Goal: Task Accomplishment & Management: Use online tool/utility

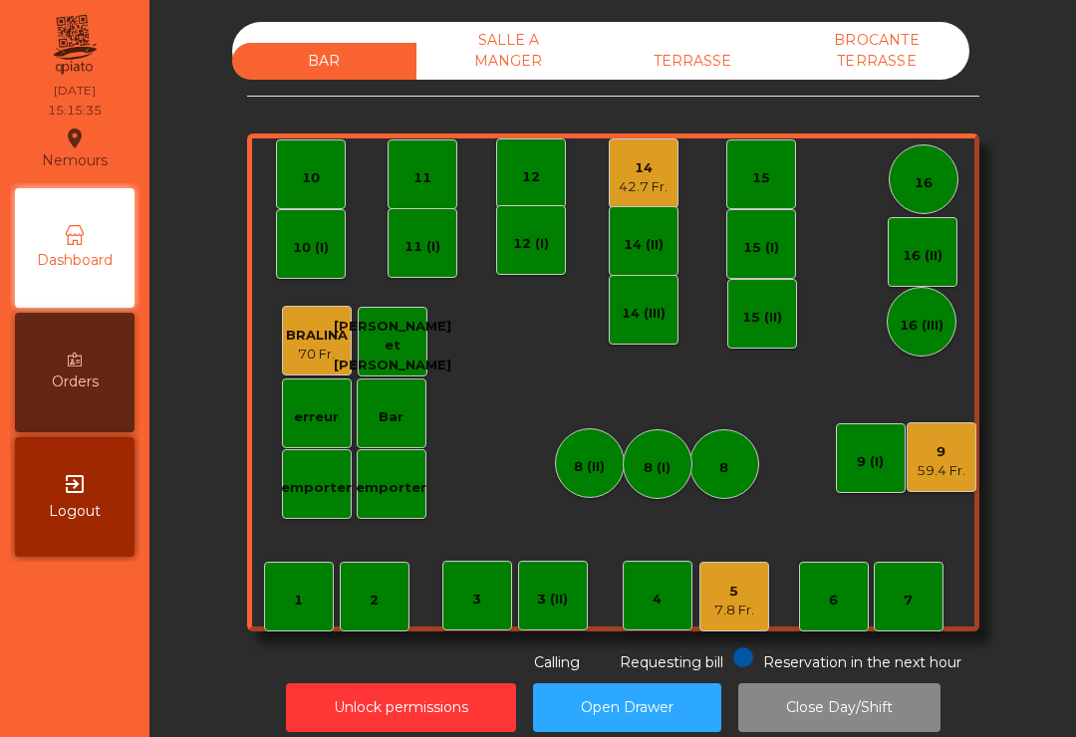
click at [413, 180] on div "11" at bounding box center [422, 178] width 18 height 20
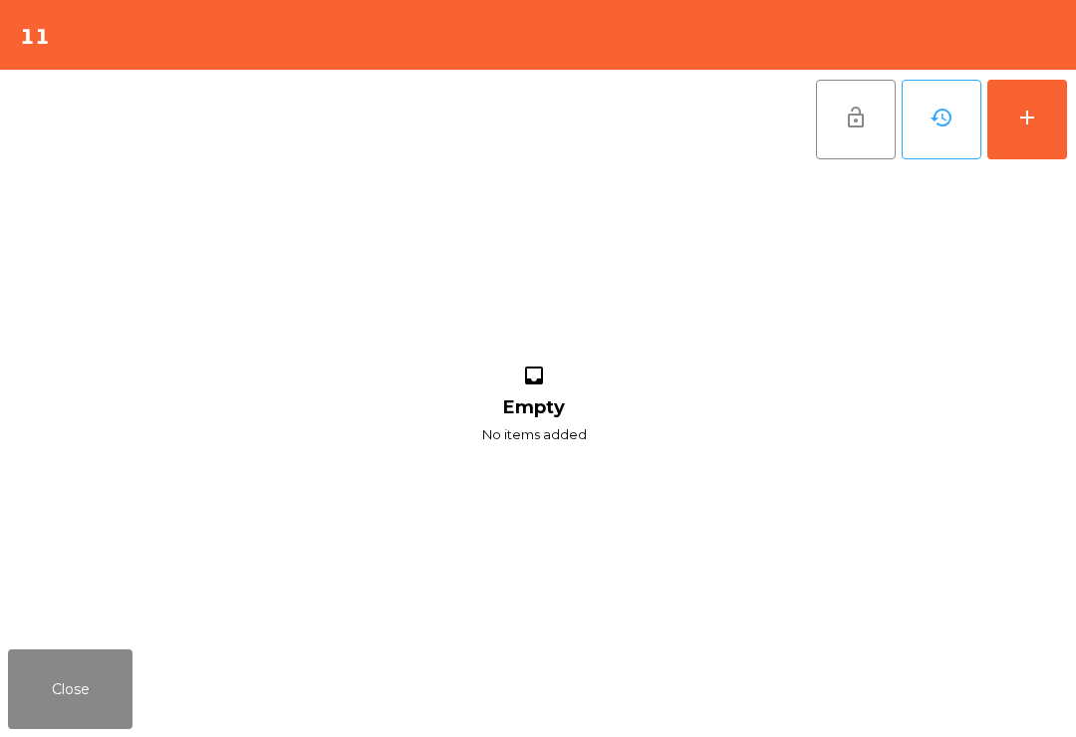
click at [1042, 117] on button "add" at bounding box center [1027, 120] width 80 height 80
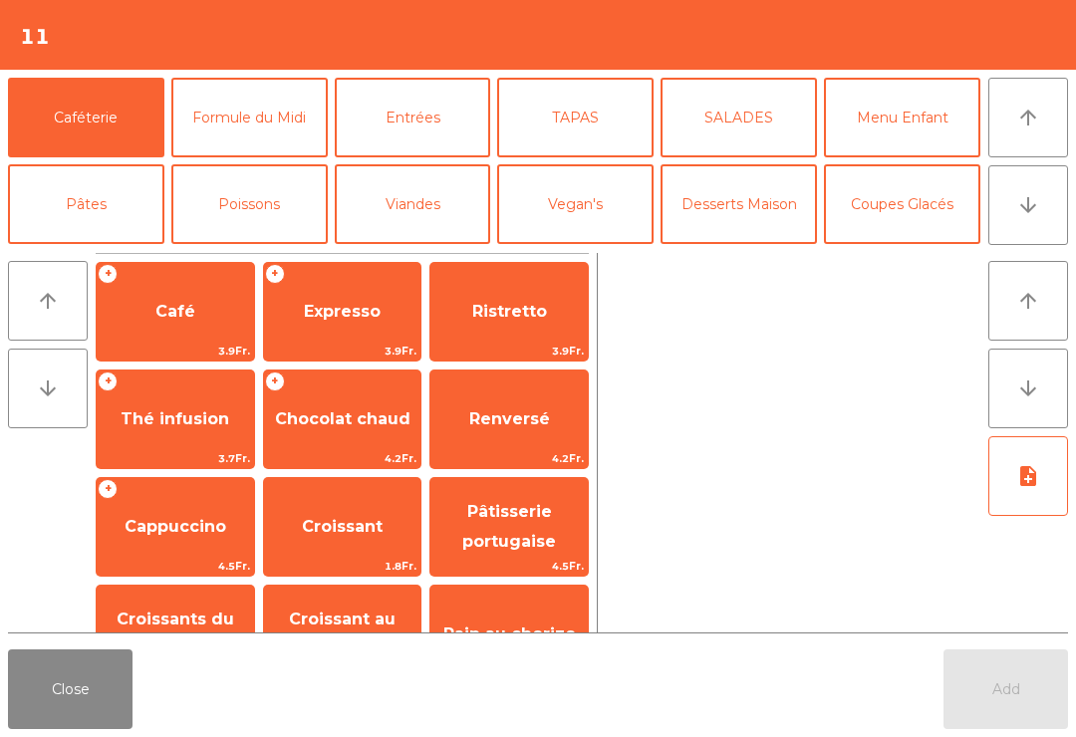
click at [188, 415] on span "Thé infusion" at bounding box center [175, 418] width 109 height 19
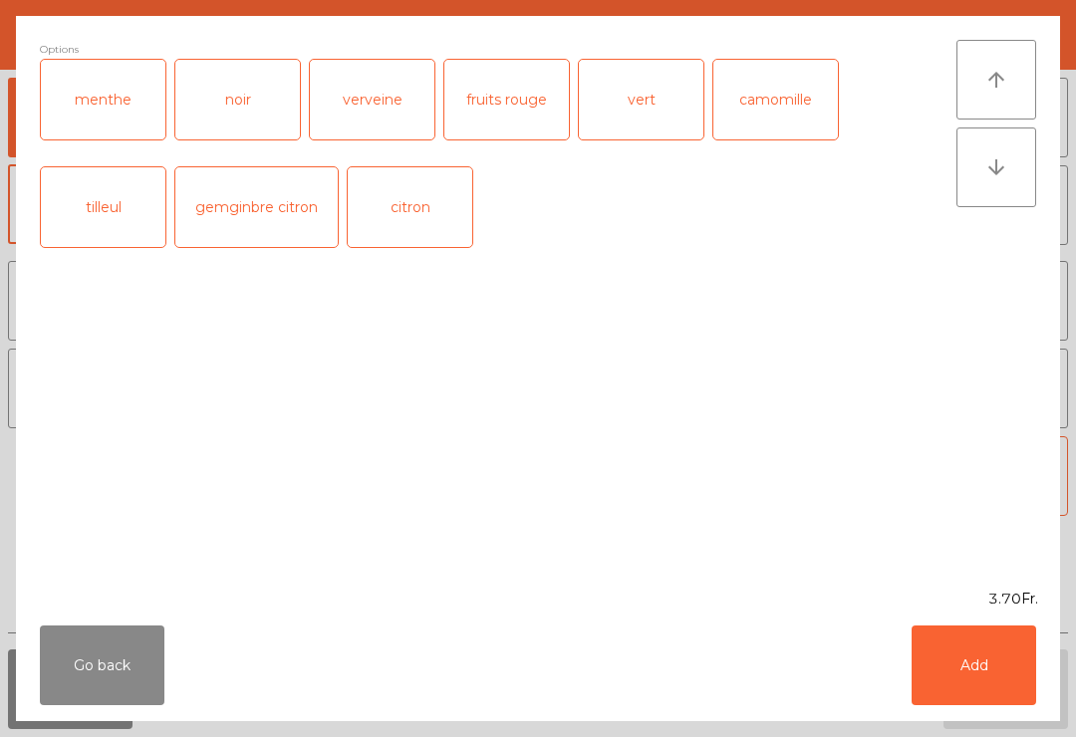
click at [108, 119] on div "menthe" at bounding box center [103, 100] width 125 height 80
click at [539, 104] on div "fruits rouge" at bounding box center [506, 100] width 125 height 80
click at [1006, 665] on button "Add" at bounding box center [974, 666] width 125 height 80
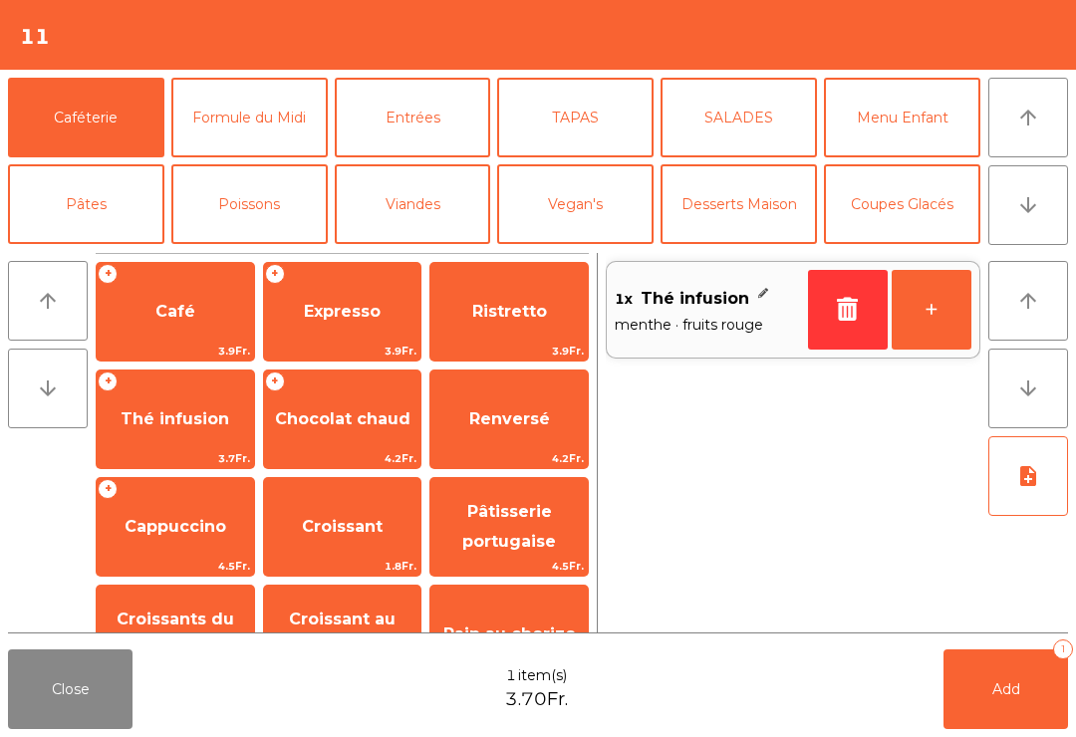
click at [959, 316] on button "+" at bounding box center [932, 310] width 80 height 80
click at [355, 514] on span "Croissant" at bounding box center [342, 527] width 157 height 54
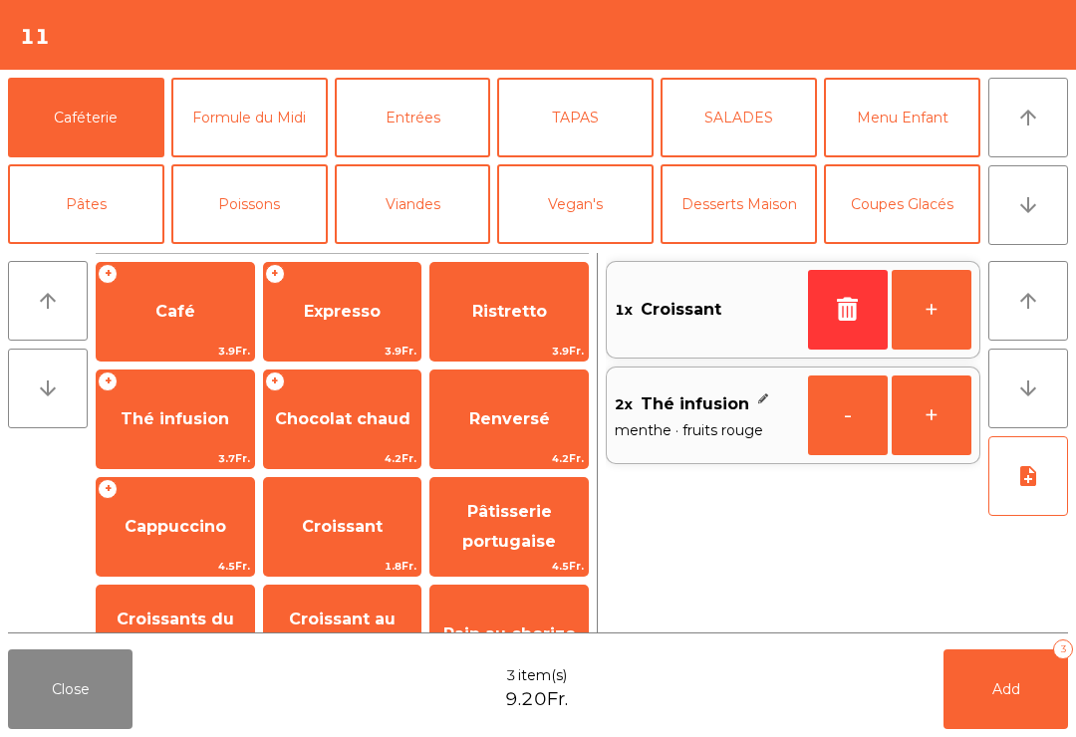
click at [851, 295] on button "button" at bounding box center [848, 310] width 80 height 80
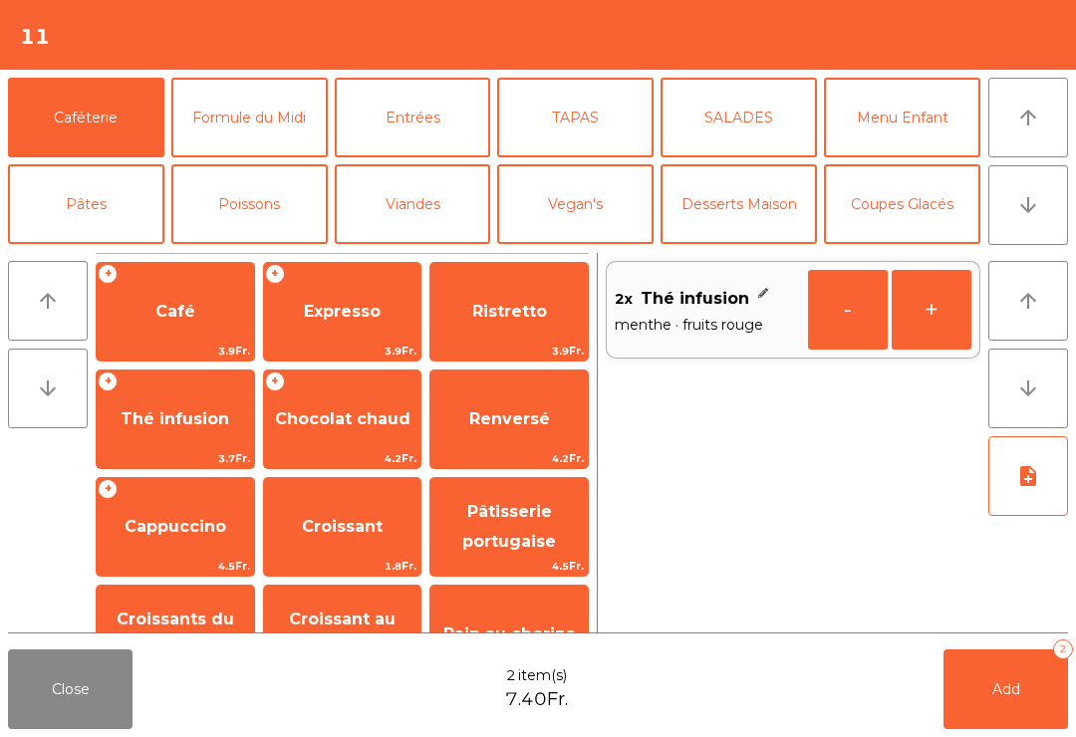
click at [204, 513] on span "Cappuccino" at bounding box center [175, 527] width 157 height 54
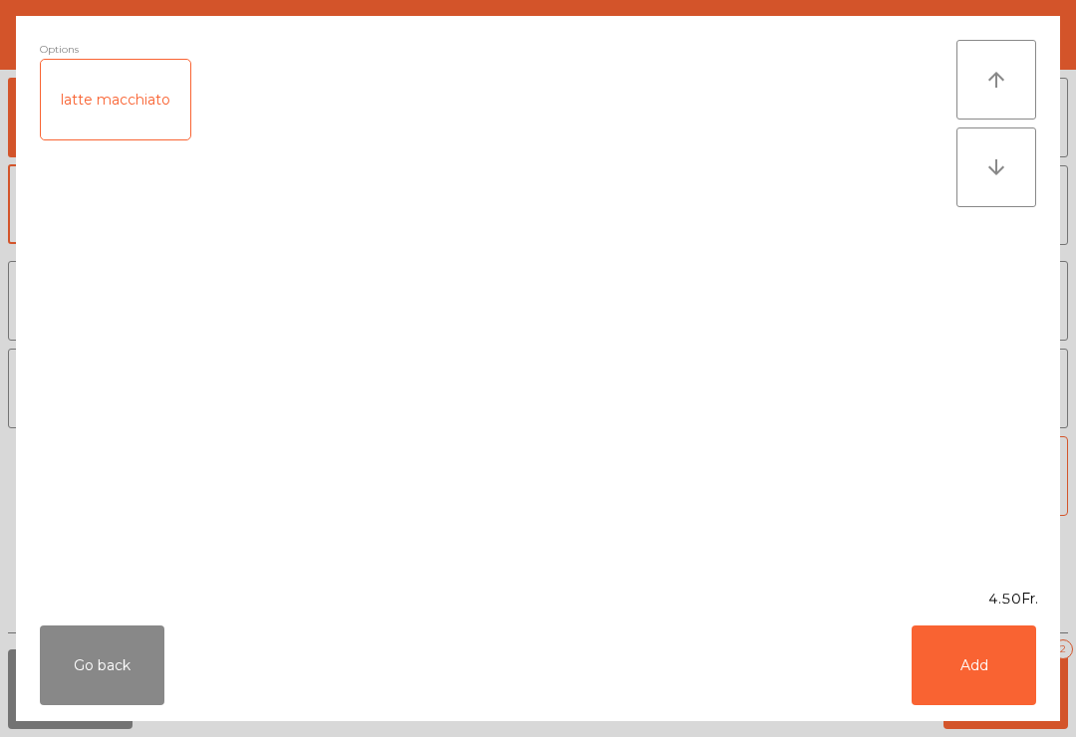
click at [998, 678] on button "Add" at bounding box center [974, 666] width 125 height 80
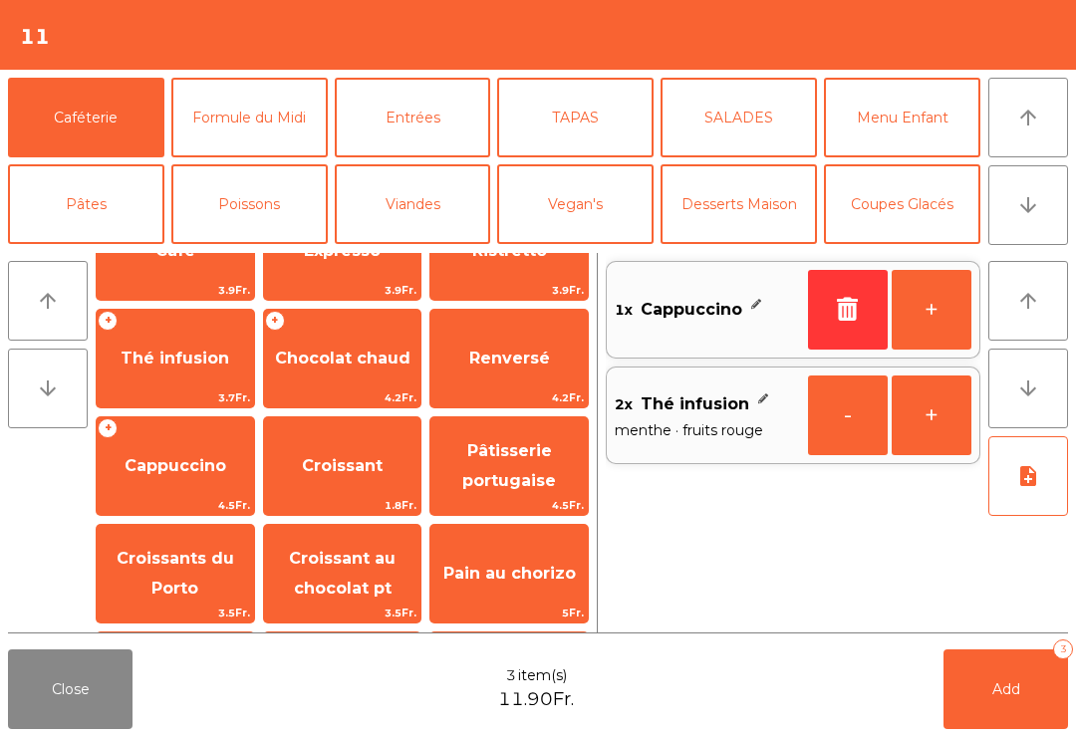
scroll to position [131, 0]
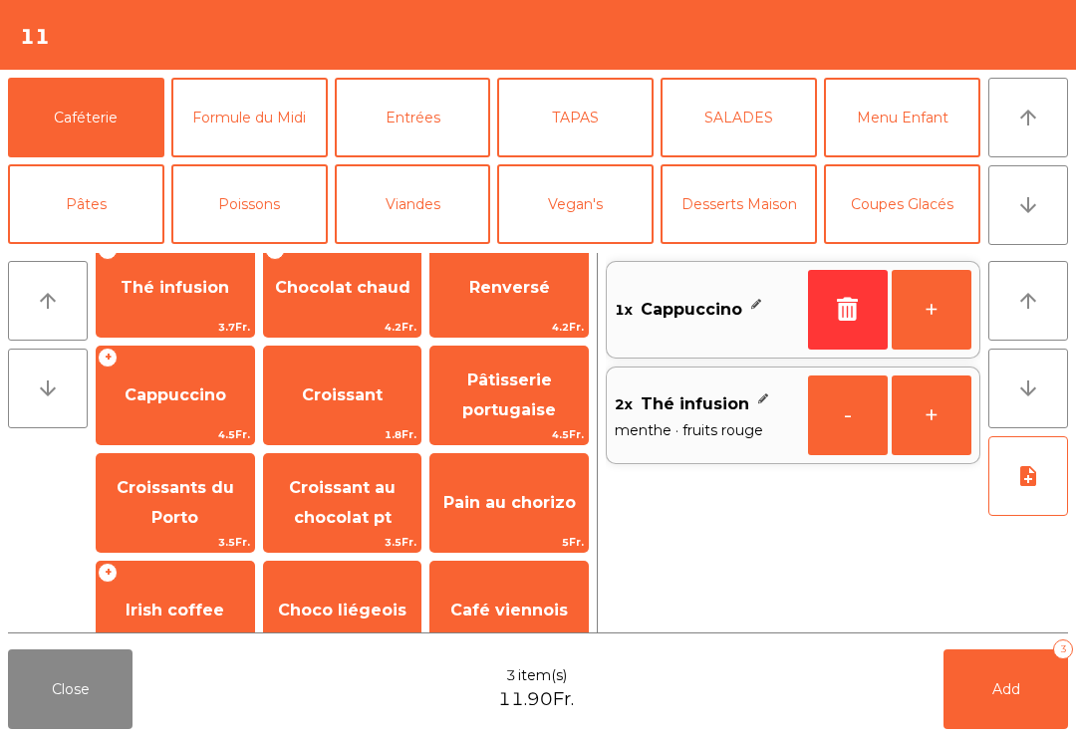
click at [542, 398] on span "Pâtisserie portugaise" at bounding box center [508, 396] width 157 height 85
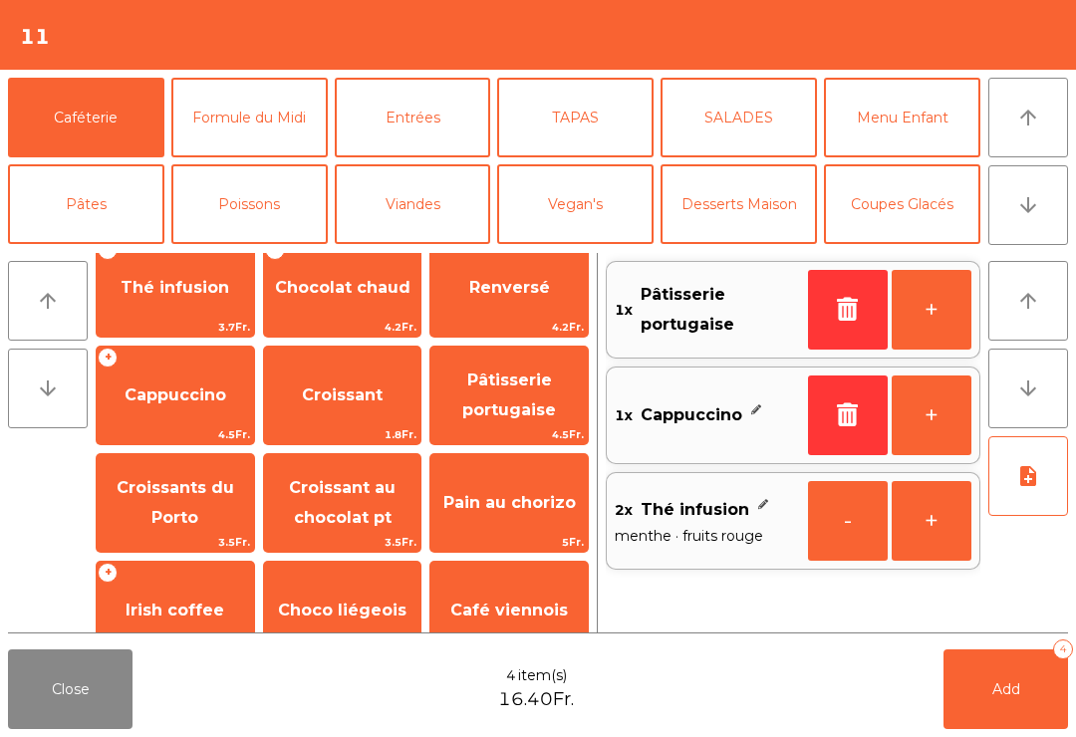
click at [508, 388] on span "Pâtisserie portugaise" at bounding box center [509, 395] width 94 height 49
click at [528, 406] on span "Pâtisserie portugaise" at bounding box center [509, 395] width 94 height 49
click at [1017, 694] on span "Add" at bounding box center [1006, 689] width 28 height 18
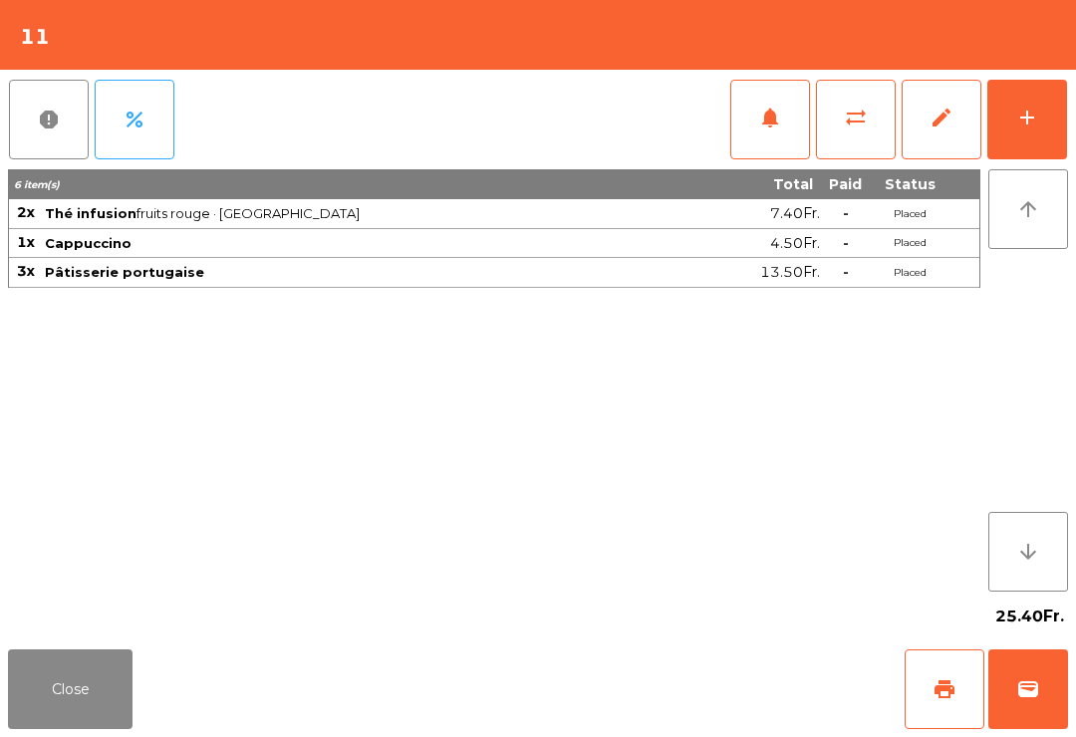
click at [45, 686] on button "Close" at bounding box center [70, 690] width 125 height 80
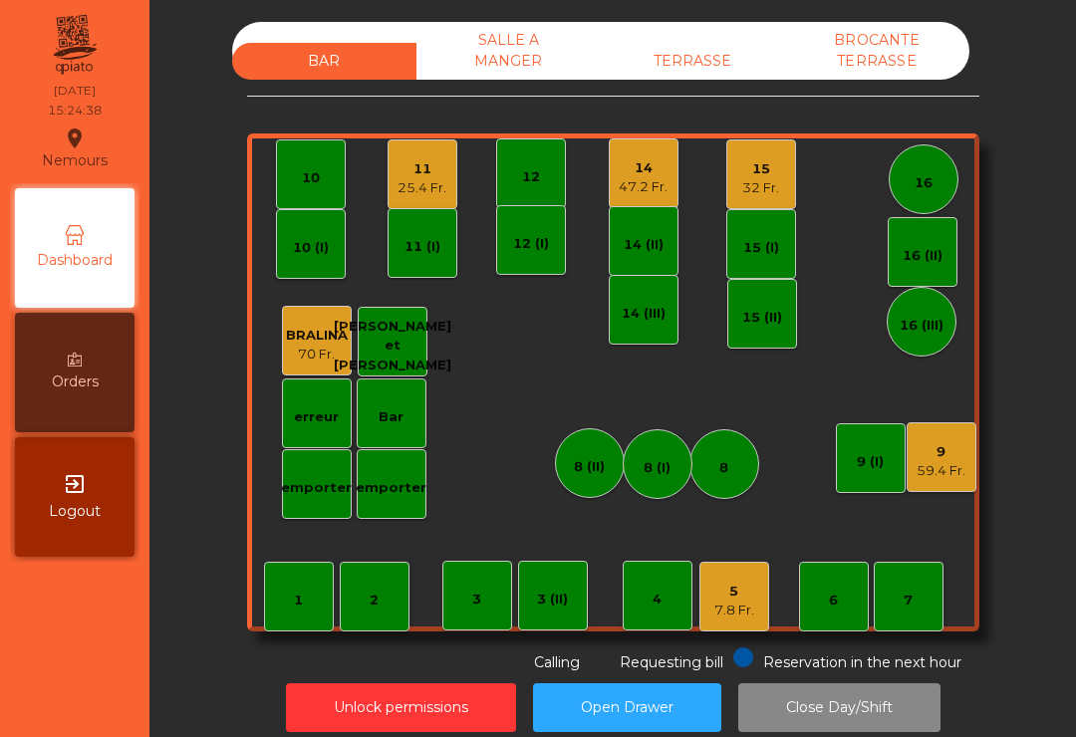
click at [705, 594] on div "5 7.8 Fr." at bounding box center [734, 597] width 70 height 70
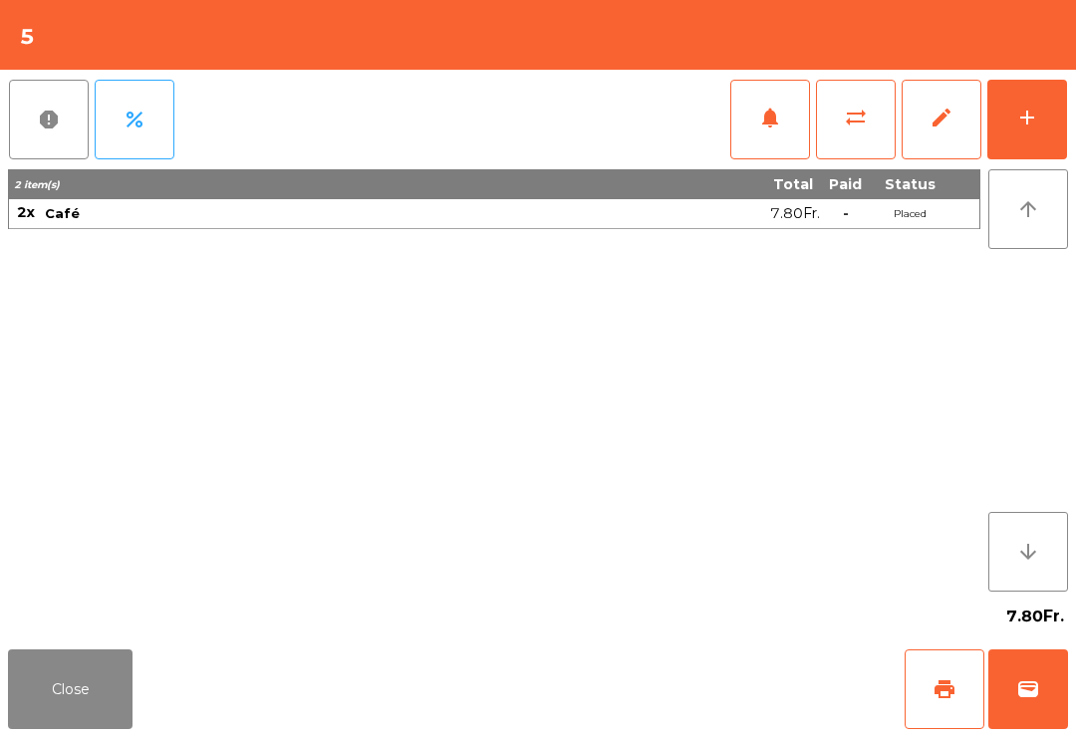
click at [936, 687] on span "print" at bounding box center [944, 689] width 24 height 24
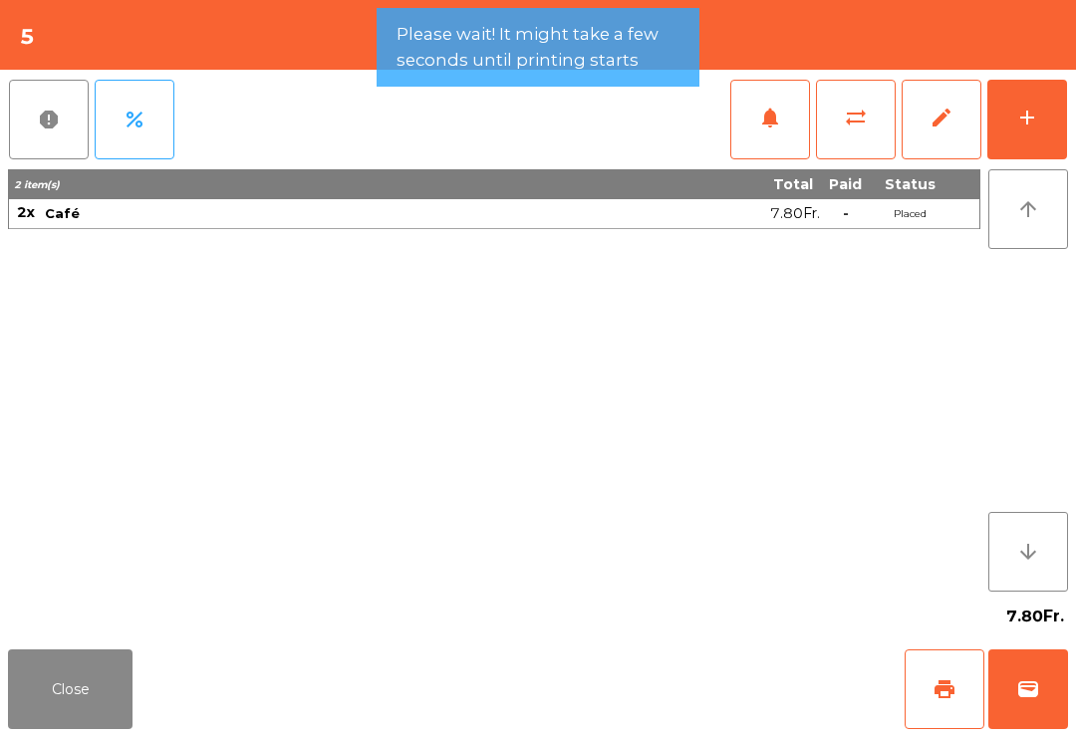
click at [1056, 691] on button "wallet" at bounding box center [1028, 690] width 80 height 80
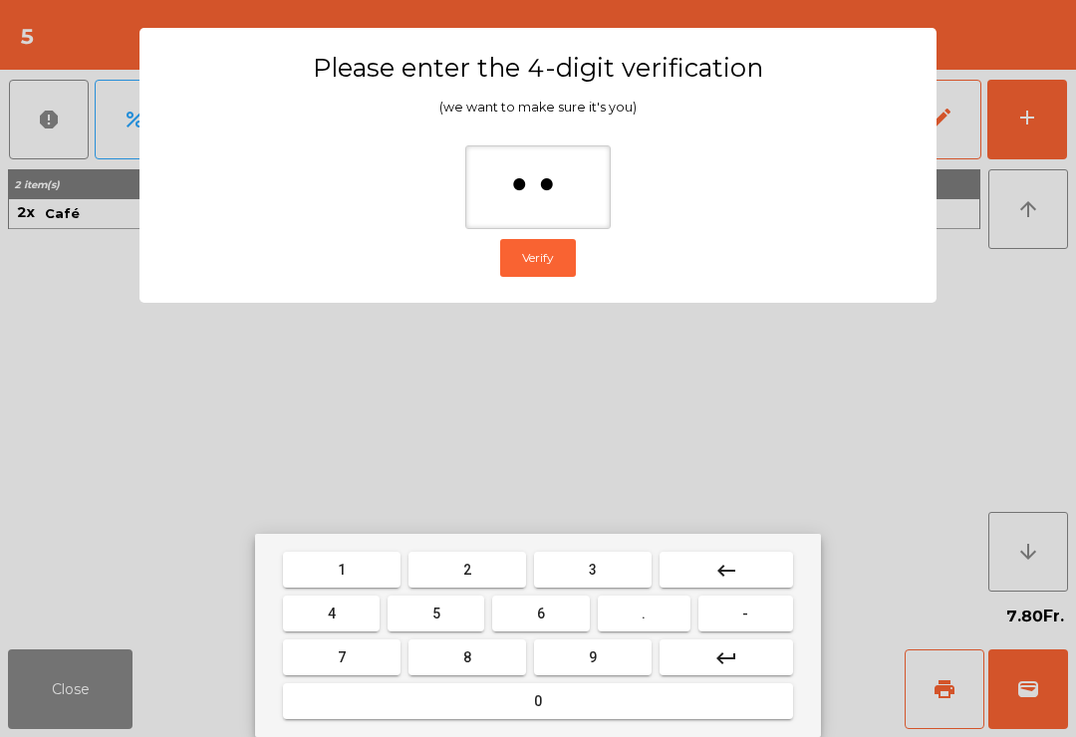
type input "***"
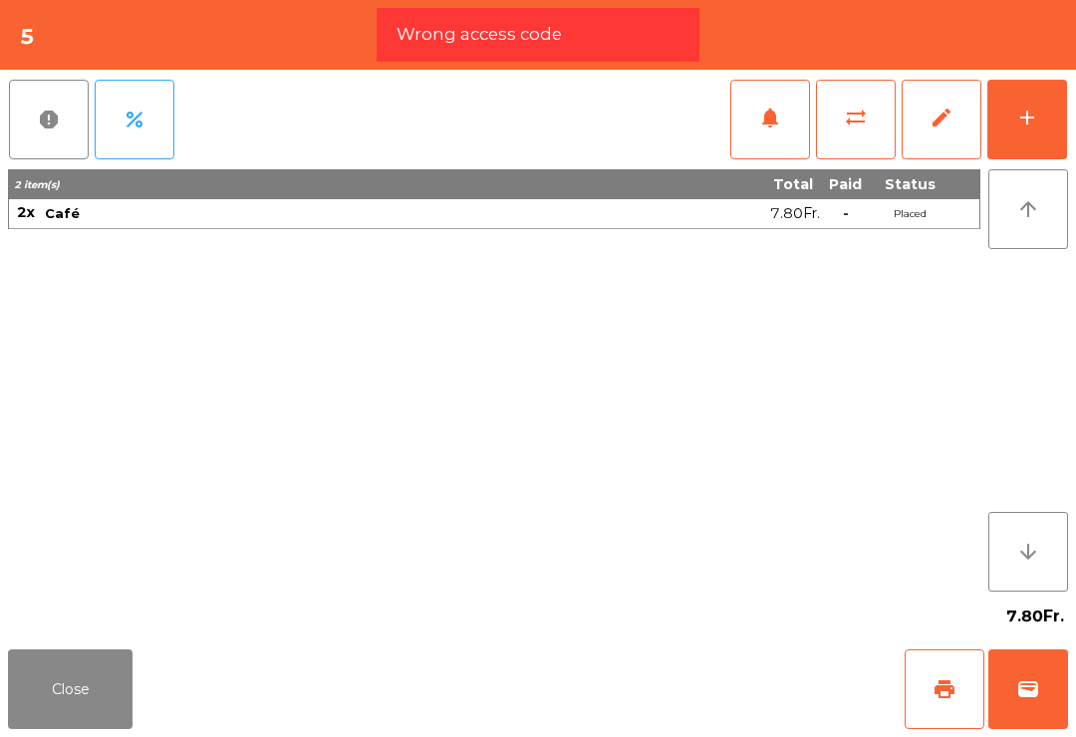
click at [1041, 696] on button "wallet" at bounding box center [1028, 690] width 80 height 80
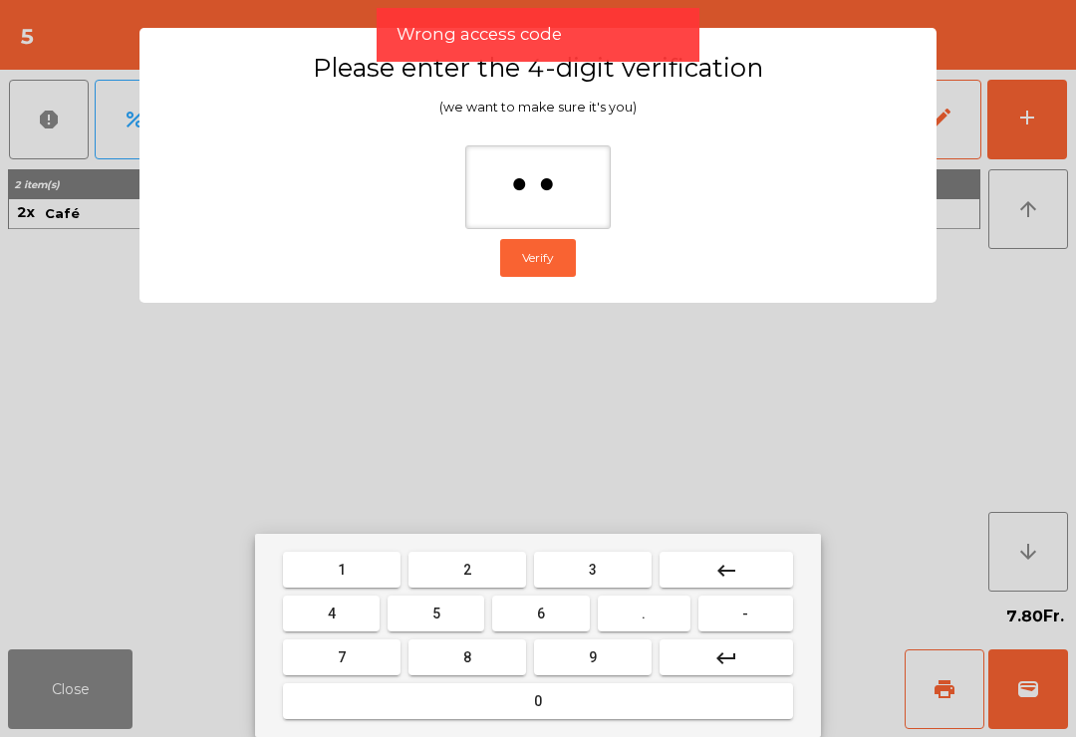
type input "***"
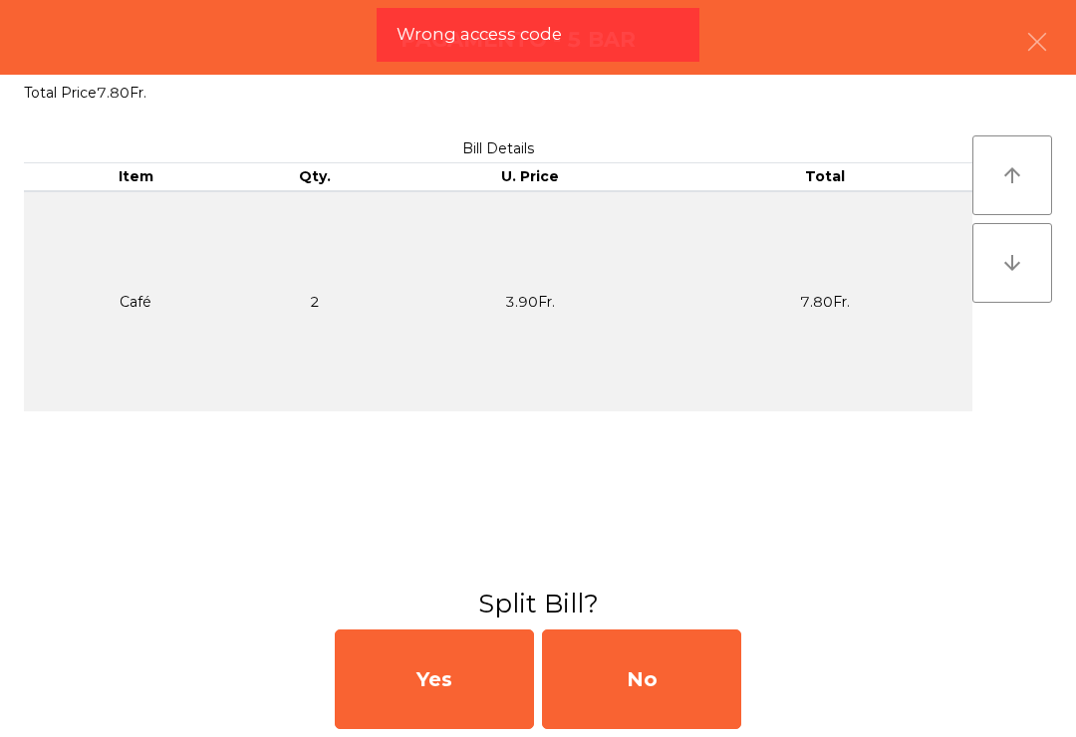
click at [677, 666] on div "No" at bounding box center [641, 680] width 199 height 100
click at [673, 693] on div "MB" at bounding box center [641, 680] width 199 height 100
click at [696, 684] on div "No" at bounding box center [641, 680] width 199 height 100
click at [692, 670] on div "No" at bounding box center [641, 680] width 199 height 100
click at [682, 631] on div "No" at bounding box center [641, 680] width 199 height 100
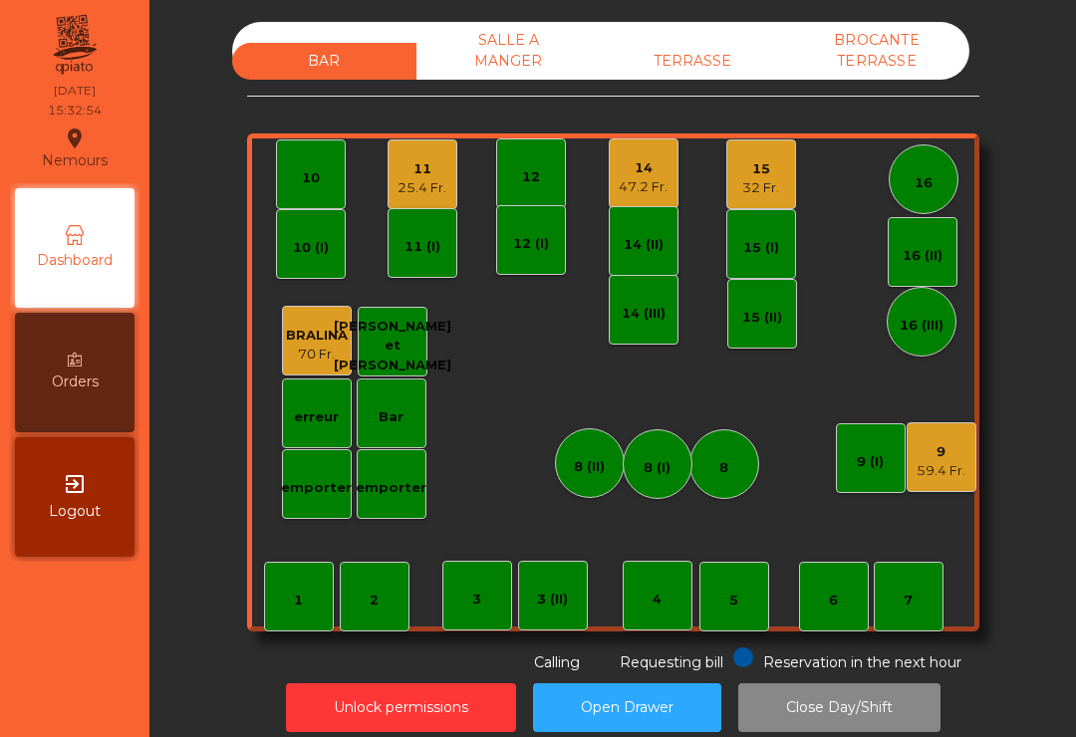
click at [404, 176] on div "11" at bounding box center [421, 169] width 49 height 20
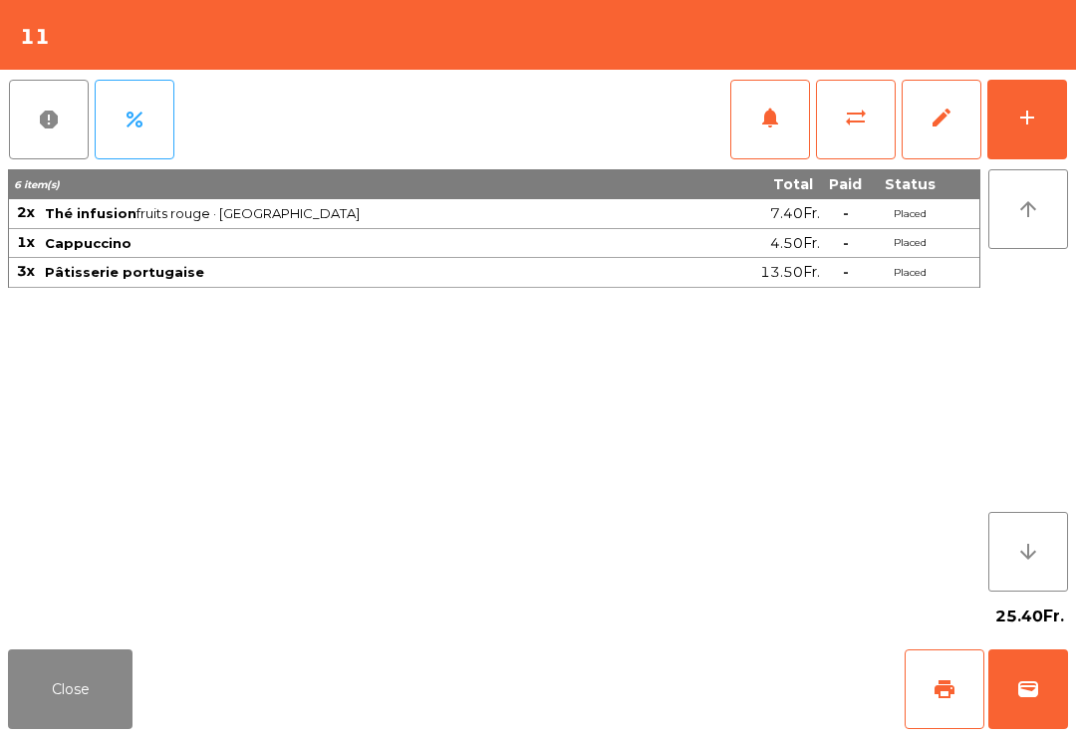
click at [942, 687] on span "print" at bounding box center [944, 689] width 24 height 24
click at [96, 728] on button "Close" at bounding box center [70, 690] width 125 height 80
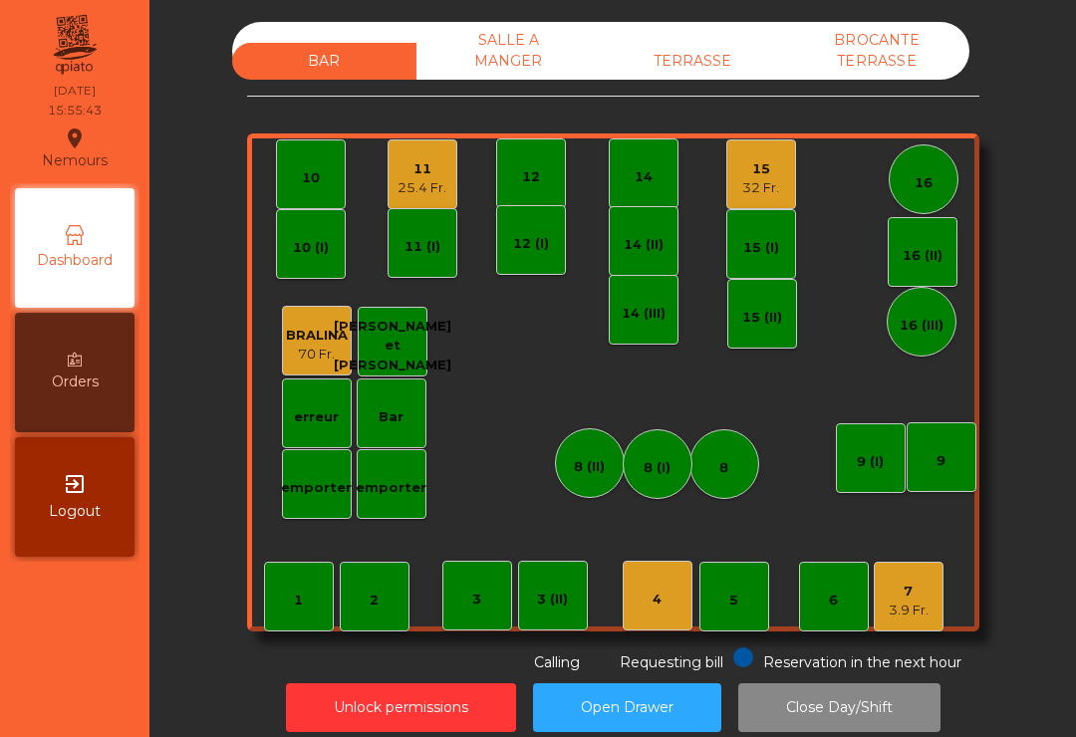
click at [435, 156] on div "11 25.4 Fr." at bounding box center [421, 174] width 49 height 47
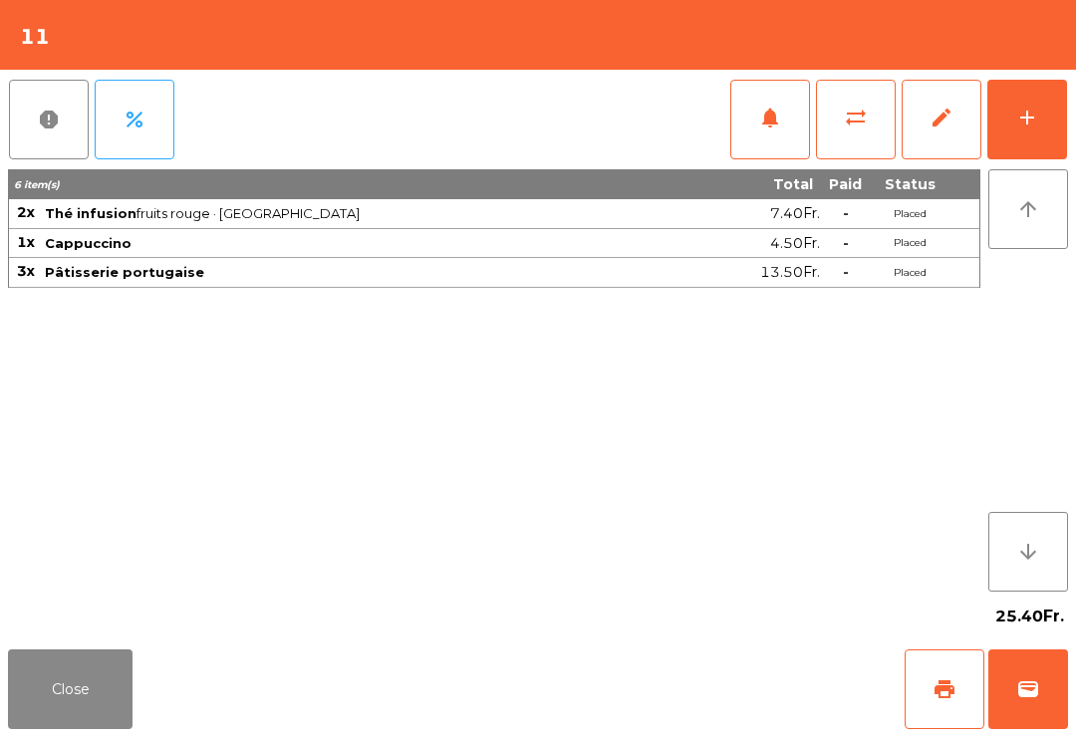
click at [994, 708] on button "wallet" at bounding box center [1028, 690] width 80 height 80
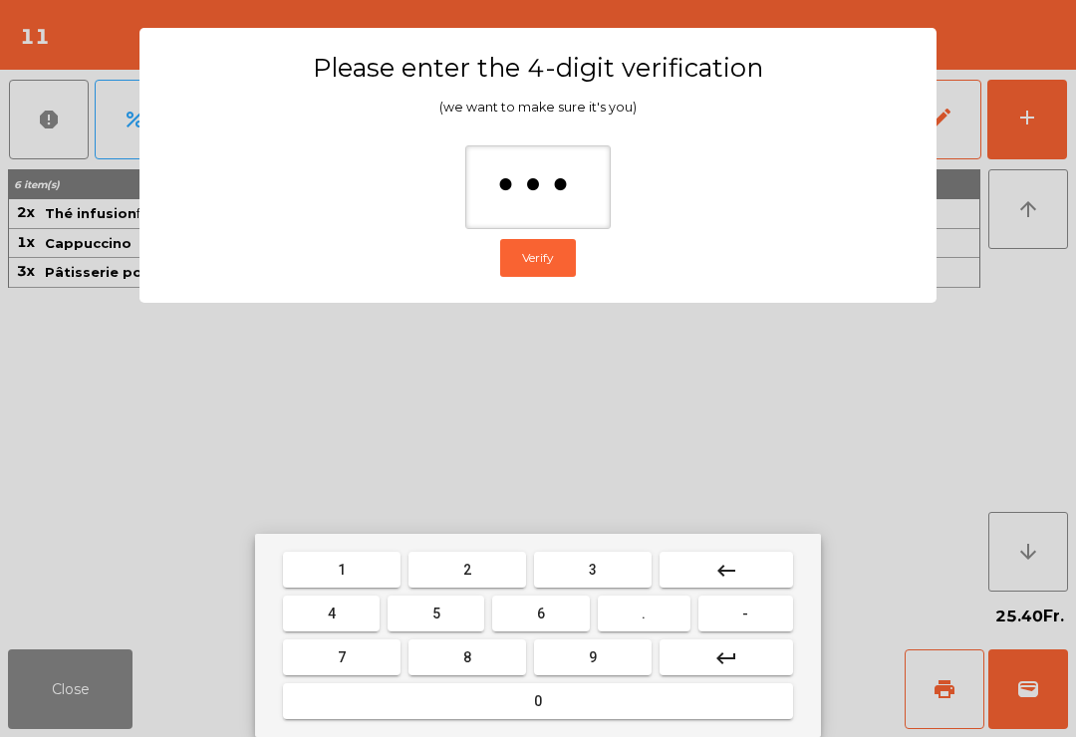
type input "****"
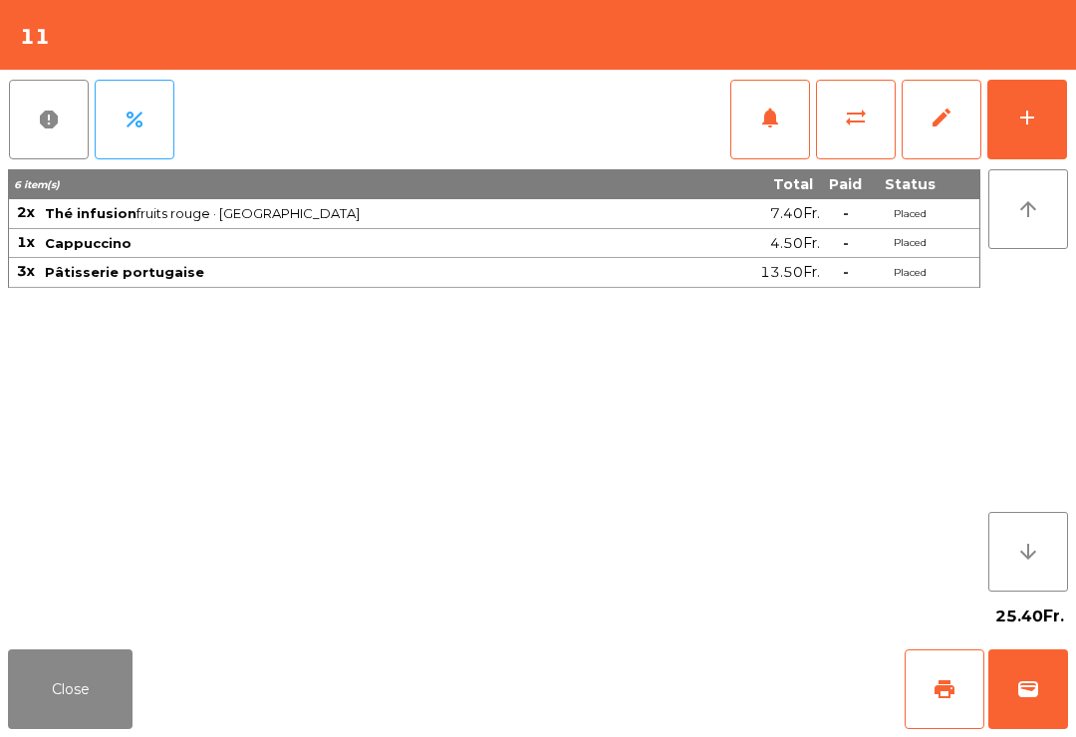
click at [648, 663] on div "Close print wallet" at bounding box center [538, 690] width 1076 height 96
click at [647, 662] on div "Close print wallet" at bounding box center [538, 690] width 1076 height 96
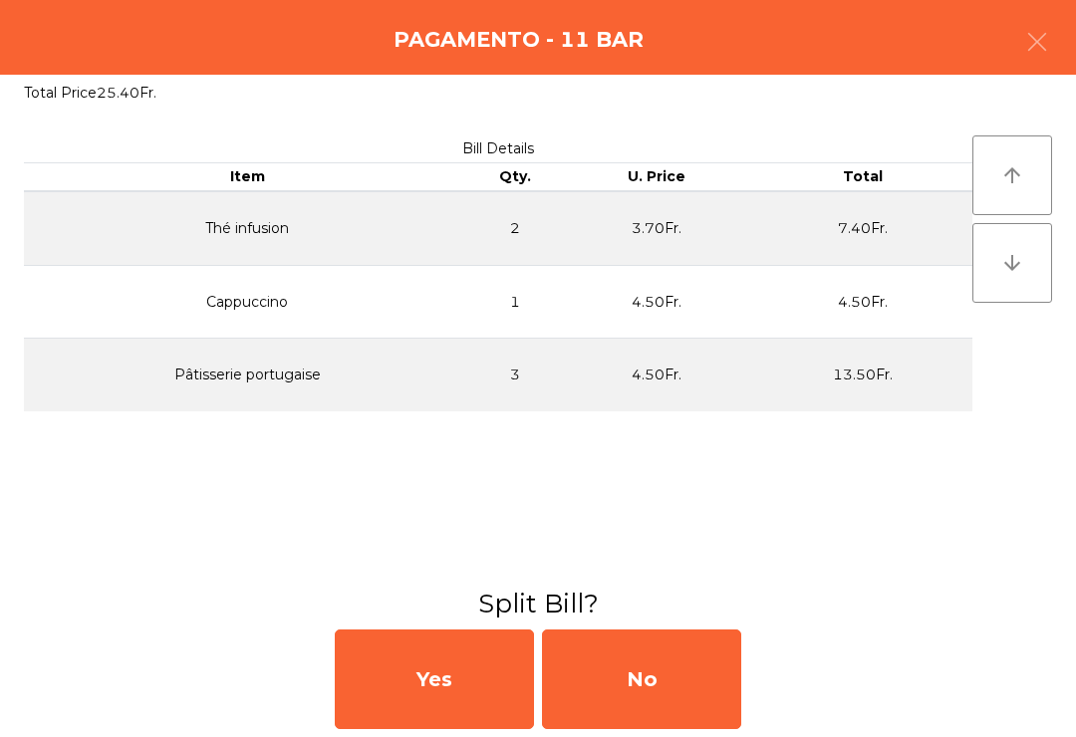
click at [695, 679] on div "No" at bounding box center [641, 680] width 199 height 100
click at [664, 679] on div "No" at bounding box center [641, 680] width 199 height 100
click at [677, 680] on div "No" at bounding box center [641, 680] width 199 height 100
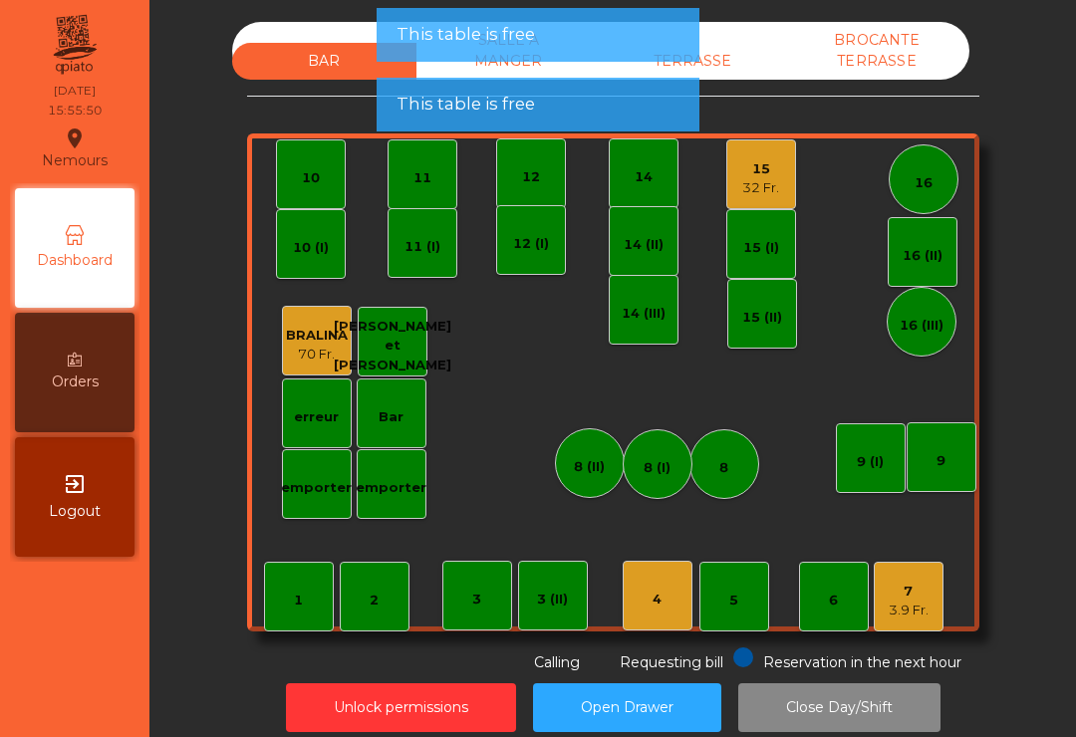
click at [554, 148] on div "12" at bounding box center [531, 173] width 70 height 70
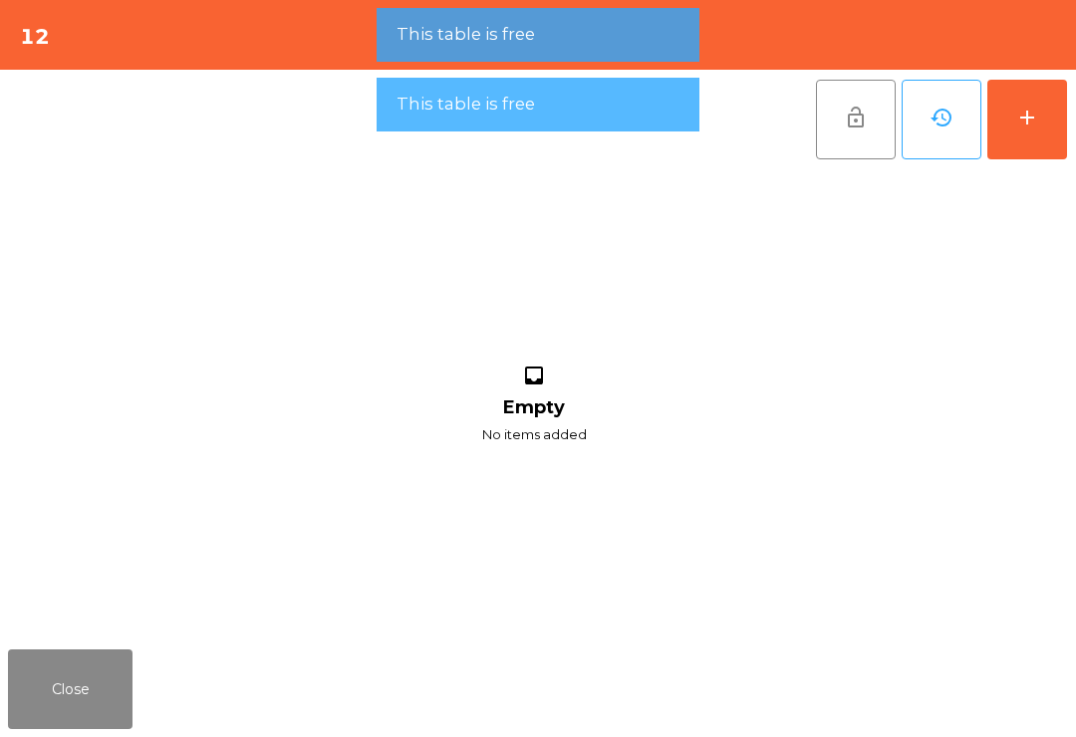
click at [1066, 118] on button "add" at bounding box center [1027, 120] width 80 height 80
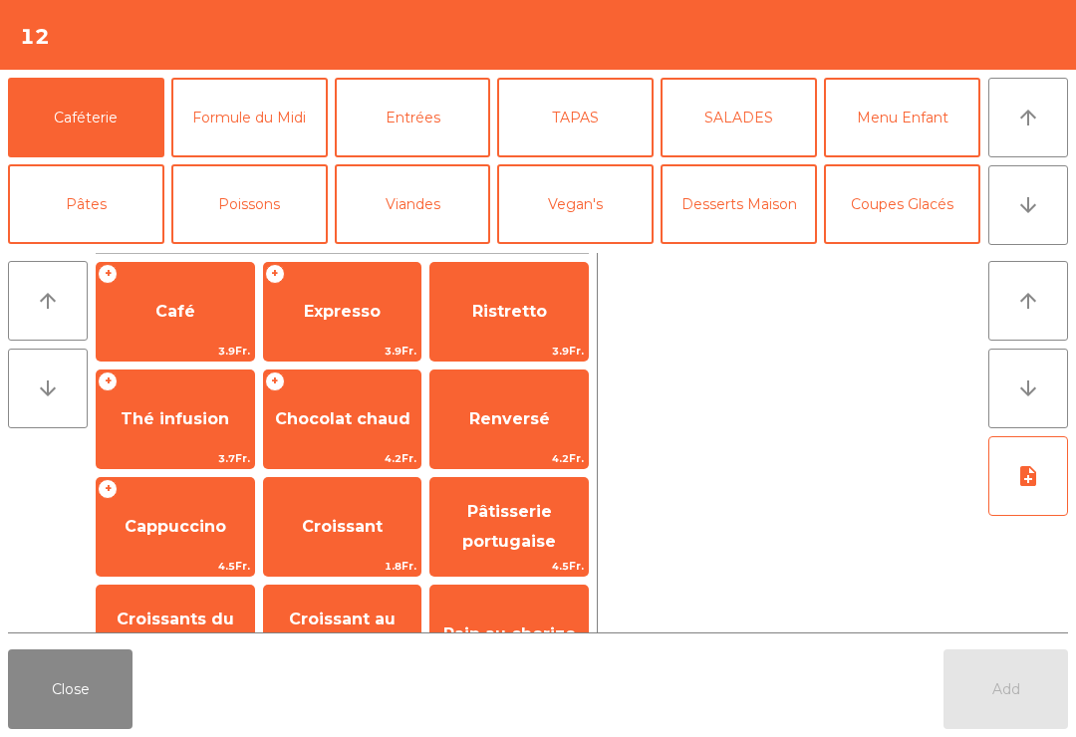
click at [198, 284] on div "+ Café 3.9Fr." at bounding box center [175, 312] width 159 height 100
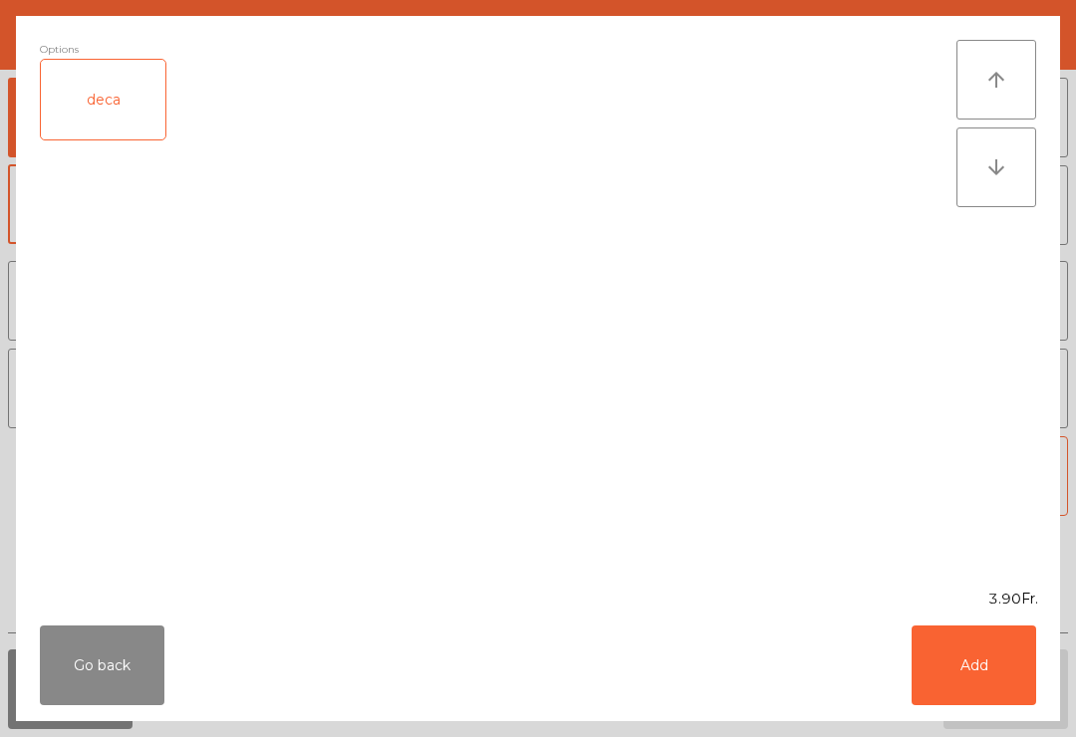
click at [1013, 671] on button "Add" at bounding box center [974, 666] width 125 height 80
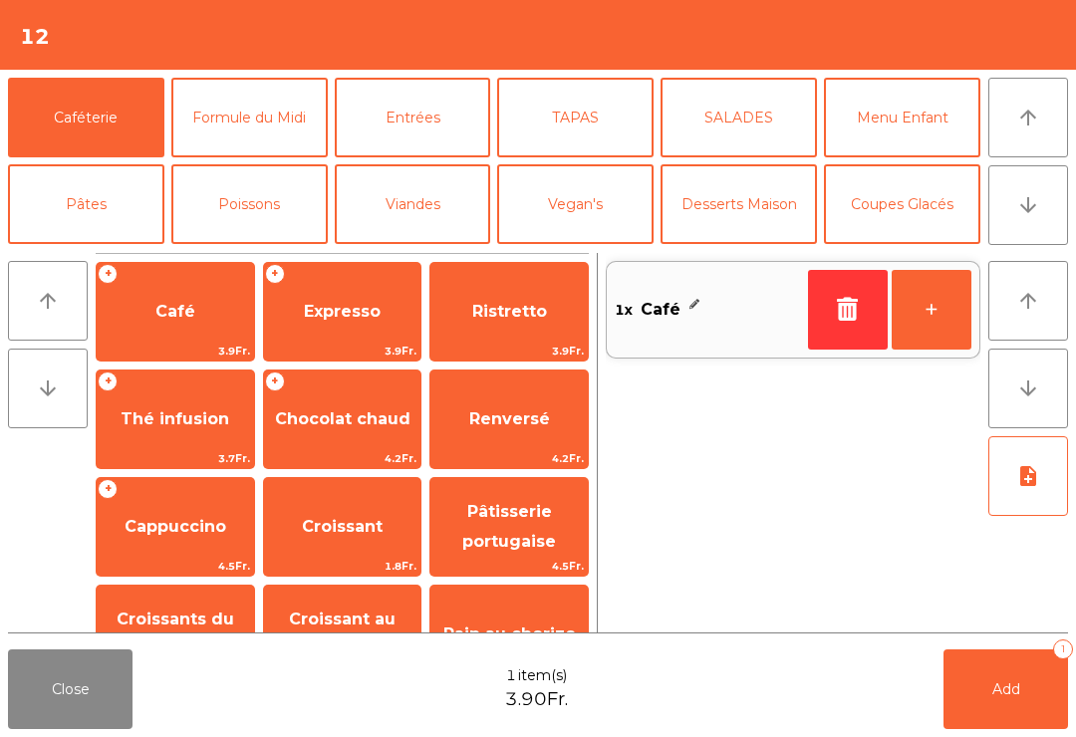
click at [211, 444] on span "Thé infusion" at bounding box center [175, 419] width 157 height 54
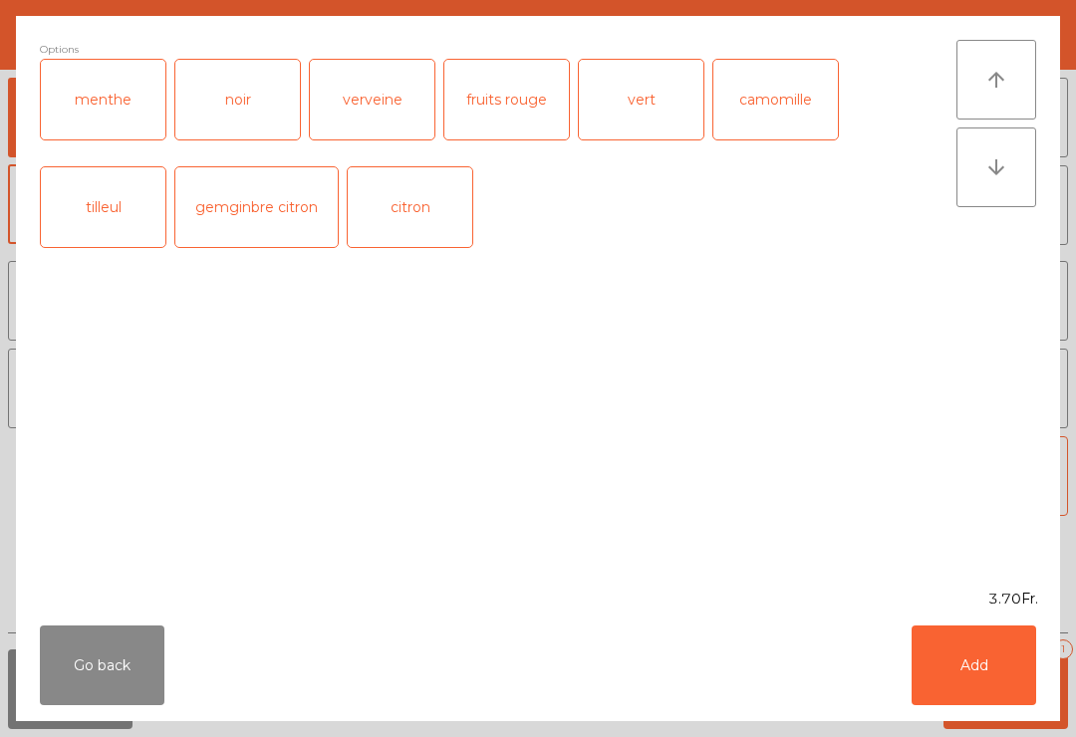
click at [253, 120] on div "noir" at bounding box center [237, 100] width 125 height 80
click at [1028, 668] on button "Add" at bounding box center [974, 666] width 125 height 80
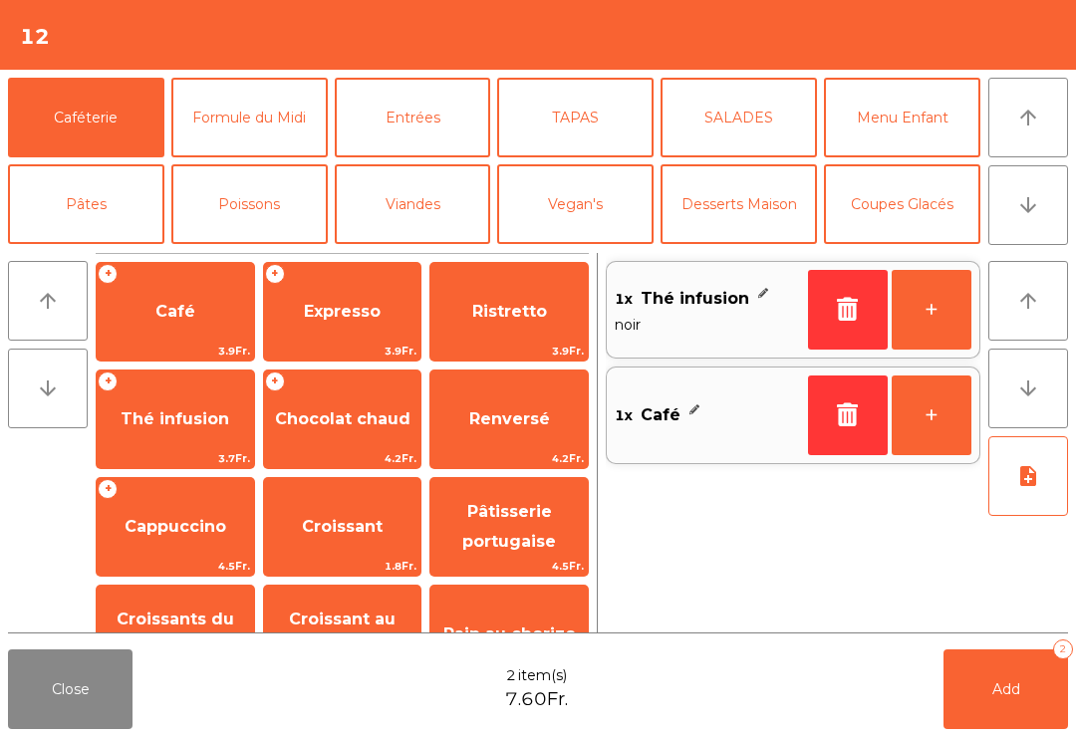
click at [416, 353] on span "3.9Fr." at bounding box center [342, 351] width 157 height 19
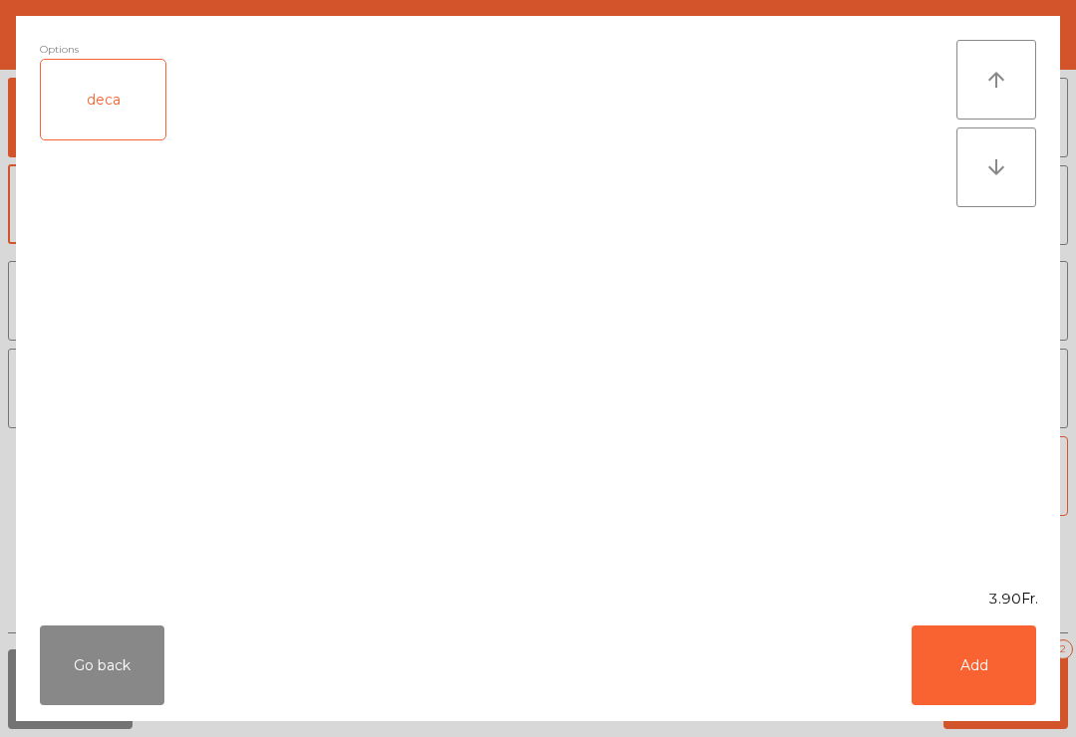
click at [987, 680] on button "Add" at bounding box center [974, 666] width 125 height 80
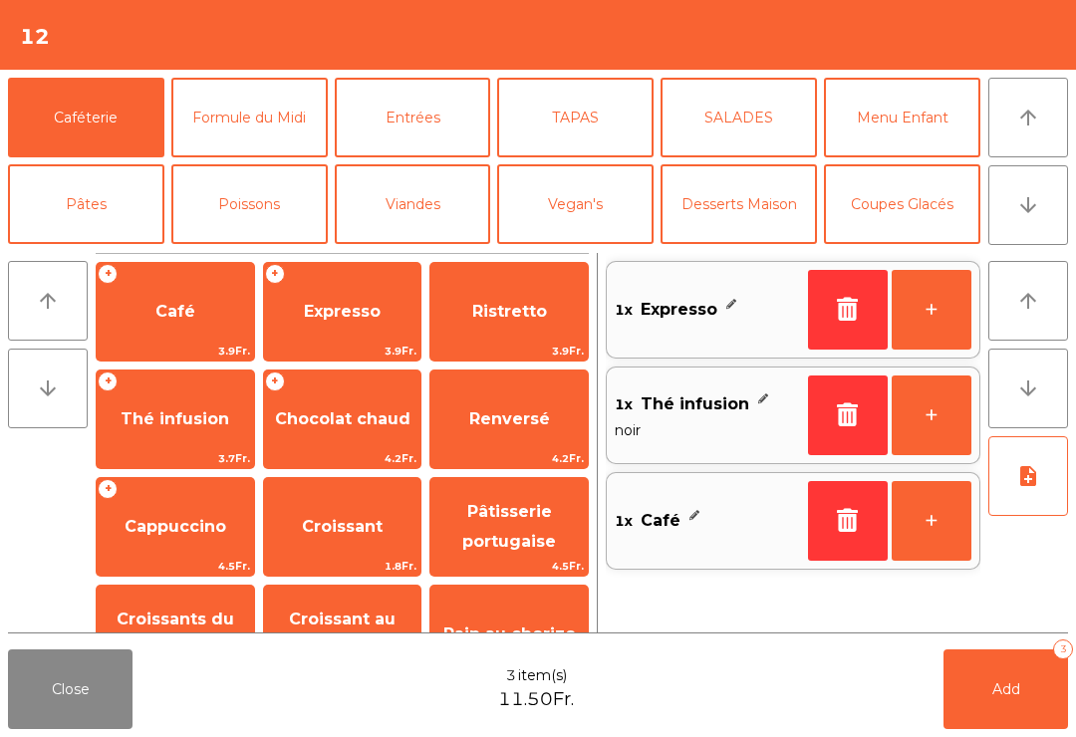
click at [371, 500] on span "Croissant" at bounding box center [342, 527] width 157 height 54
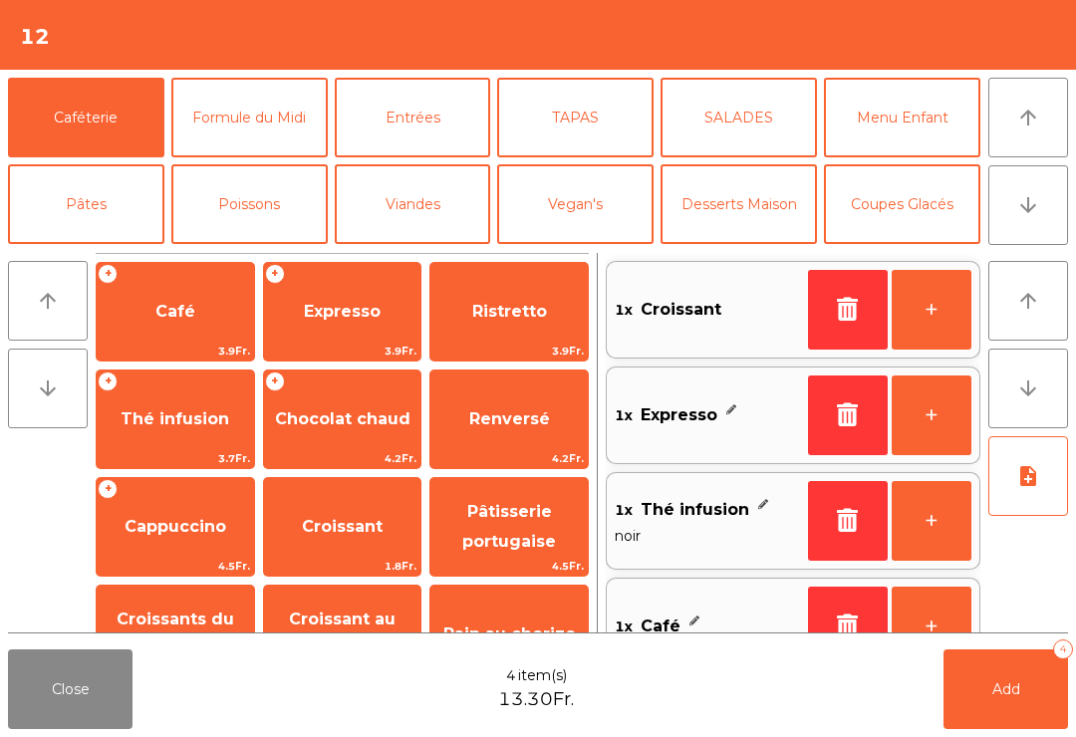
scroll to position [153, 0]
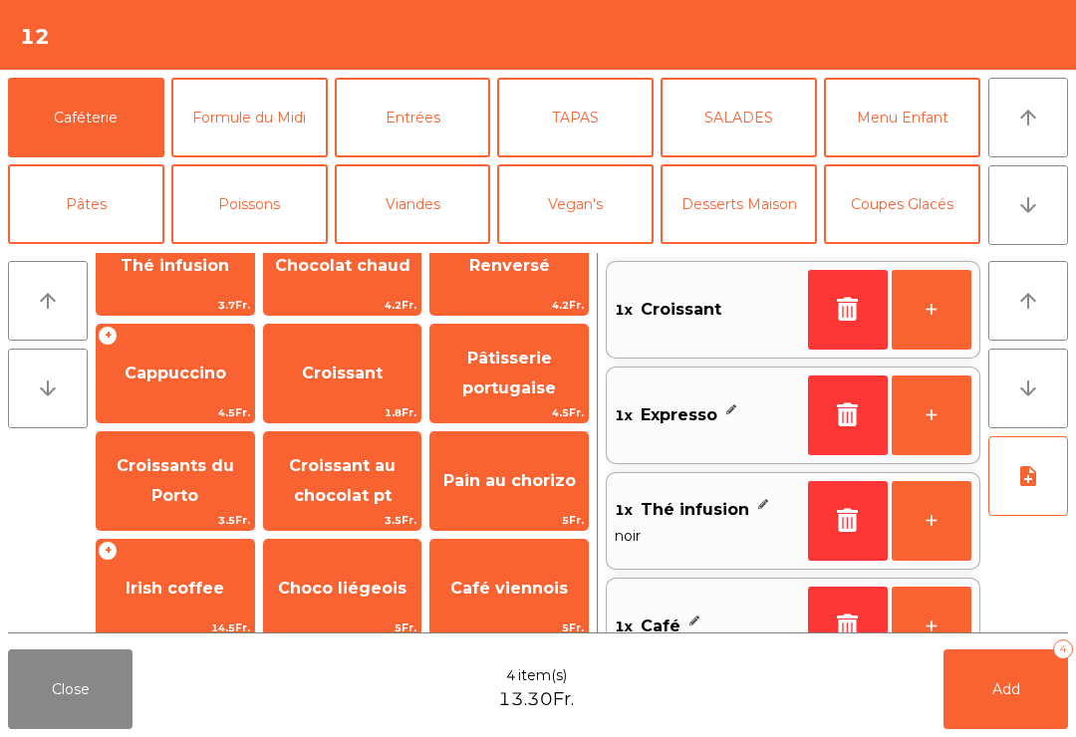
click at [998, 690] on span "Add" at bounding box center [1006, 689] width 28 height 18
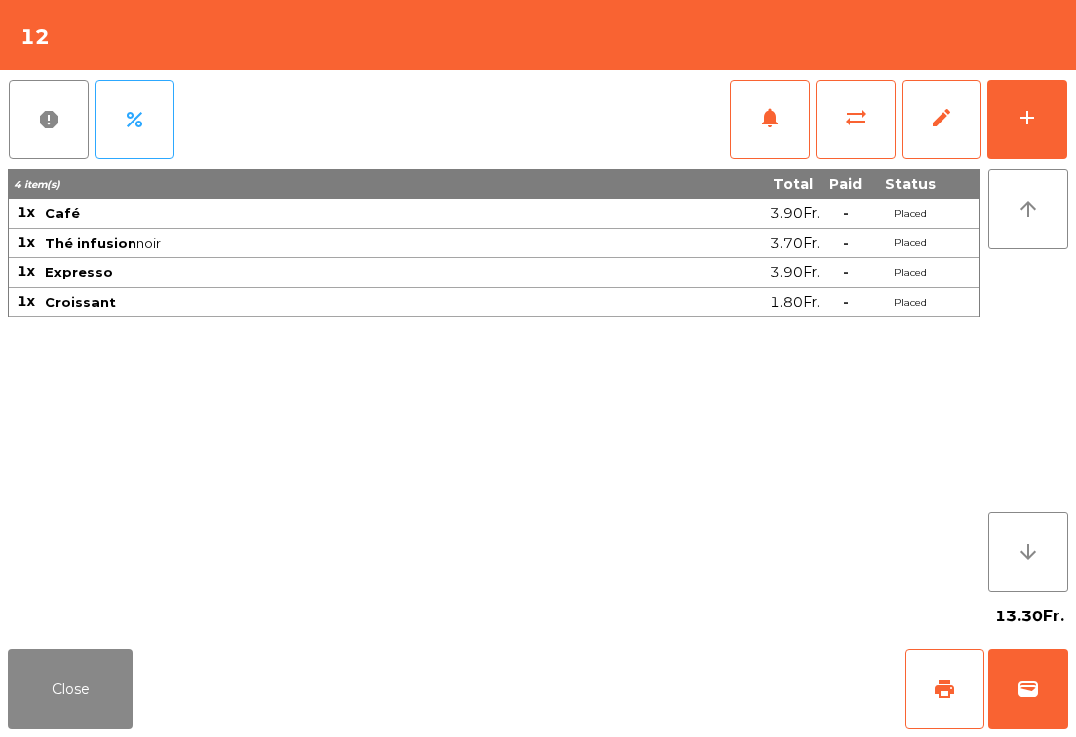
click at [93, 704] on button "Close" at bounding box center [70, 690] width 125 height 80
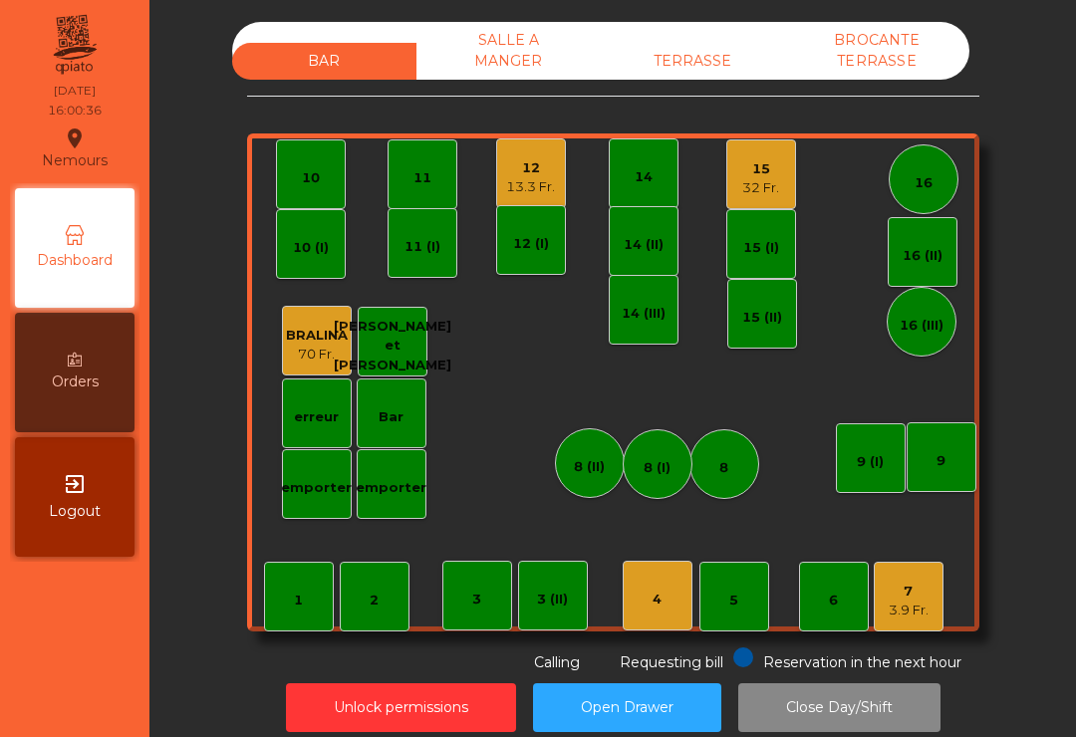
click at [321, 180] on div "10" at bounding box center [311, 174] width 70 height 70
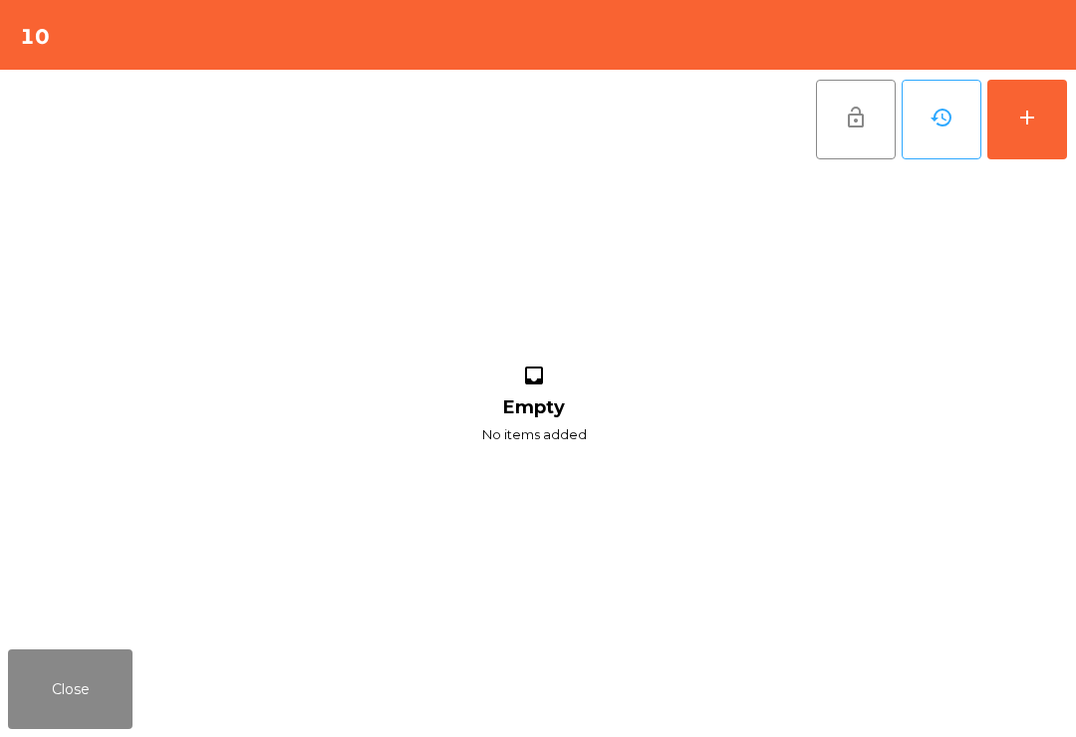
click at [1020, 126] on div "add" at bounding box center [1027, 118] width 24 height 24
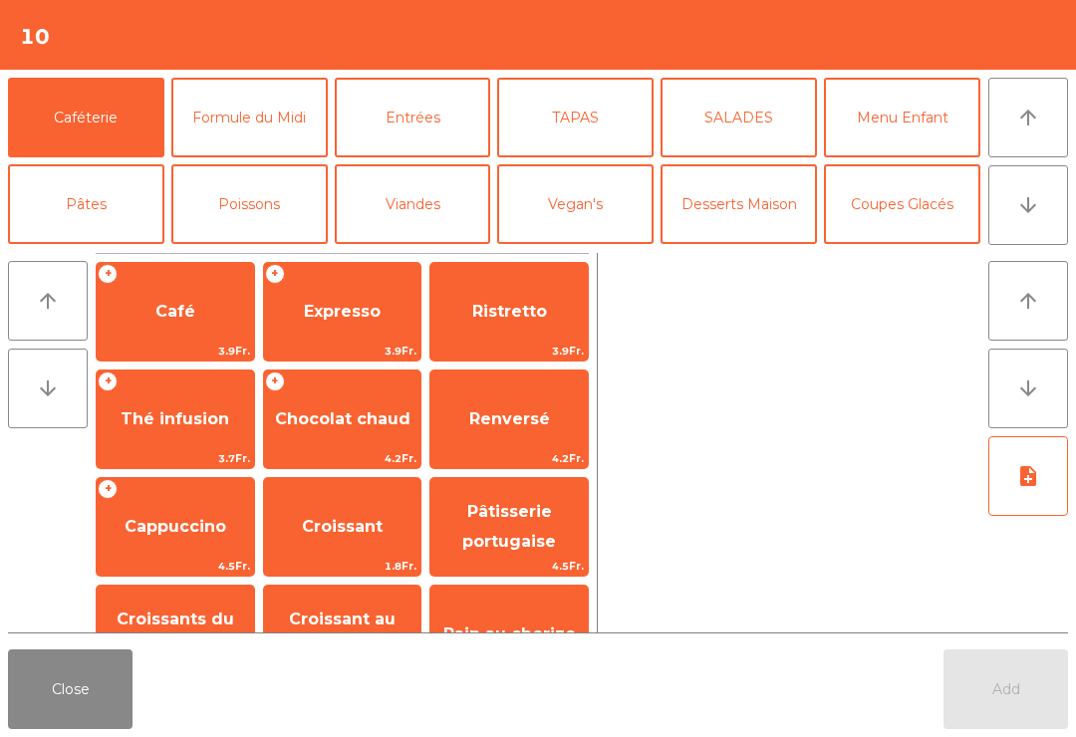
scroll to position [121, 0]
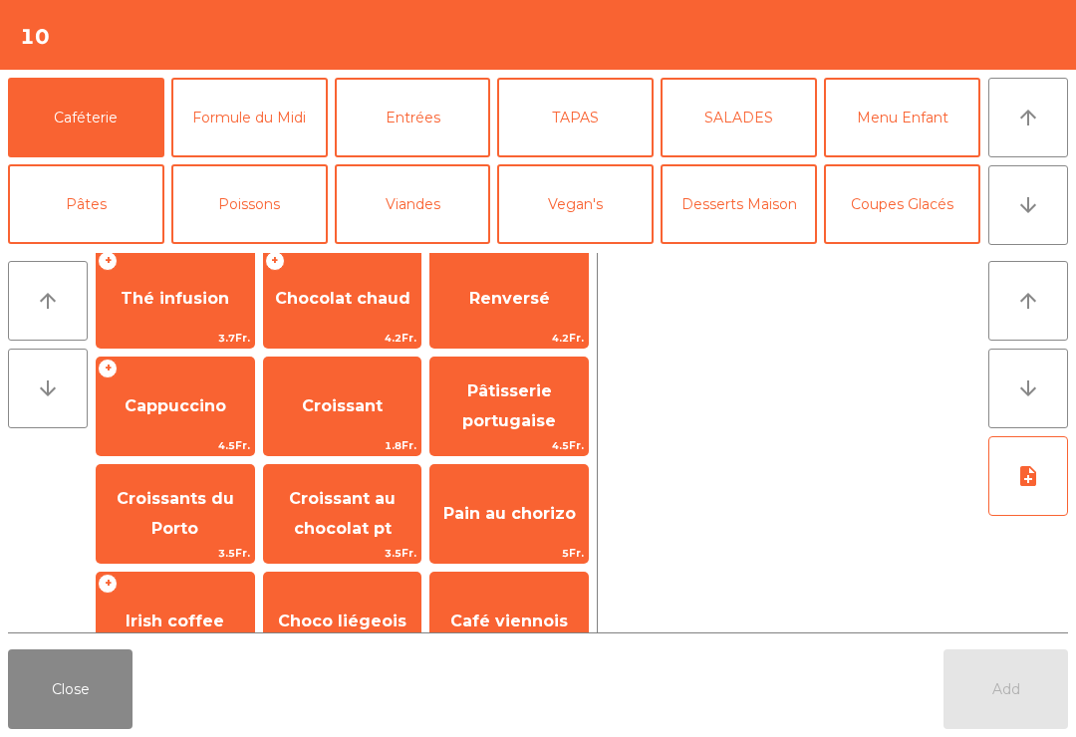
click at [199, 413] on span "Cappuccino" at bounding box center [176, 405] width 102 height 19
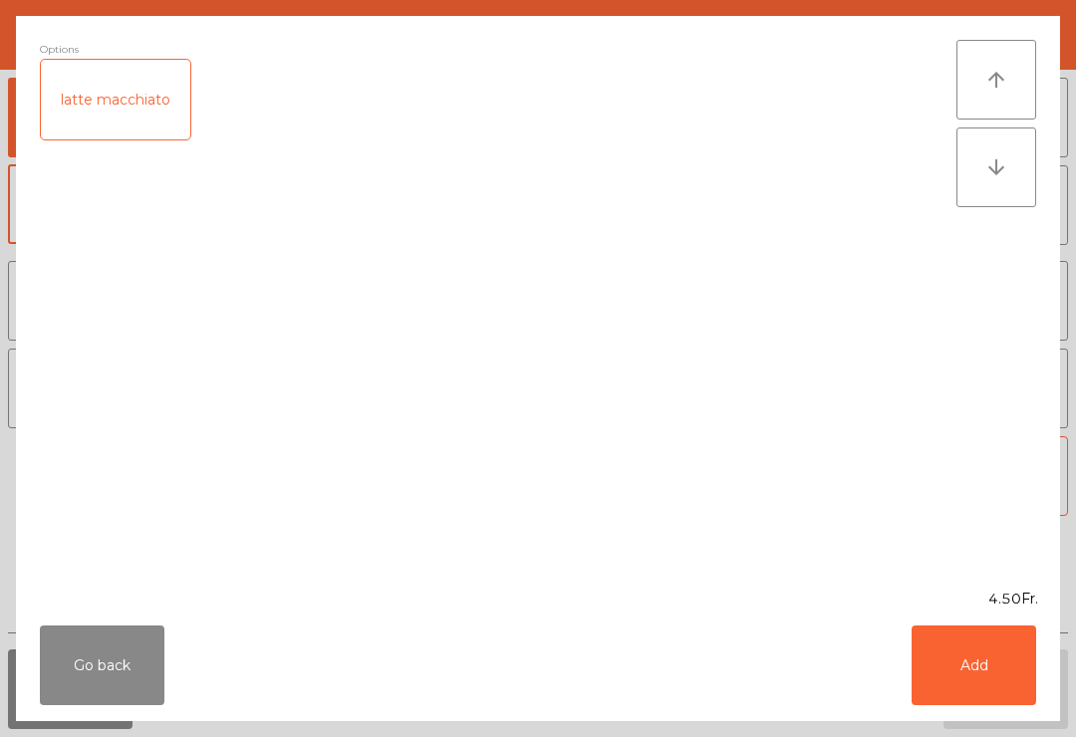
click at [139, 115] on div "latte macchiato" at bounding box center [115, 100] width 149 height 80
click at [946, 666] on button "Add" at bounding box center [974, 666] width 125 height 80
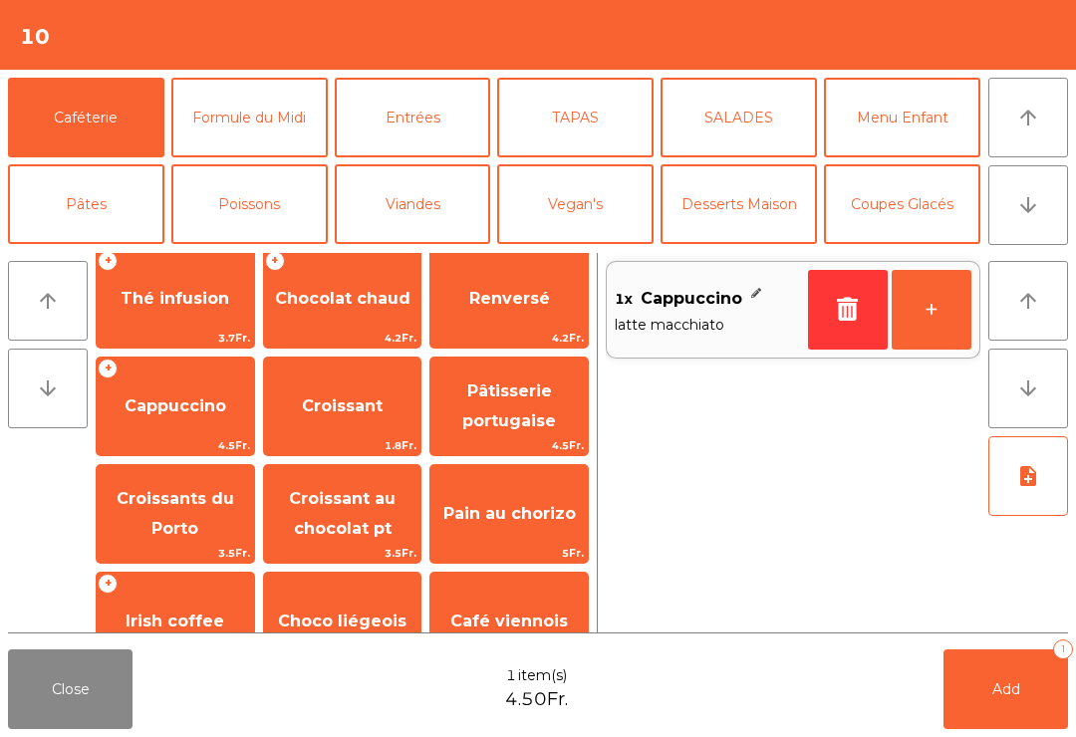
click at [369, 520] on span "Croissant au chocolat pt" at bounding box center [342, 513] width 107 height 49
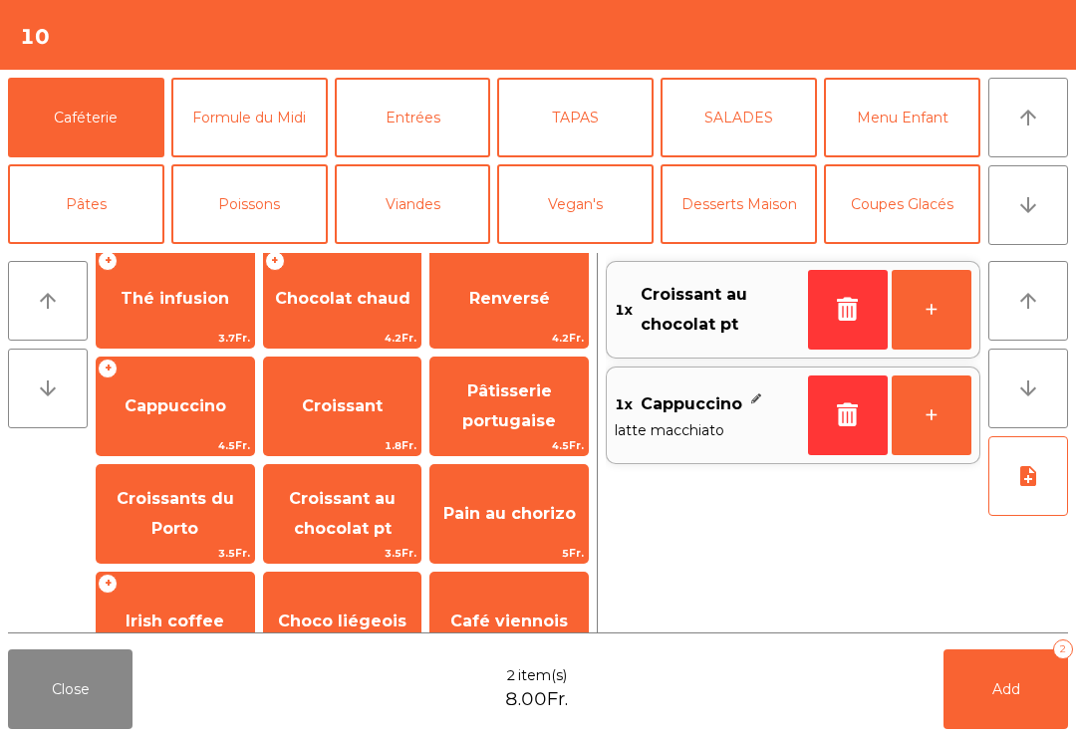
click at [199, 523] on span "Croissants du Porto" at bounding box center [175, 514] width 157 height 85
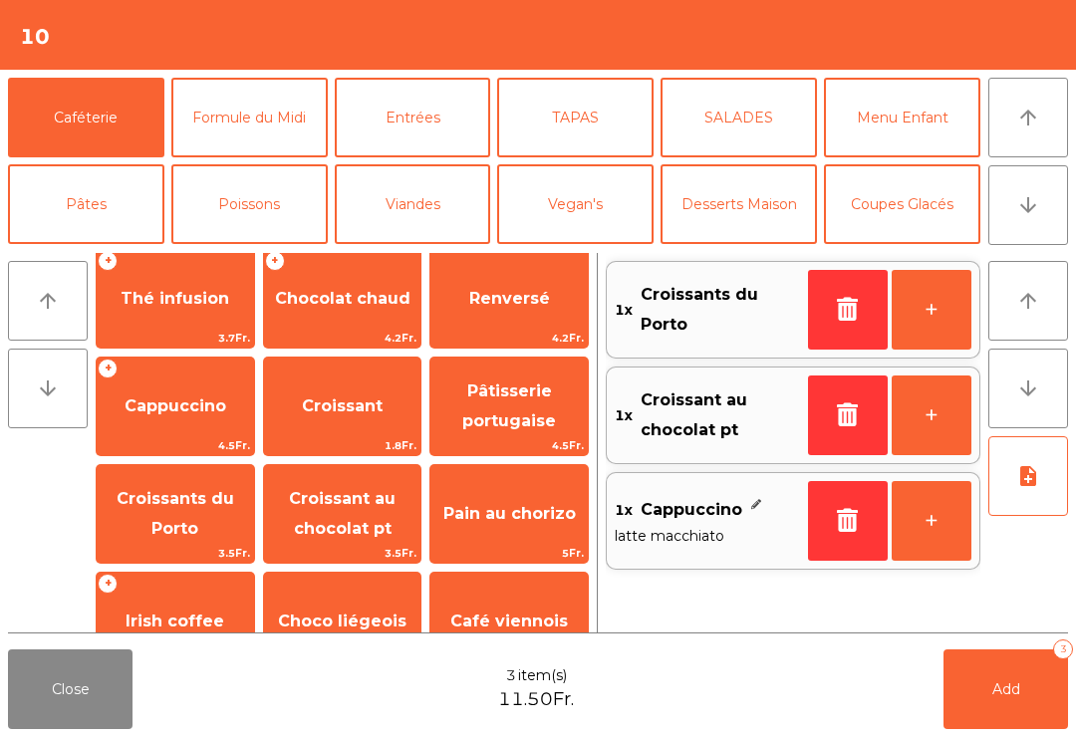
click at [107, 251] on button "Mineral" at bounding box center [86, 291] width 156 height 80
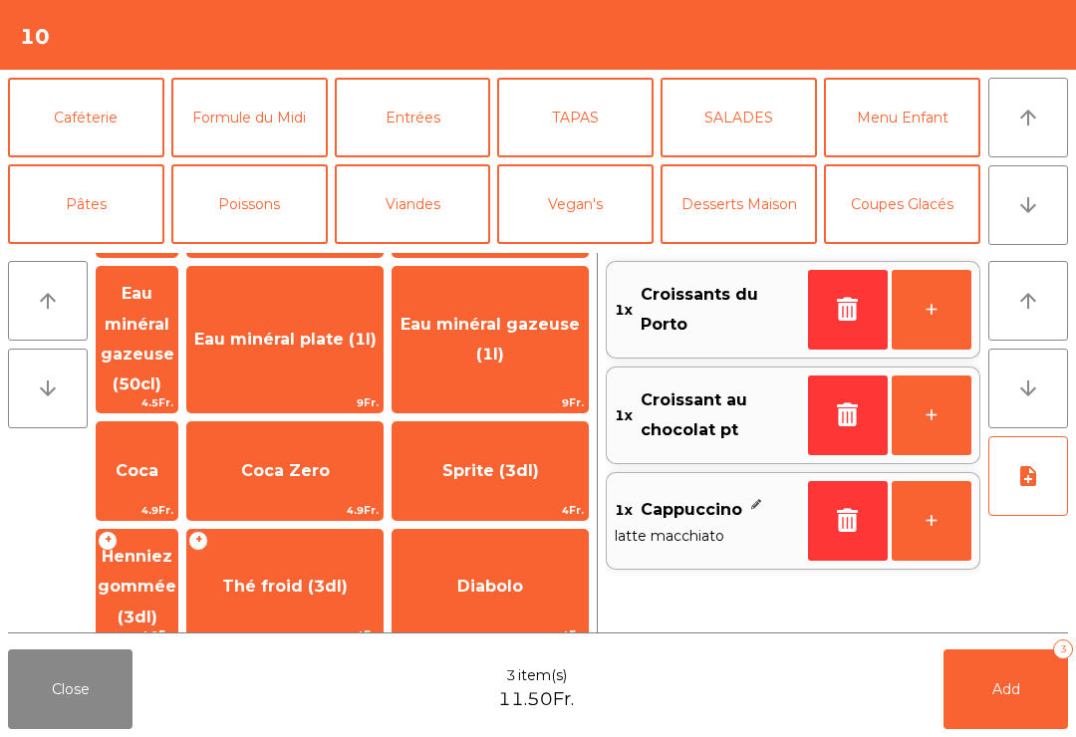
scroll to position [83, 0]
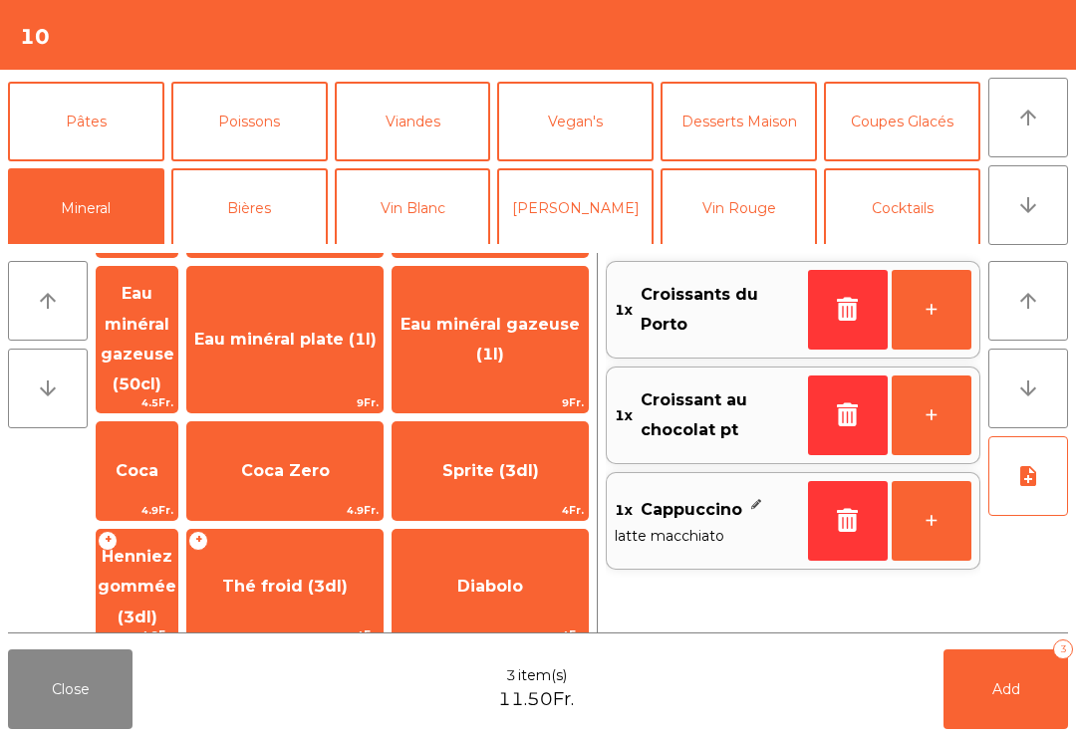
click at [363, 208] on span "Eau gazeuse (3dl)" at bounding box center [285, 198] width 154 height 19
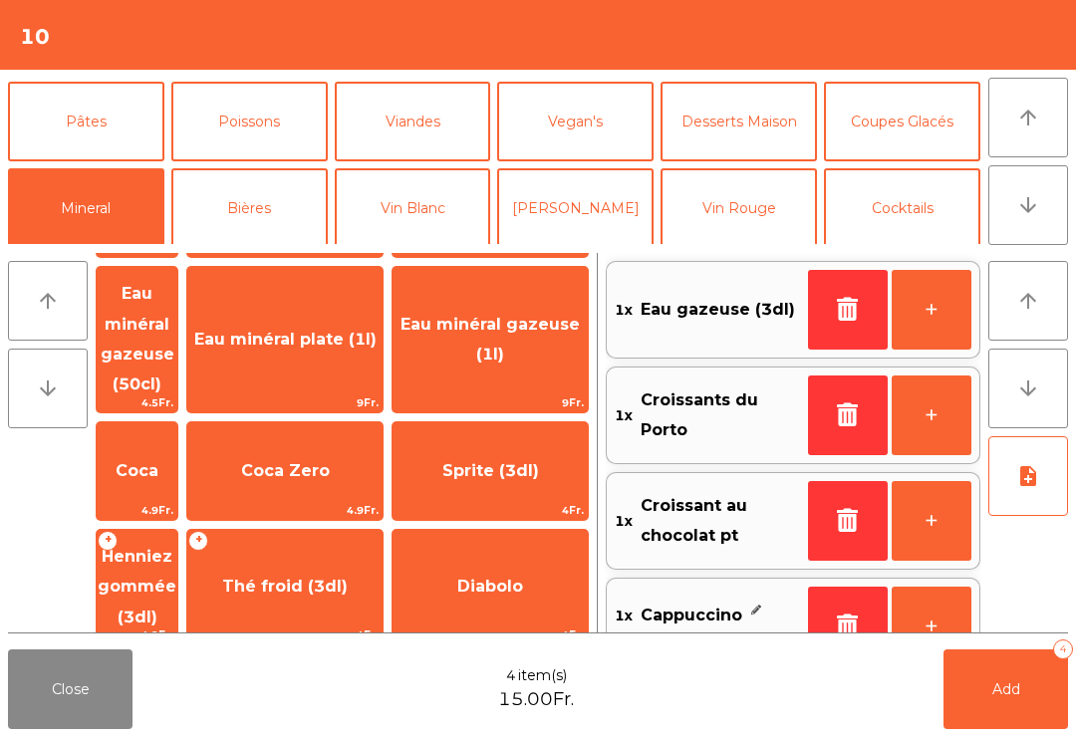
scroll to position [0, 0]
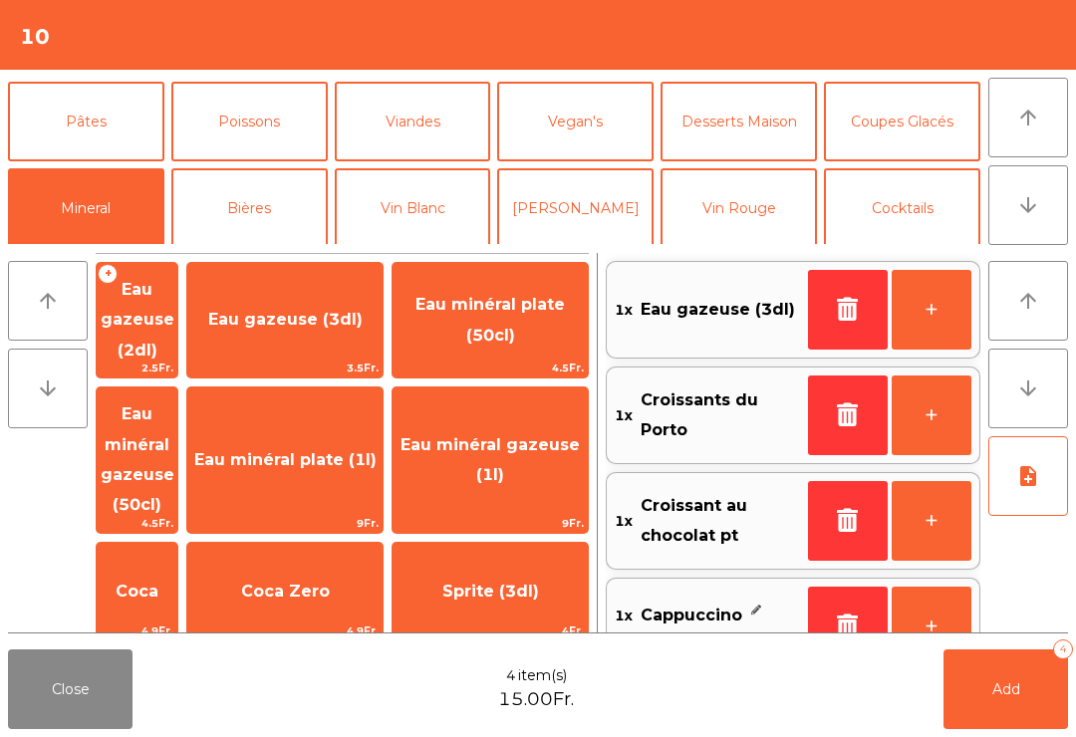
click at [951, 644] on div "Close 4 item(s) 15.00Fr. Add 4" at bounding box center [538, 690] width 1076 height 96
click at [976, 691] on button "Add 4" at bounding box center [1005, 690] width 125 height 80
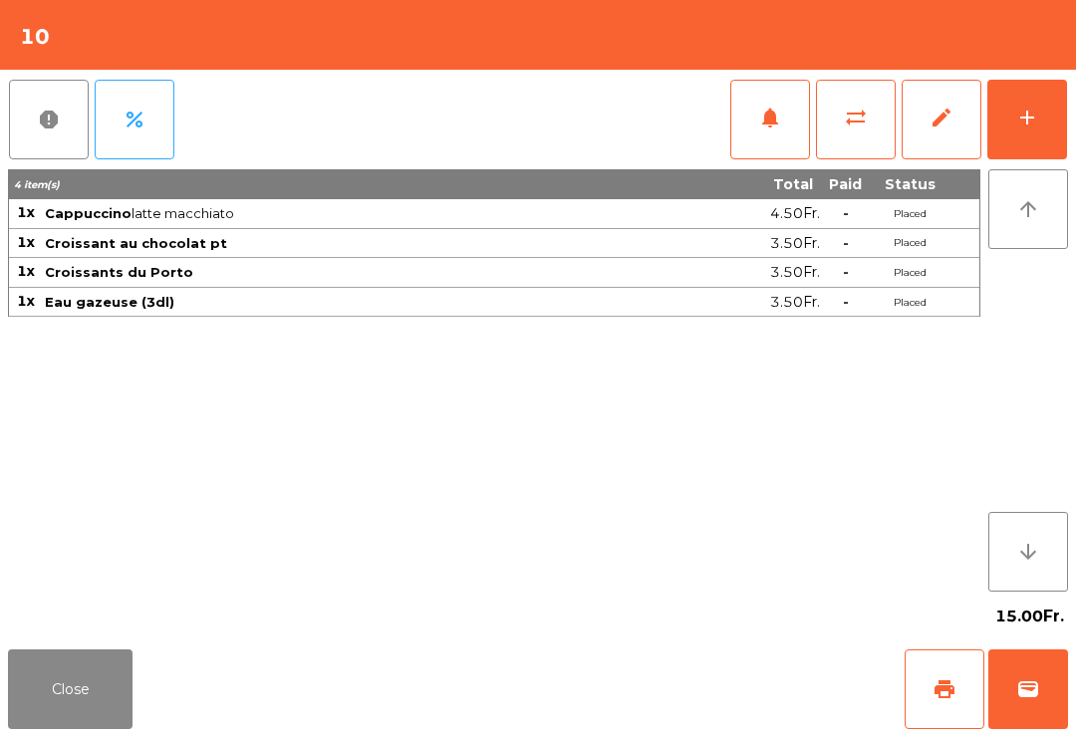
click at [73, 727] on button "Close" at bounding box center [70, 690] width 125 height 80
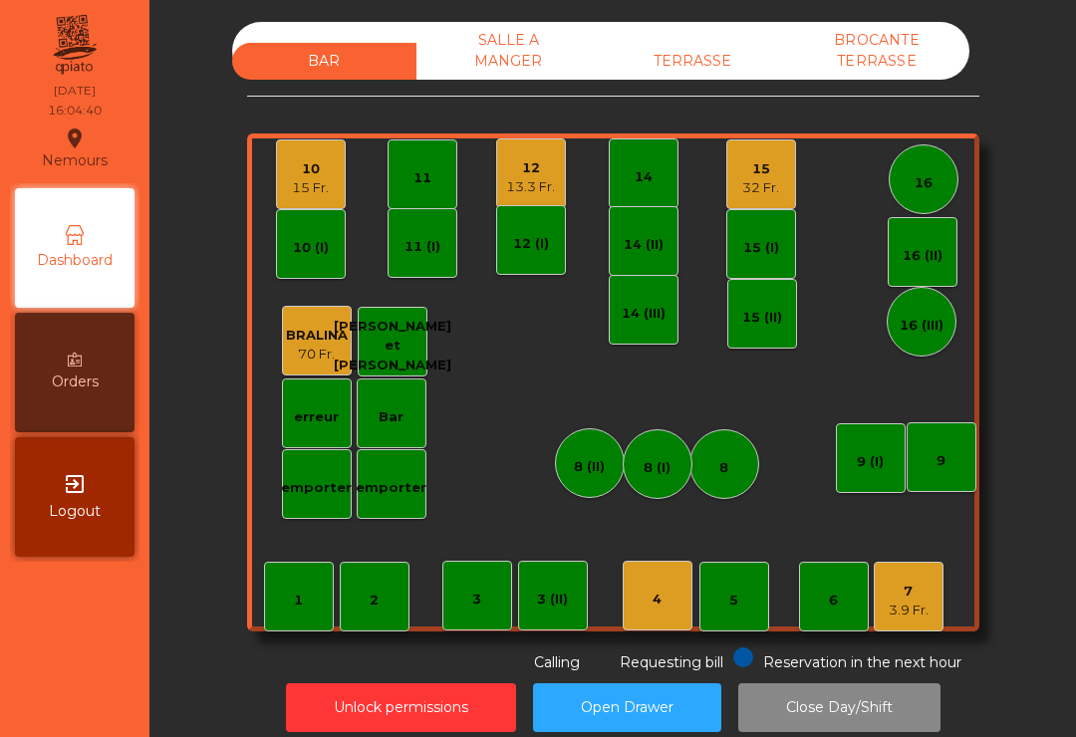
click at [778, 179] on div "32 Fr." at bounding box center [760, 188] width 37 height 20
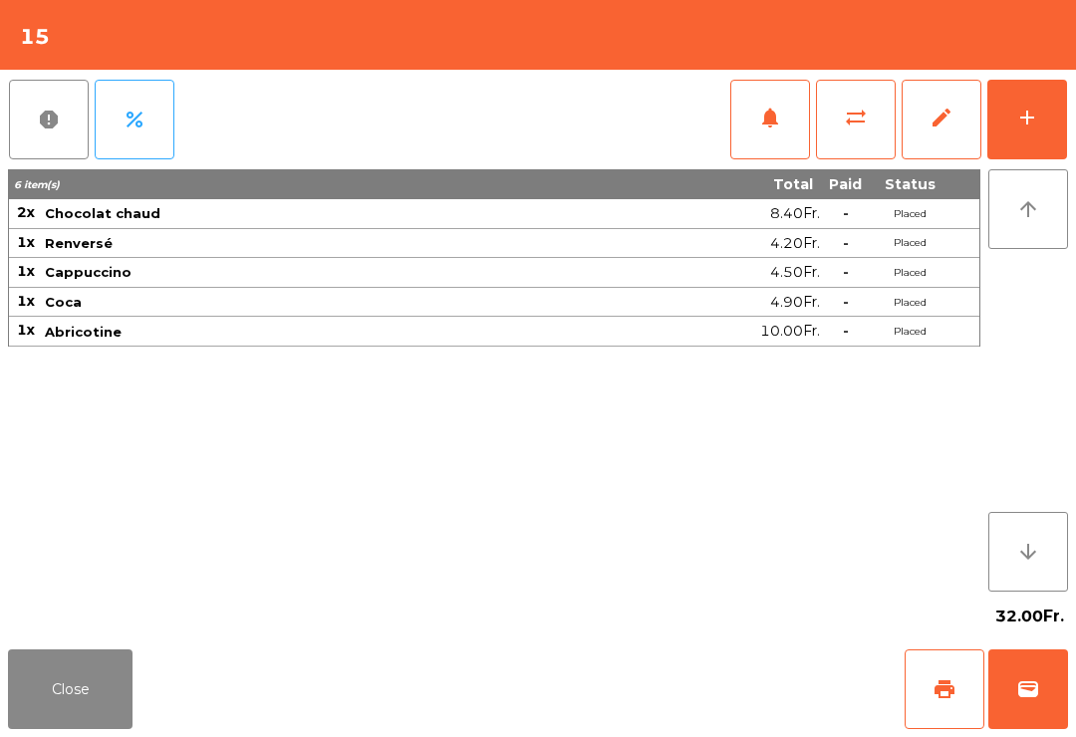
click at [66, 726] on button "Close" at bounding box center [70, 690] width 125 height 80
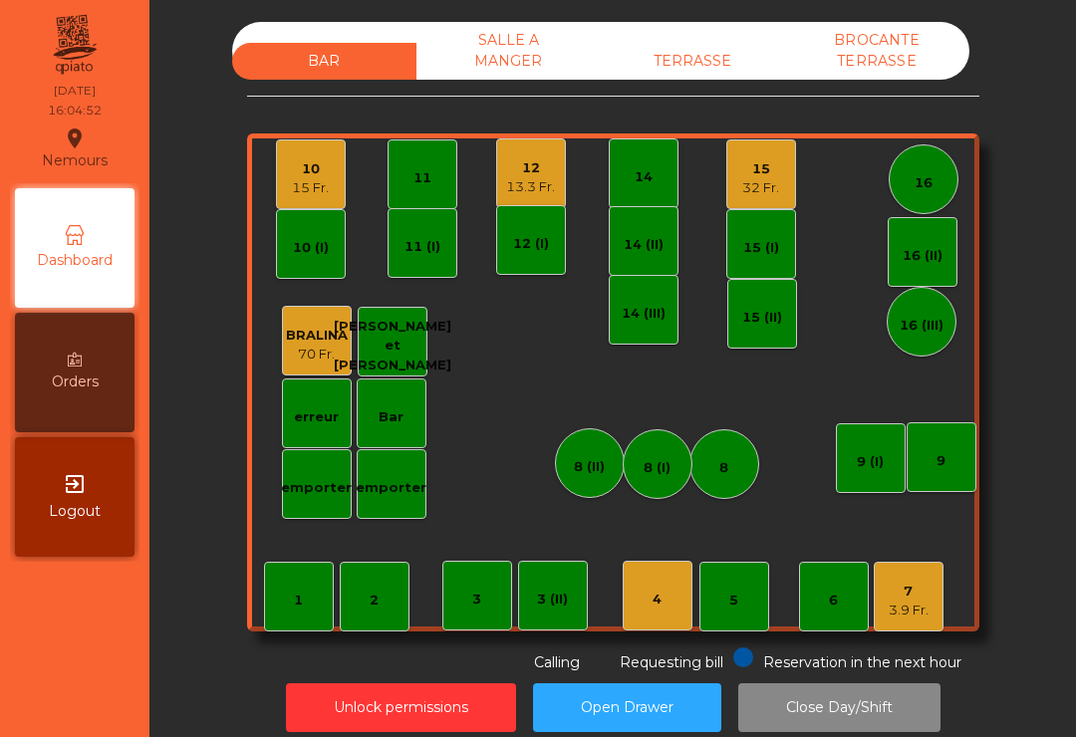
click at [767, 191] on div "32 Fr." at bounding box center [760, 188] width 37 height 20
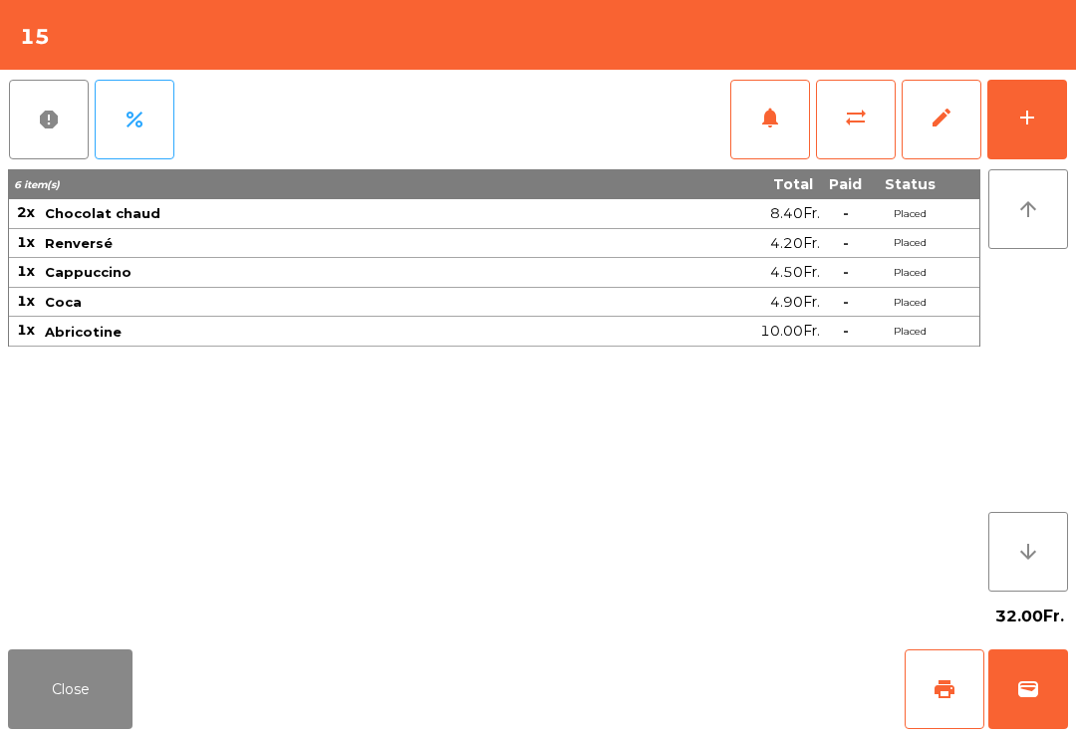
click at [962, 691] on button "print" at bounding box center [945, 690] width 80 height 80
click at [80, 668] on button "Close" at bounding box center [70, 690] width 125 height 80
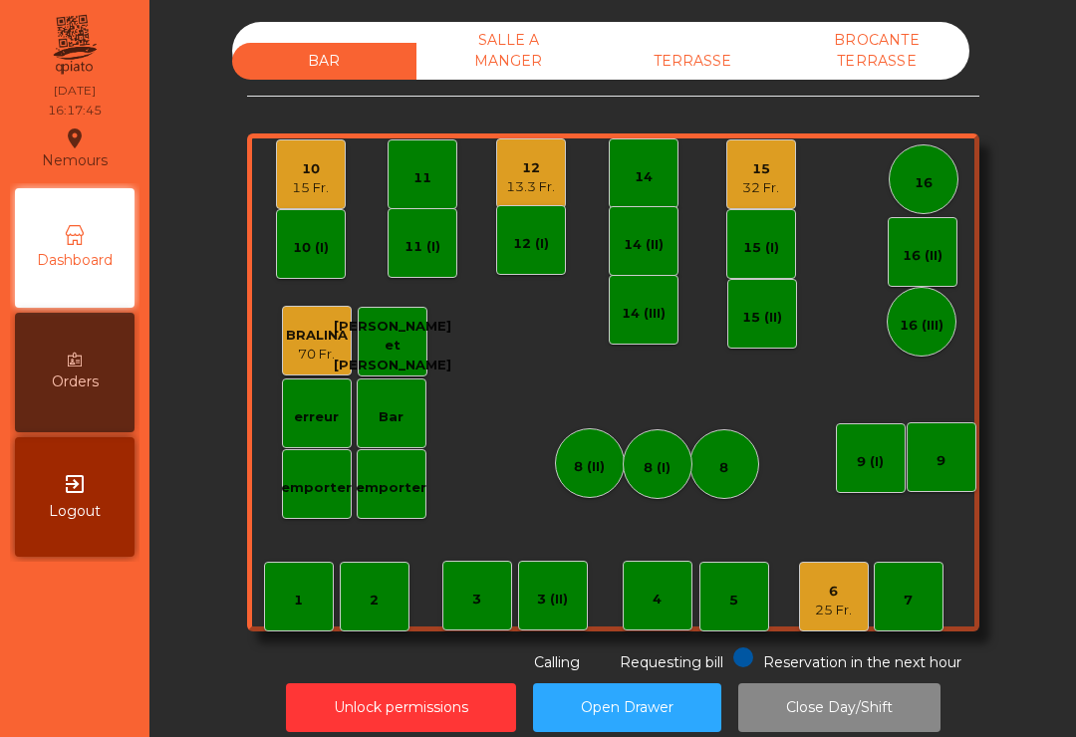
click at [316, 151] on div "10 15 Fr." at bounding box center [310, 174] width 37 height 47
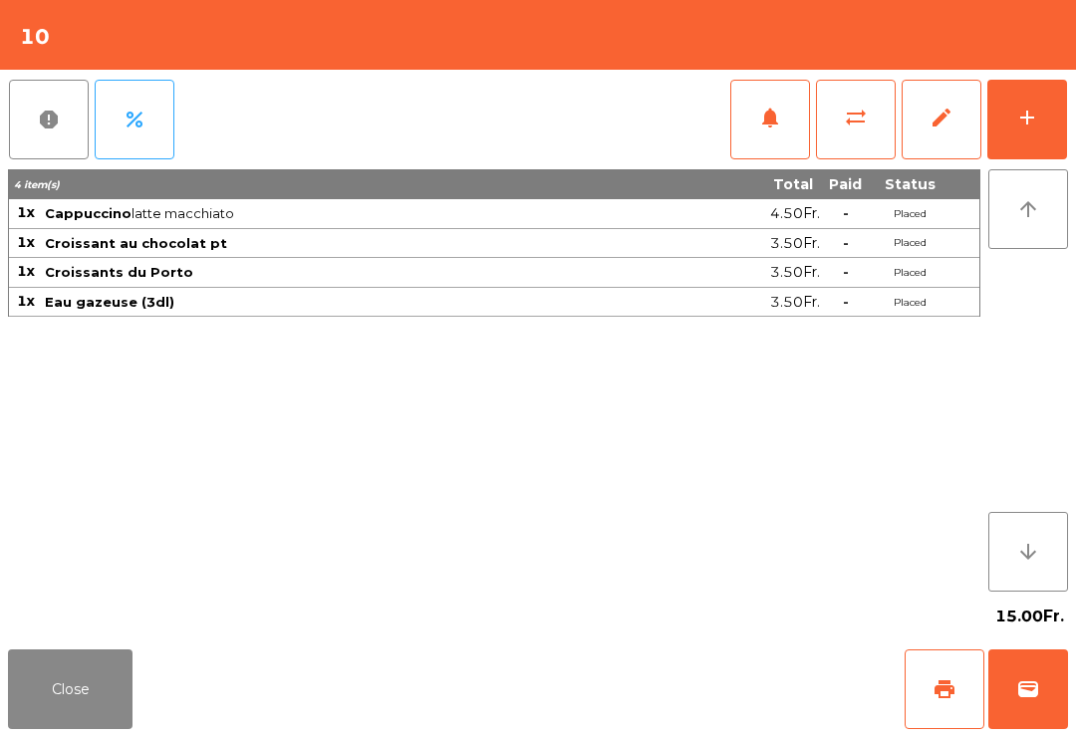
click at [66, 684] on button "Close" at bounding box center [70, 690] width 125 height 80
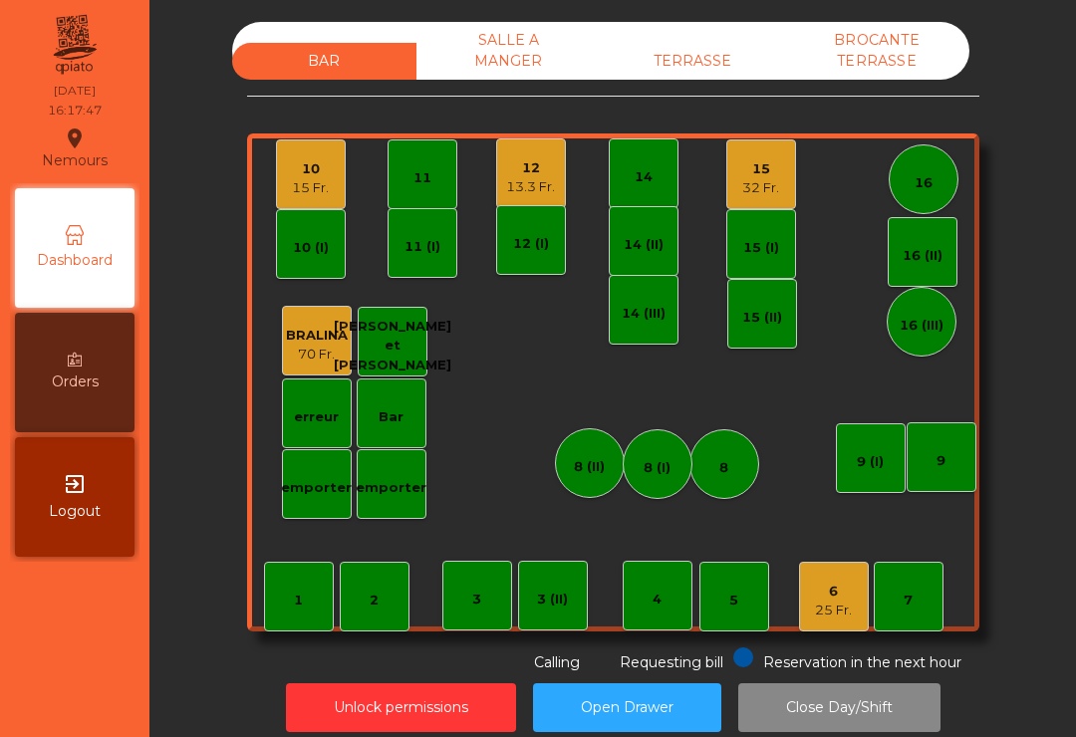
click at [535, 179] on div "13.3 Fr." at bounding box center [530, 187] width 49 height 20
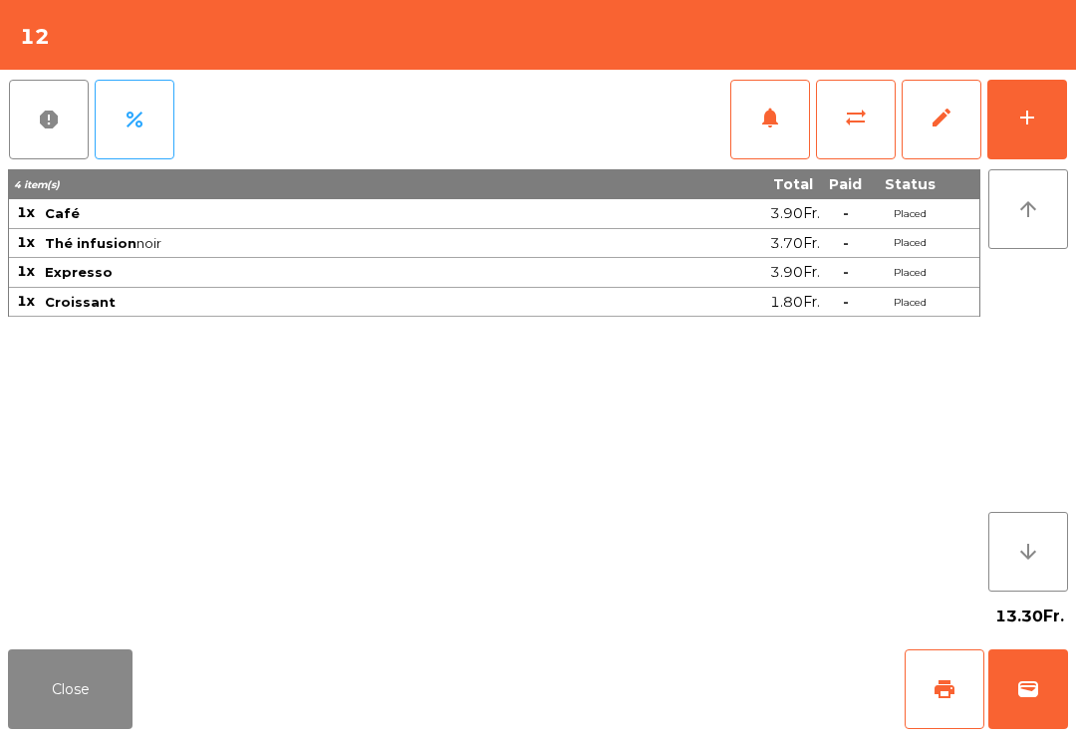
click at [72, 700] on button "Close" at bounding box center [70, 690] width 125 height 80
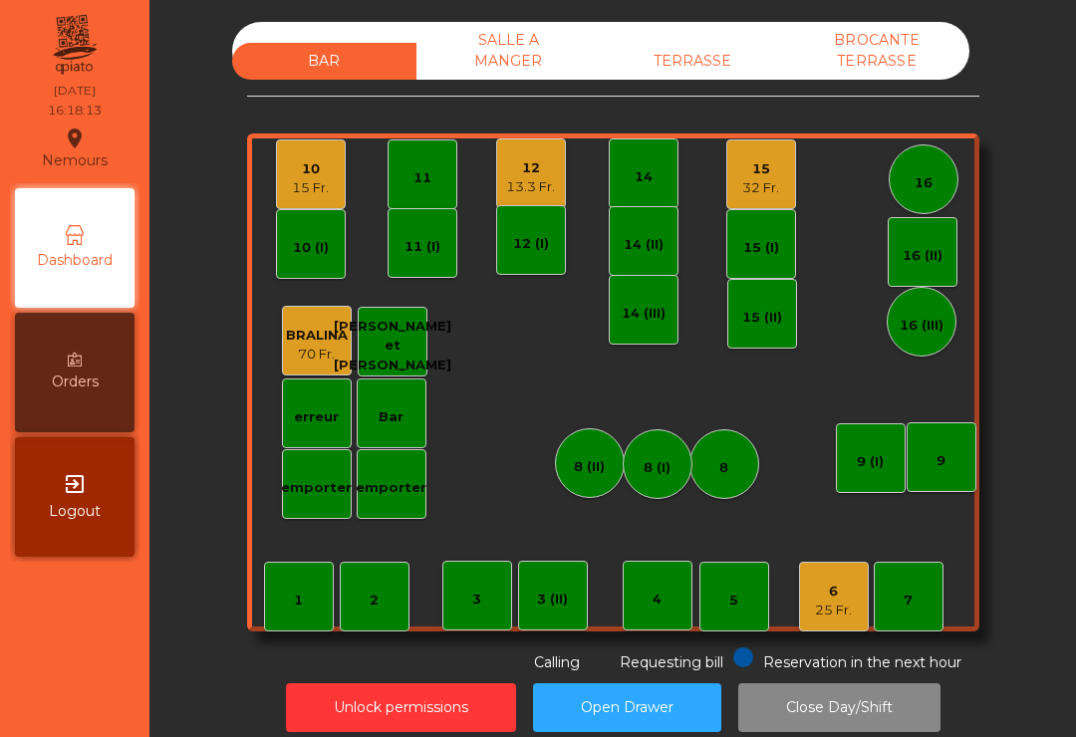
click at [760, 186] on div "32 Fr." at bounding box center [760, 188] width 37 height 20
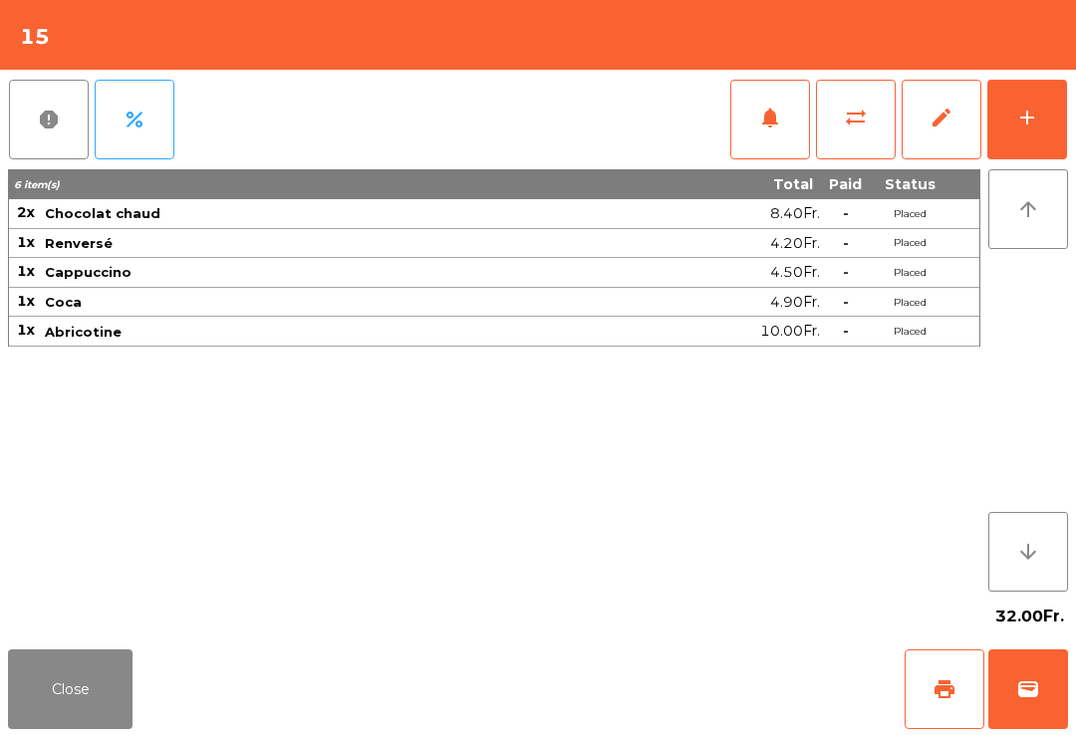
click at [1037, 717] on button "wallet" at bounding box center [1028, 690] width 80 height 80
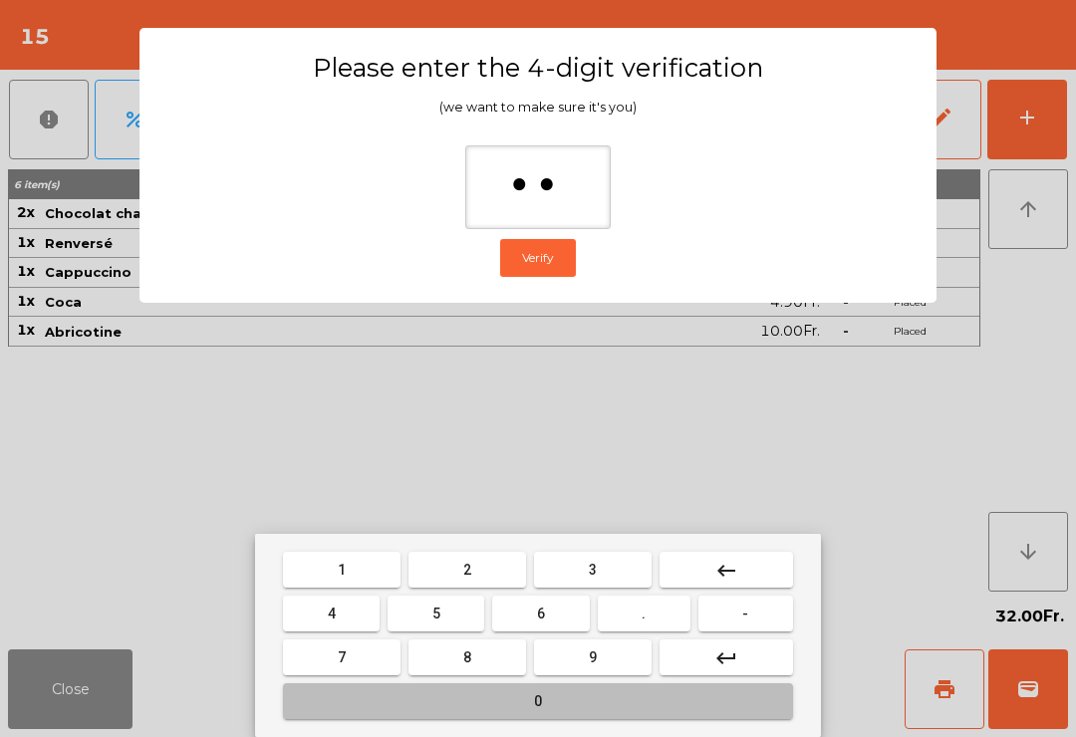
type input "***"
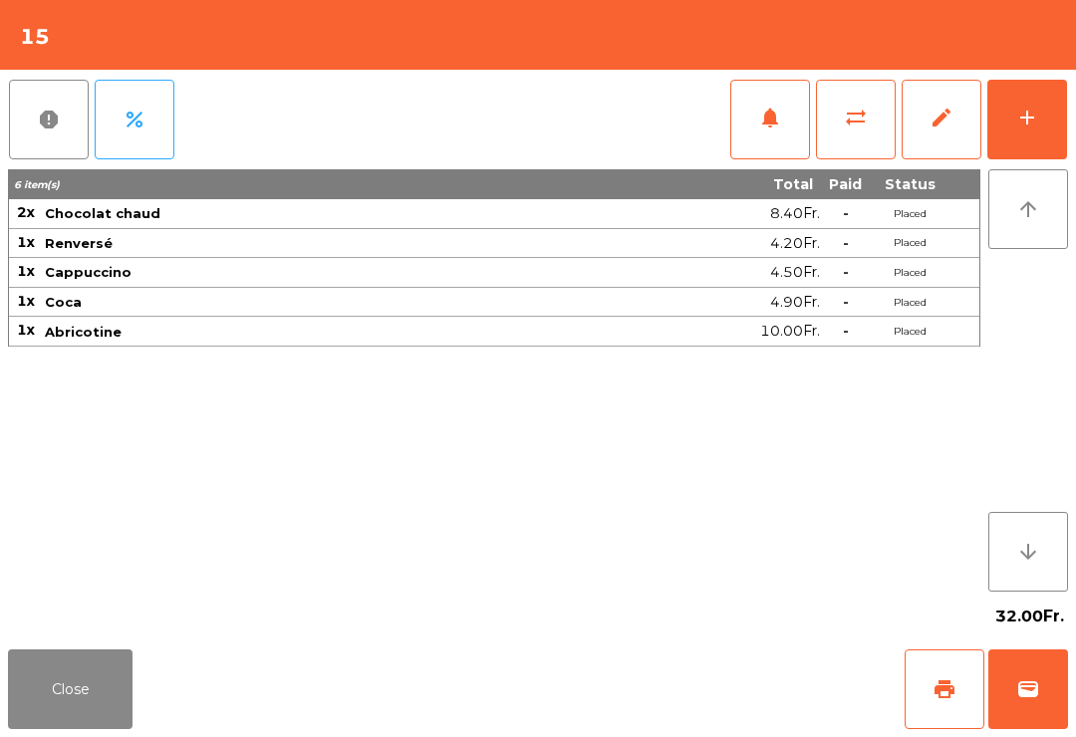
click at [1027, 683] on span "wallet" at bounding box center [1028, 689] width 24 height 24
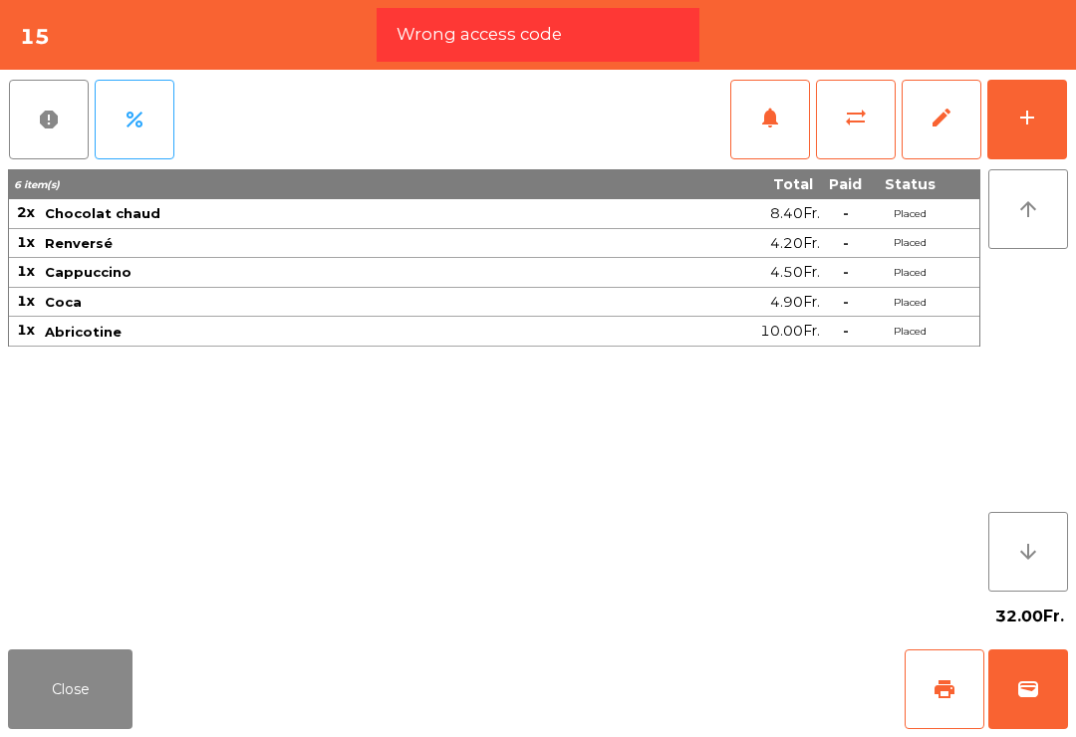
click at [752, 676] on div "Close print wallet" at bounding box center [538, 690] width 1076 height 96
click at [707, 685] on div "Close print wallet" at bounding box center [538, 690] width 1076 height 96
click at [707, 684] on div "Close print wallet" at bounding box center [538, 690] width 1076 height 96
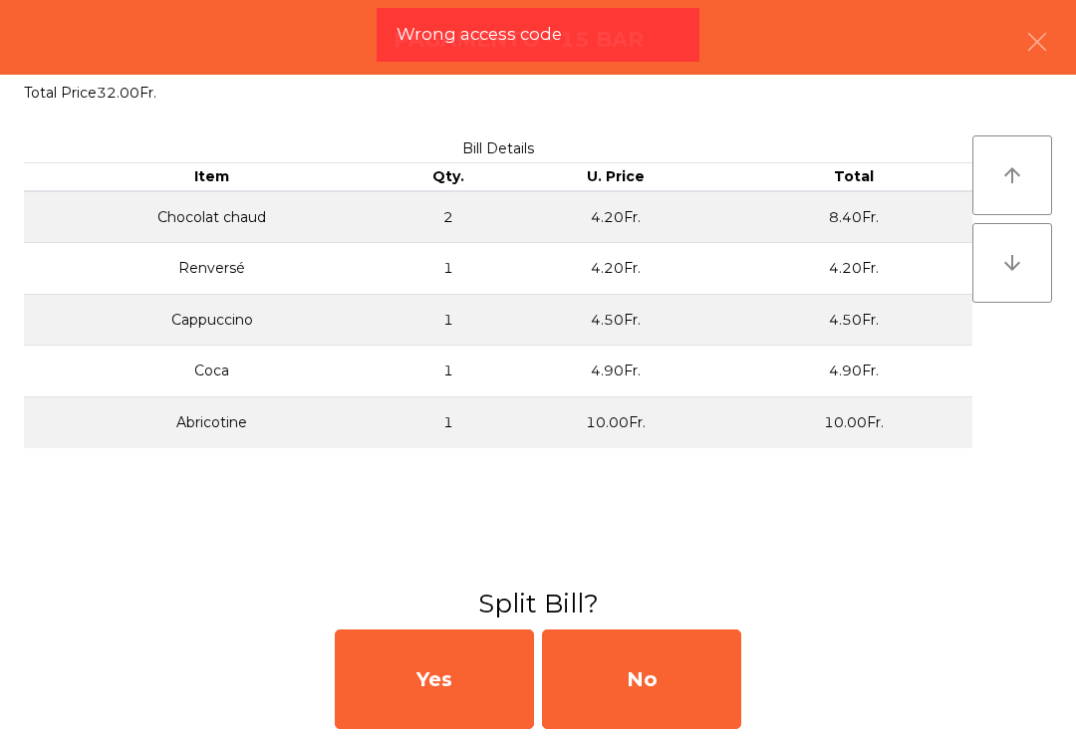
click at [679, 687] on div "No" at bounding box center [641, 680] width 199 height 100
click at [650, 688] on div "MB" at bounding box center [641, 680] width 199 height 100
click at [658, 690] on div "No" at bounding box center [641, 680] width 199 height 100
click at [671, 687] on div "No" at bounding box center [641, 680] width 199 height 100
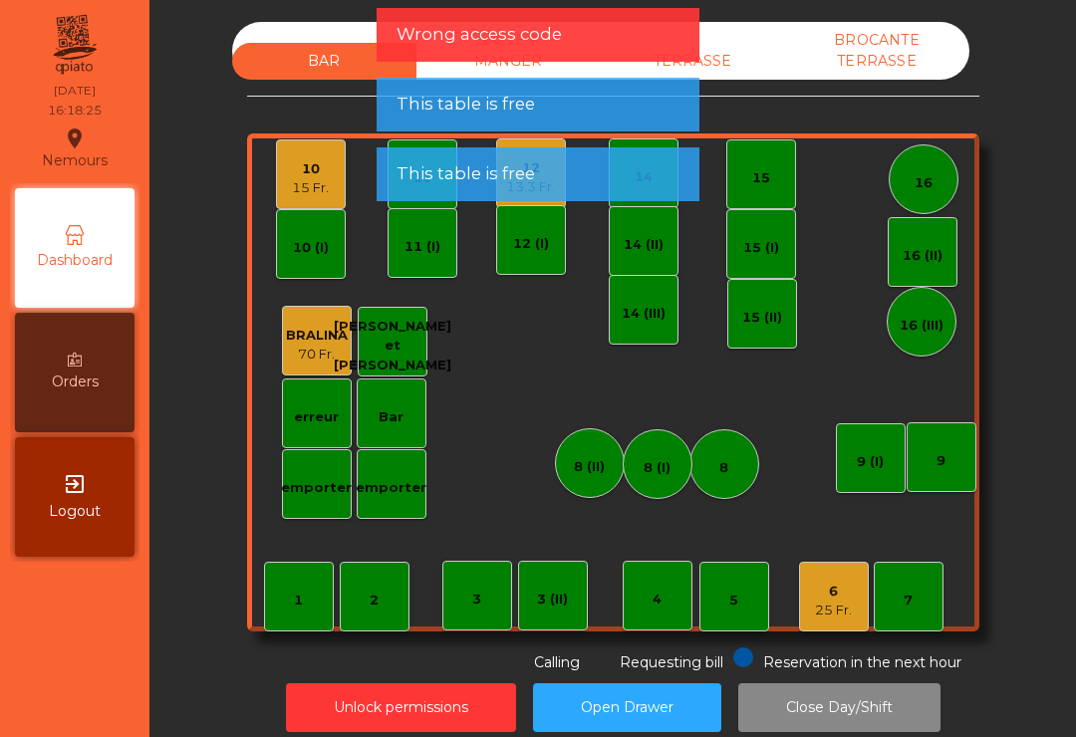
click at [521, 182] on span "This table is free" at bounding box center [465, 173] width 138 height 25
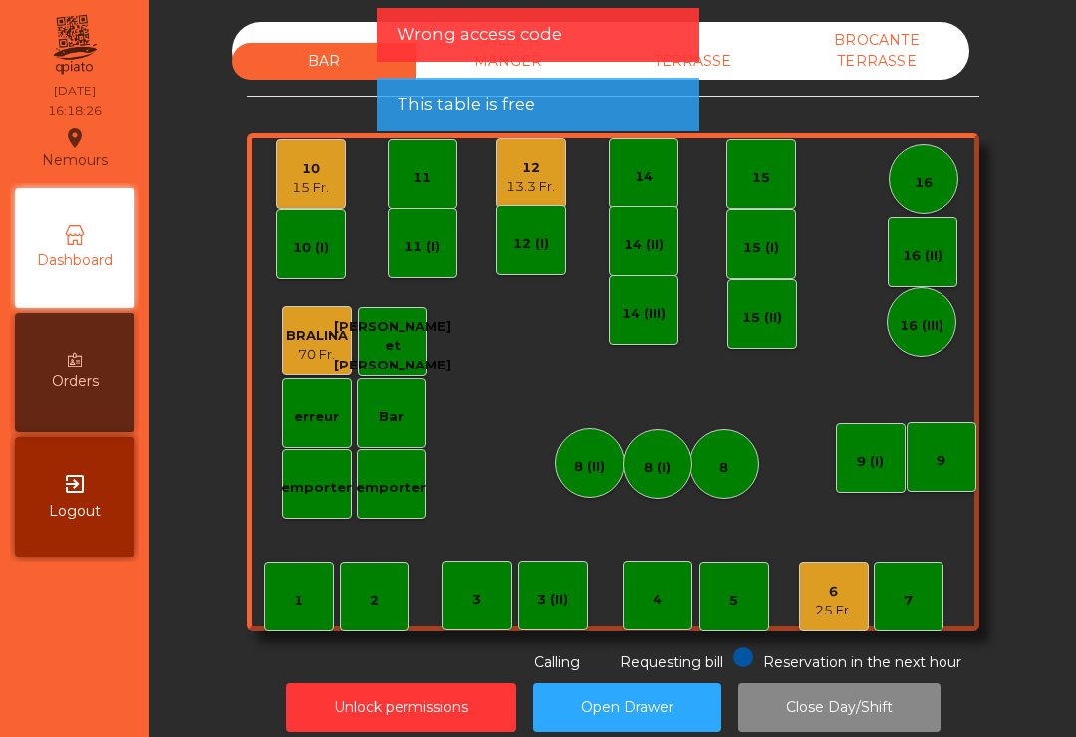
click at [532, 190] on div "13.3 Fr." at bounding box center [530, 187] width 49 height 20
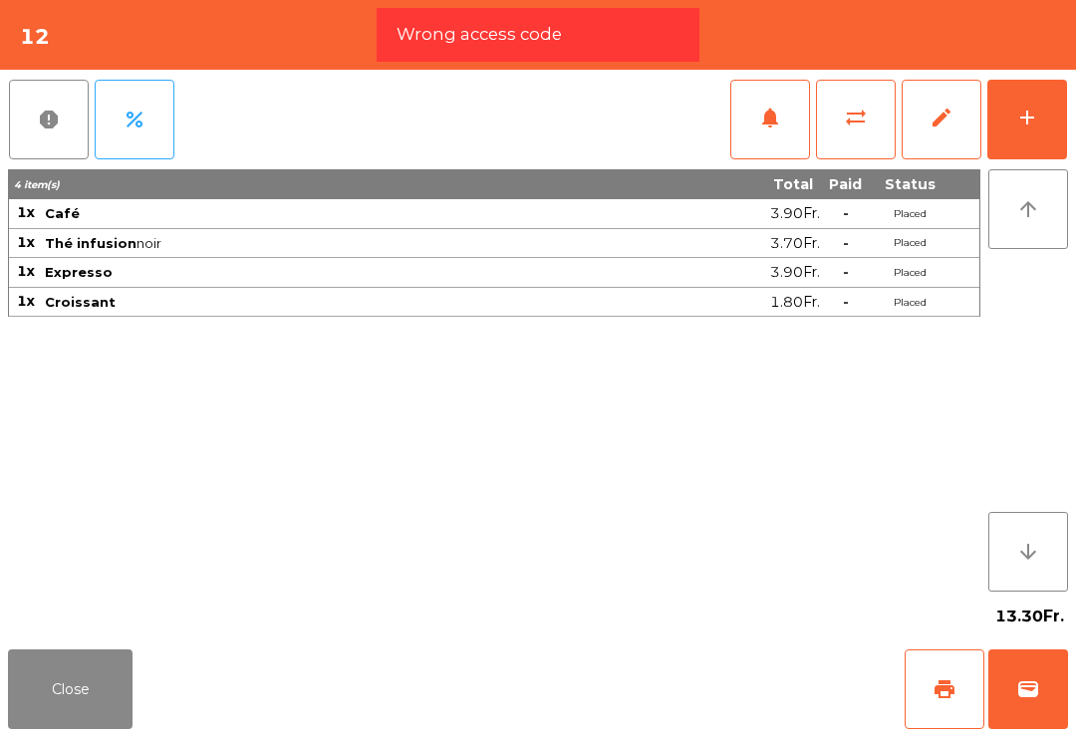
click at [1036, 696] on span "wallet" at bounding box center [1028, 689] width 24 height 24
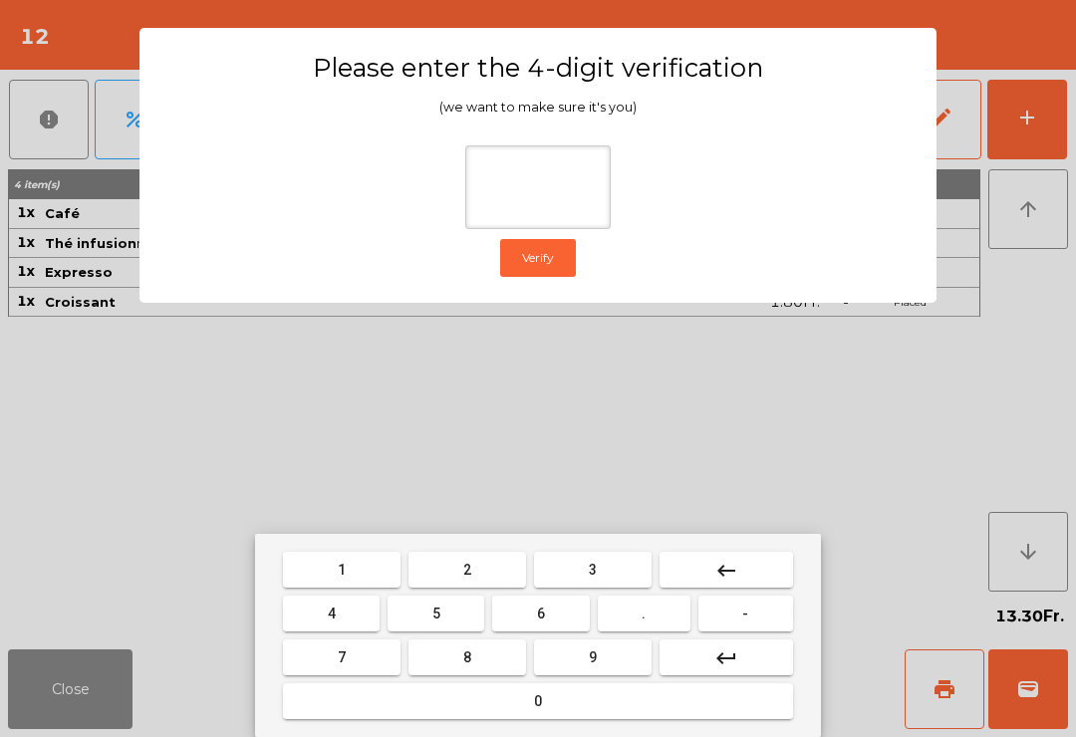
type input "*"
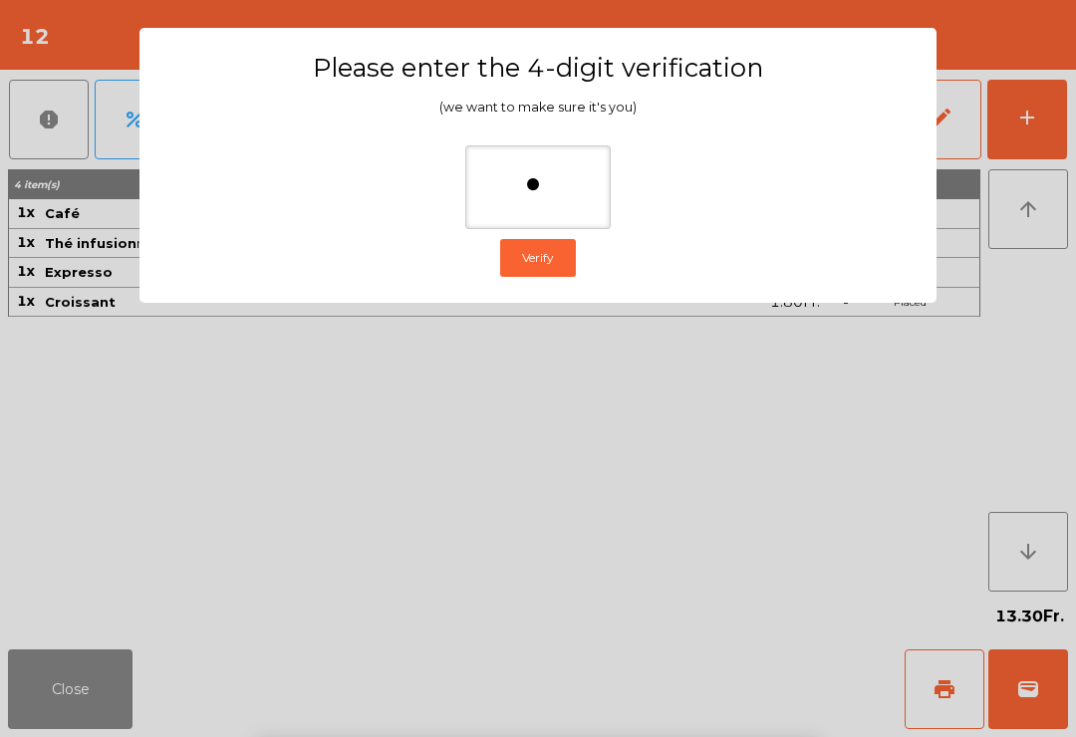
click at [1041, 303] on ngb-modal-window "Please enter the 4-digit verification (we want to make sure it's you) * Verify" at bounding box center [538, 368] width 1022 height 737
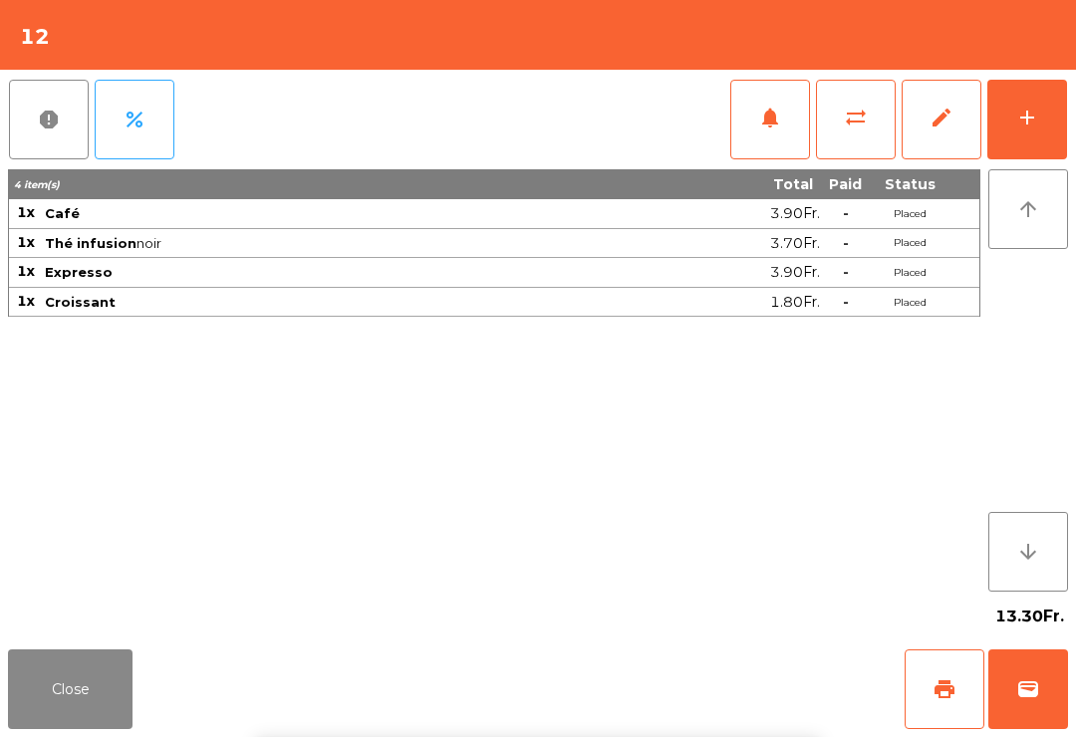
click at [1041, 303] on div "arrow_upward arrow_downward" at bounding box center [1024, 380] width 88 height 422
click at [125, 670] on button "Close" at bounding box center [70, 690] width 125 height 80
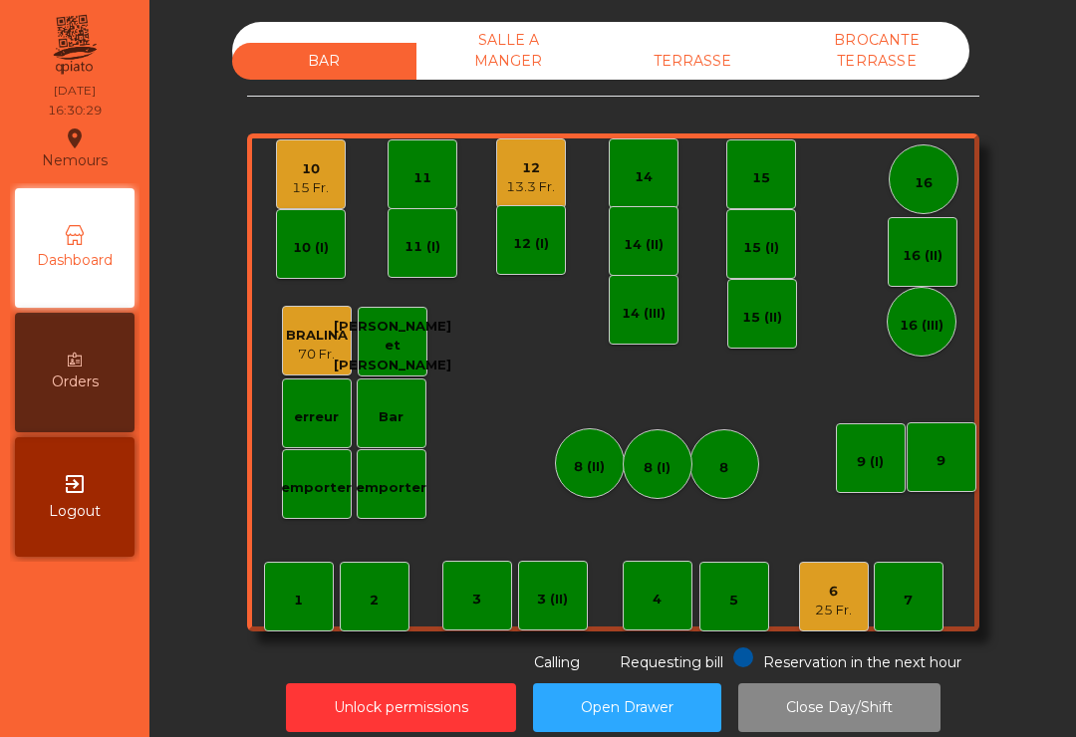
click at [299, 197] on div "10 15 Fr." at bounding box center [311, 174] width 70 height 70
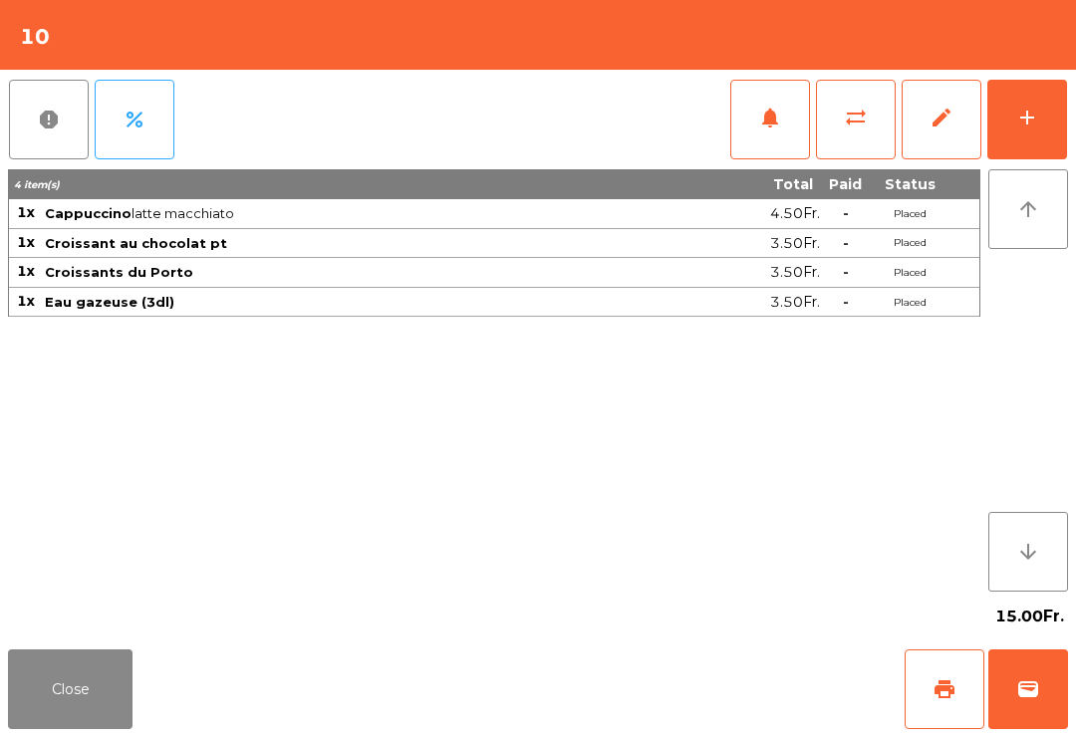
click at [959, 706] on button "print" at bounding box center [945, 690] width 80 height 80
click at [75, 674] on button "Close" at bounding box center [70, 690] width 125 height 80
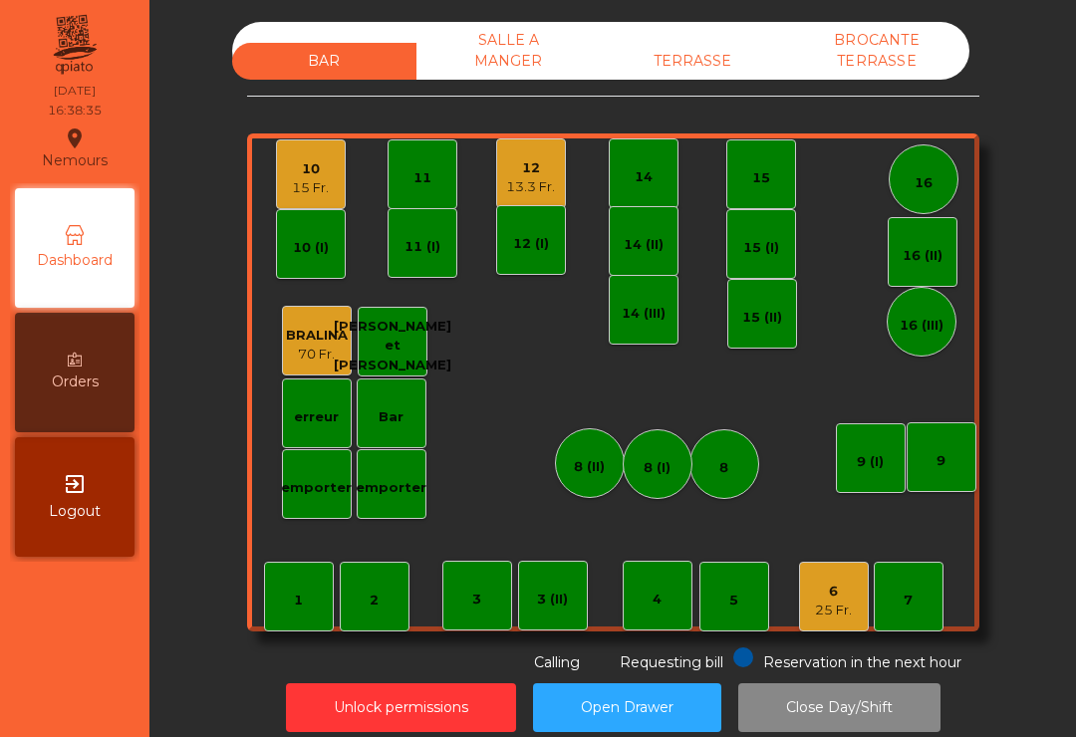
click at [313, 184] on div "15 Fr." at bounding box center [310, 188] width 37 height 20
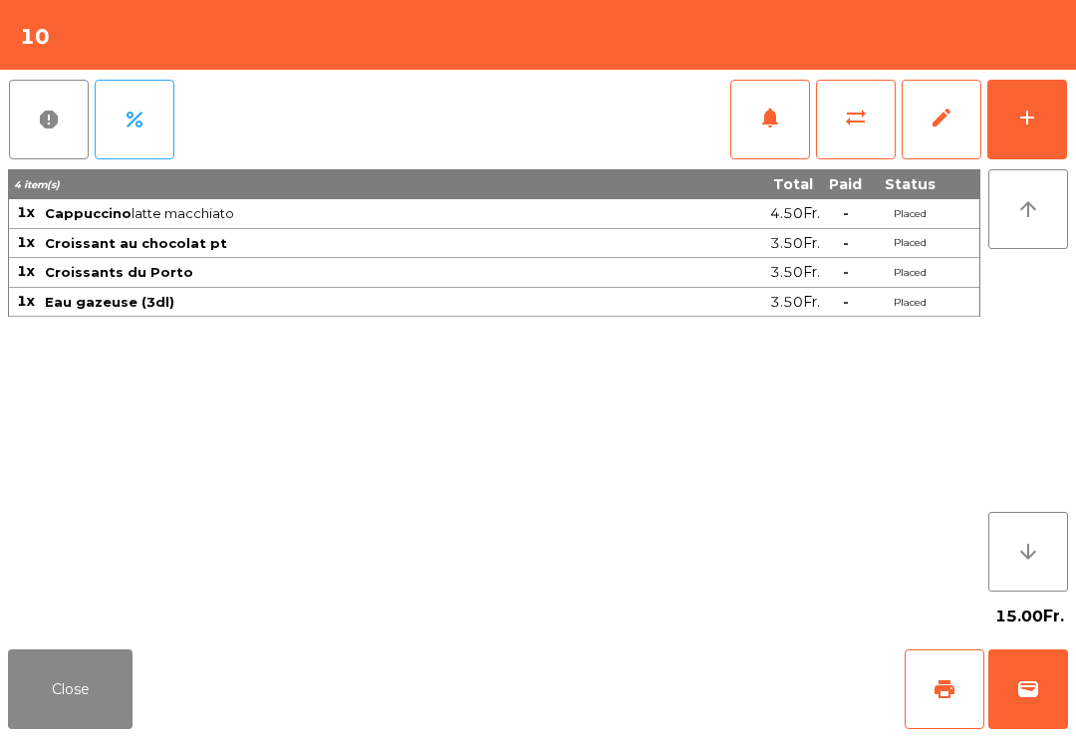
click at [1018, 704] on button "wallet" at bounding box center [1028, 690] width 80 height 80
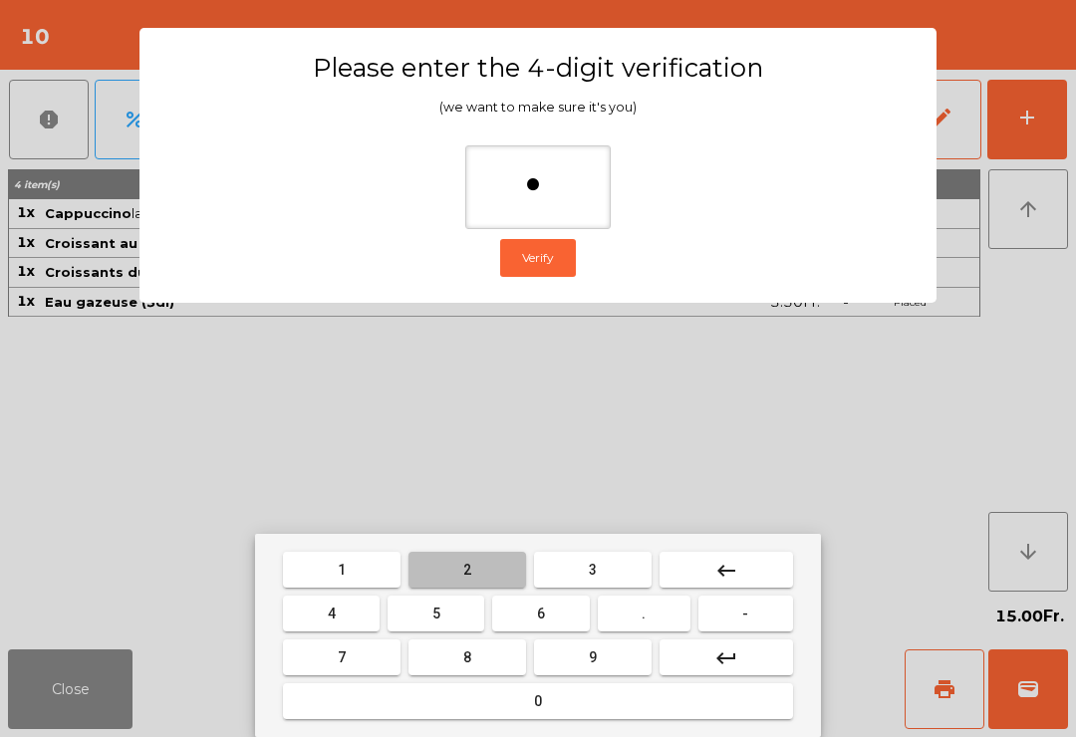
type input "**"
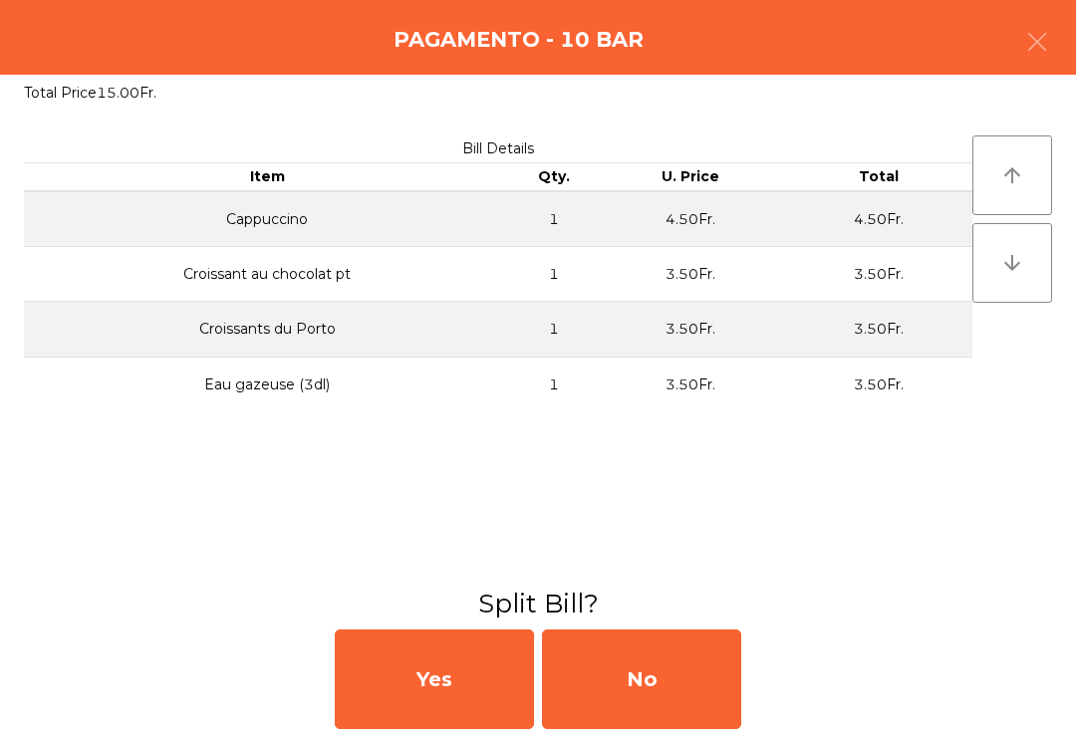
click at [643, 691] on div "No" at bounding box center [641, 680] width 199 height 100
click at [643, 690] on div "MB" at bounding box center [641, 680] width 199 height 100
click at [664, 669] on div "No" at bounding box center [641, 680] width 199 height 100
click at [670, 686] on div "No" at bounding box center [641, 680] width 199 height 100
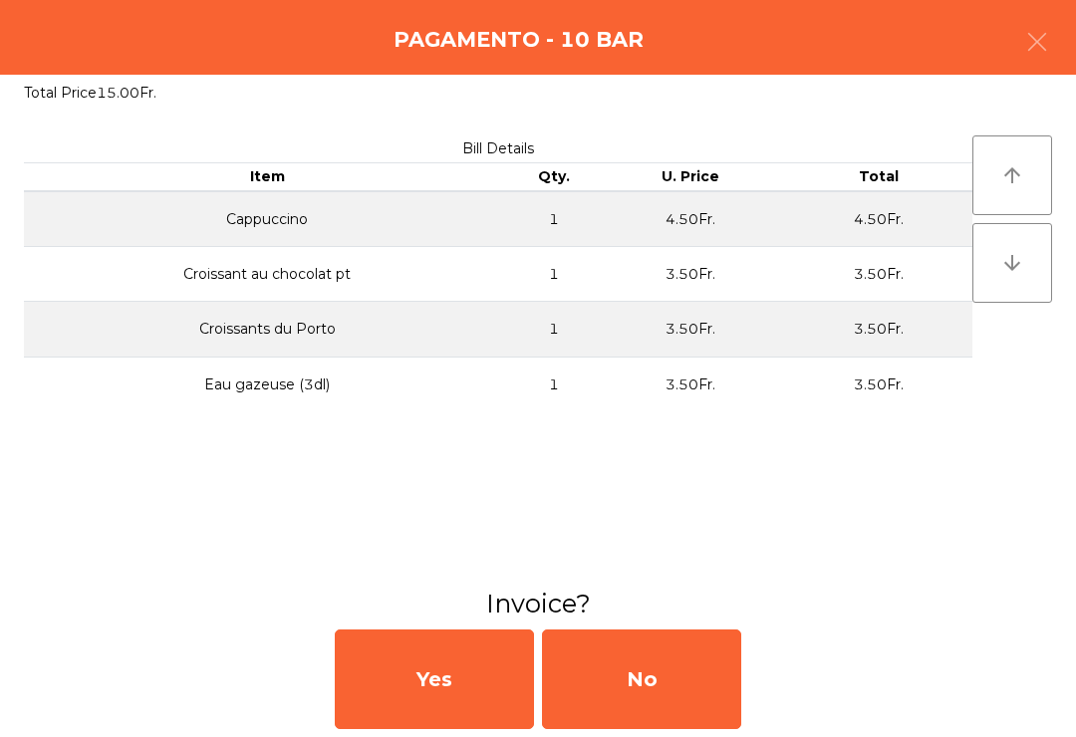
click at [669, 685] on div "No" at bounding box center [641, 680] width 199 height 100
click at [698, 669] on div "No" at bounding box center [641, 680] width 199 height 100
click at [618, 679] on div "No" at bounding box center [641, 680] width 199 height 100
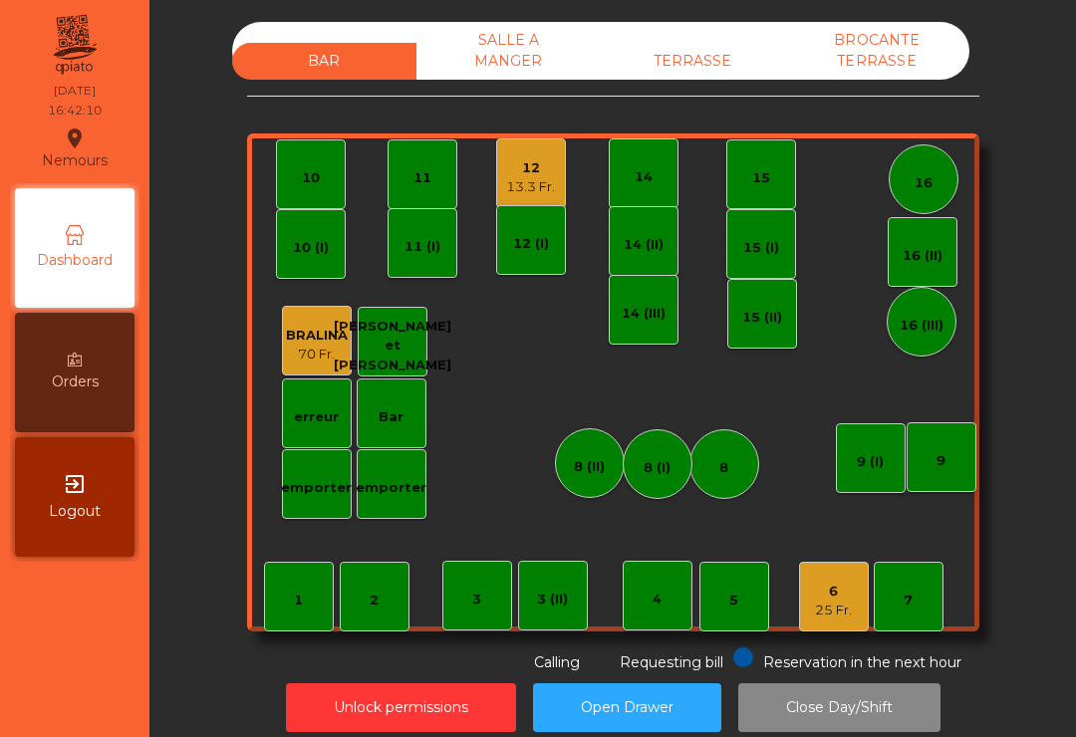
click at [750, 190] on div "15" at bounding box center [761, 174] width 70 height 70
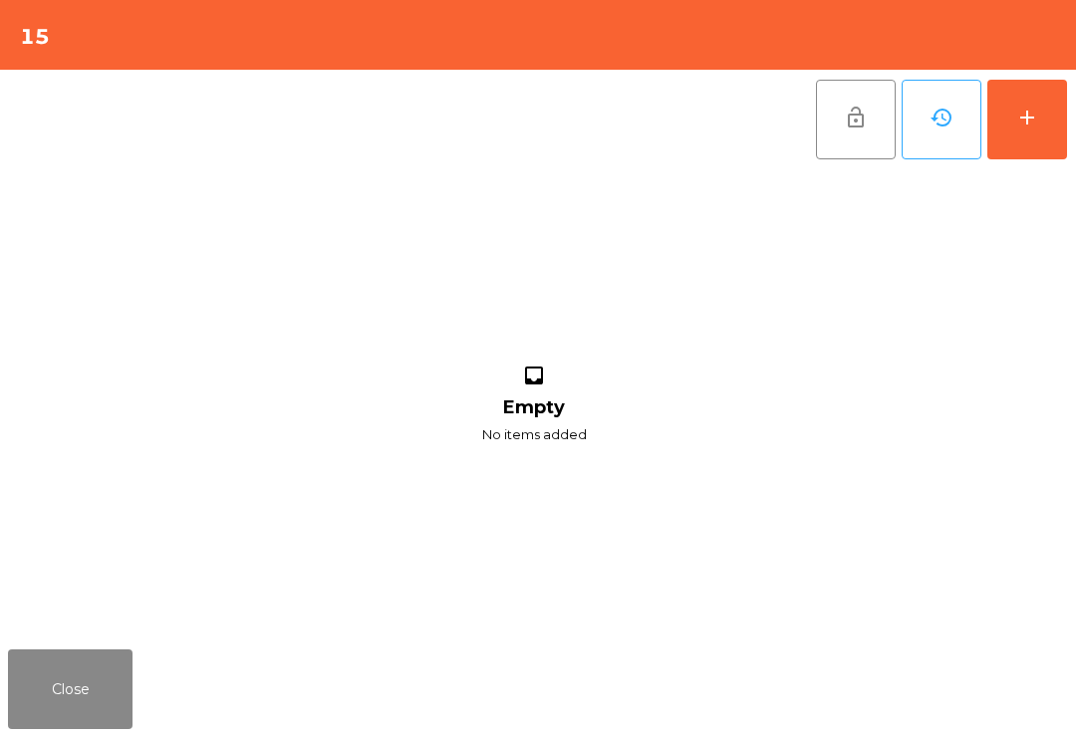
click at [1040, 131] on button "add" at bounding box center [1027, 120] width 80 height 80
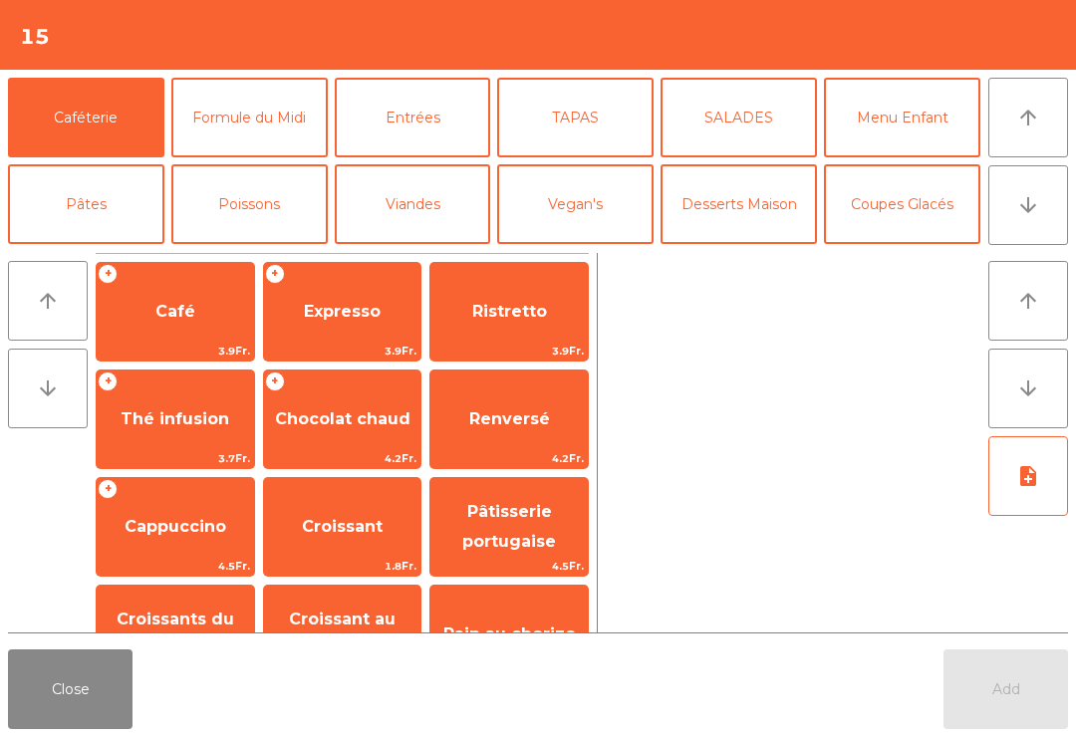
scroll to position [115, 0]
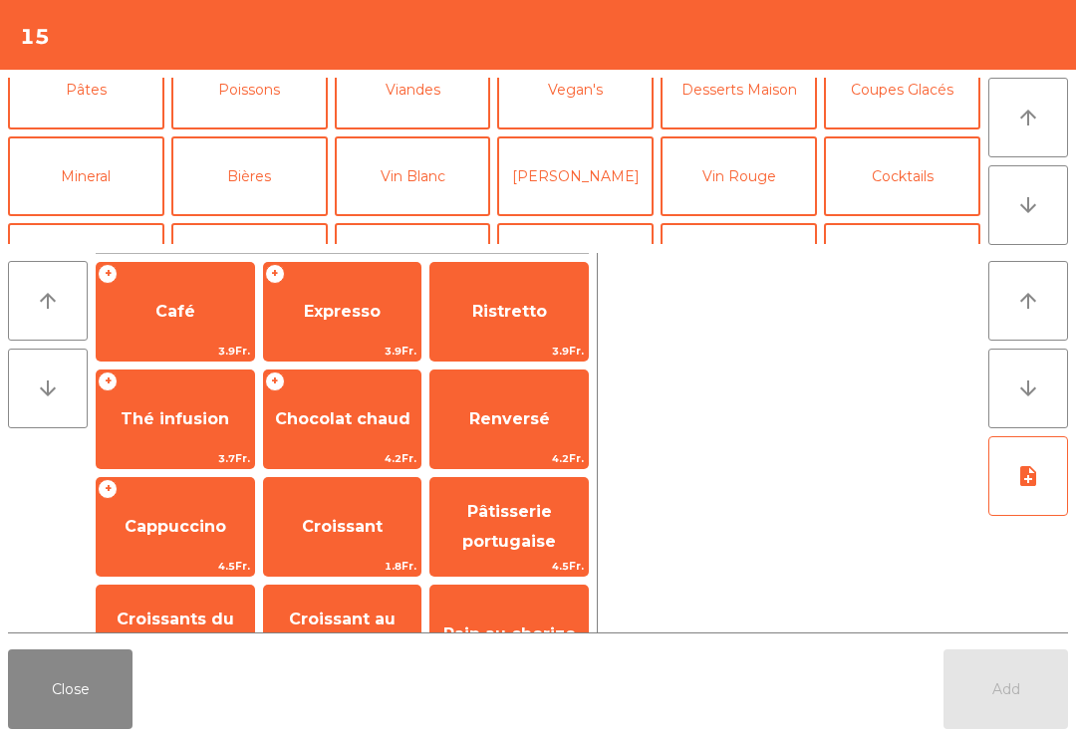
click at [424, 170] on button "Vin Blanc" at bounding box center [413, 176] width 156 height 80
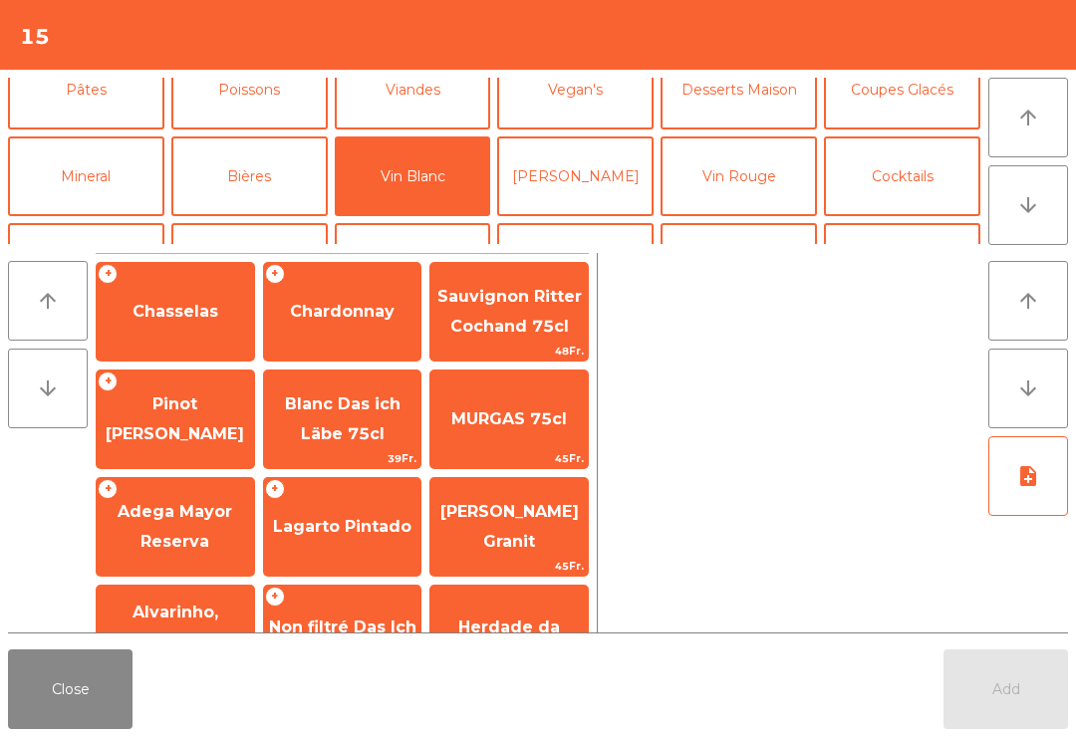
scroll to position [130, 0]
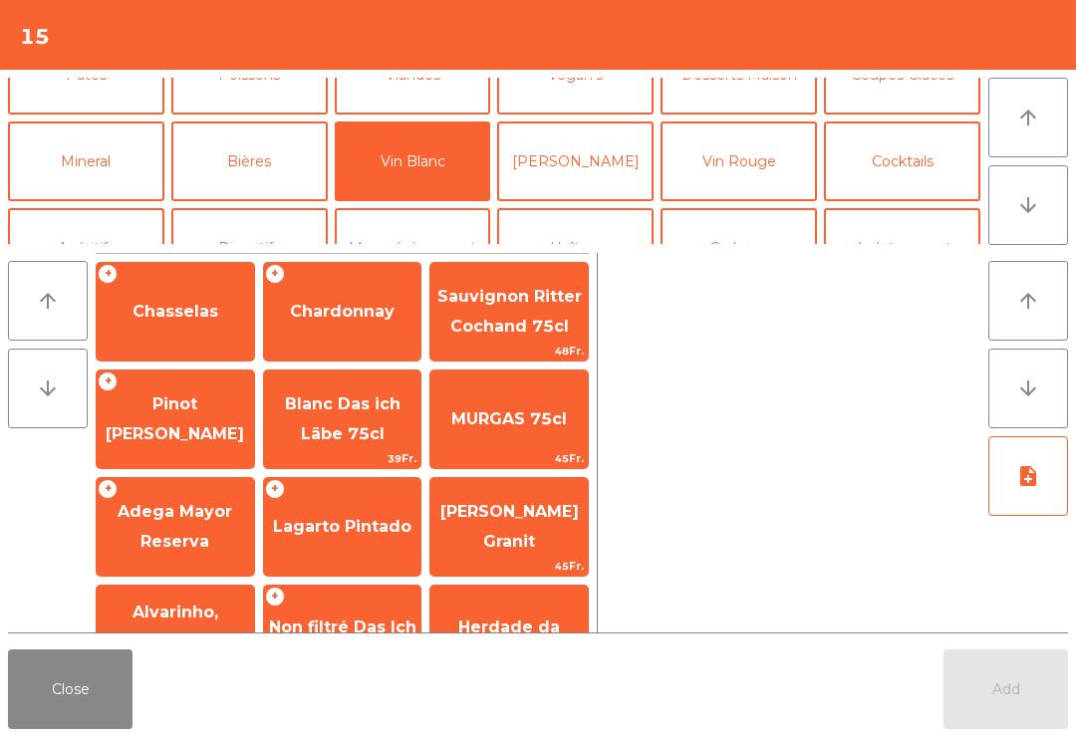
click at [205, 319] on span "Chasselas" at bounding box center [175, 311] width 86 height 19
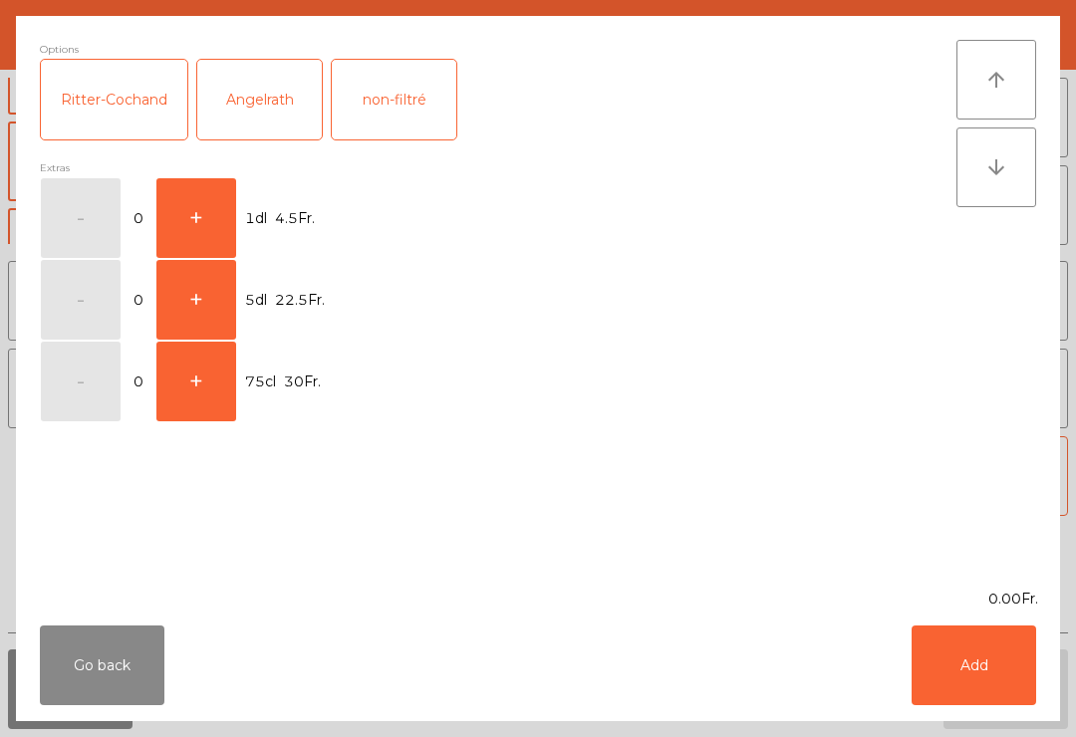
click at [213, 225] on button "+" at bounding box center [196, 218] width 80 height 80
click at [984, 673] on button "Add" at bounding box center [974, 666] width 125 height 80
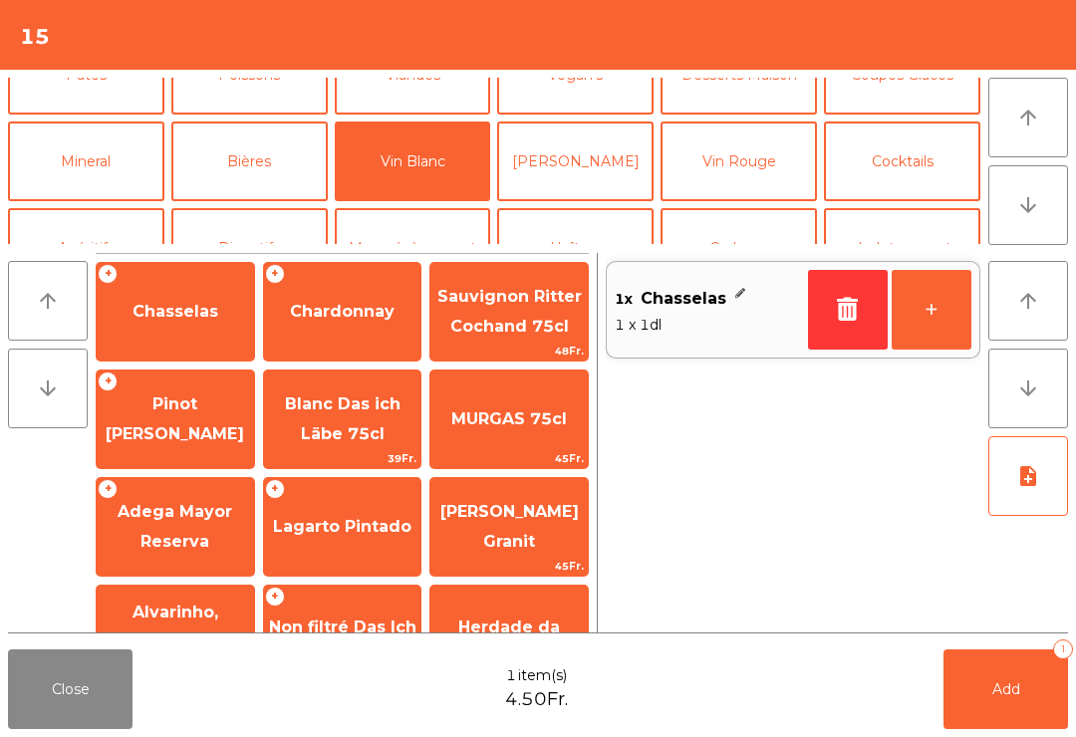
click at [948, 311] on button "+" at bounding box center [932, 310] width 80 height 80
click at [995, 704] on button "Add 2" at bounding box center [1005, 690] width 125 height 80
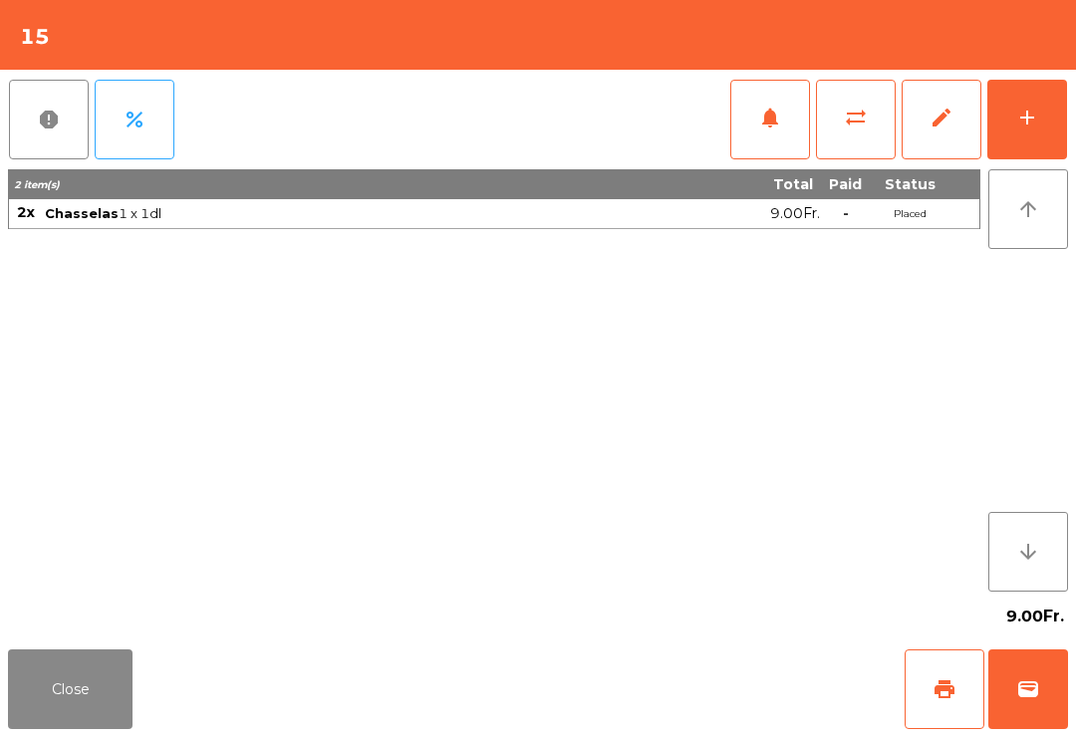
click at [102, 726] on button "Close" at bounding box center [70, 690] width 125 height 80
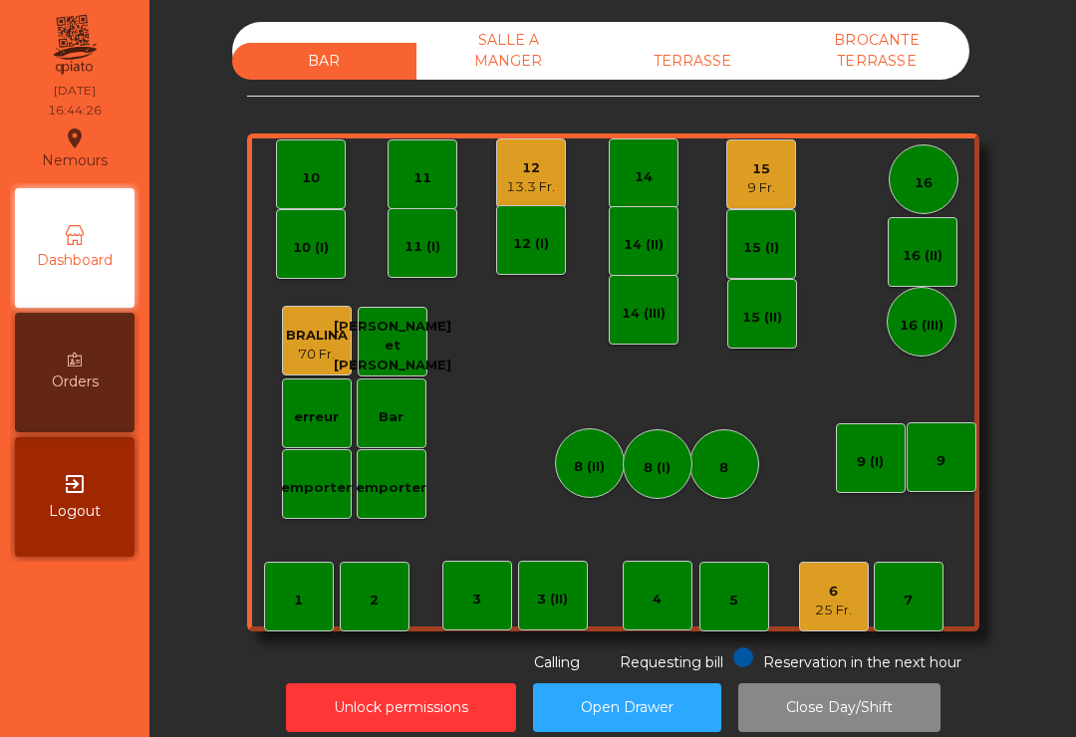
click at [306, 183] on div "10" at bounding box center [311, 178] width 18 height 20
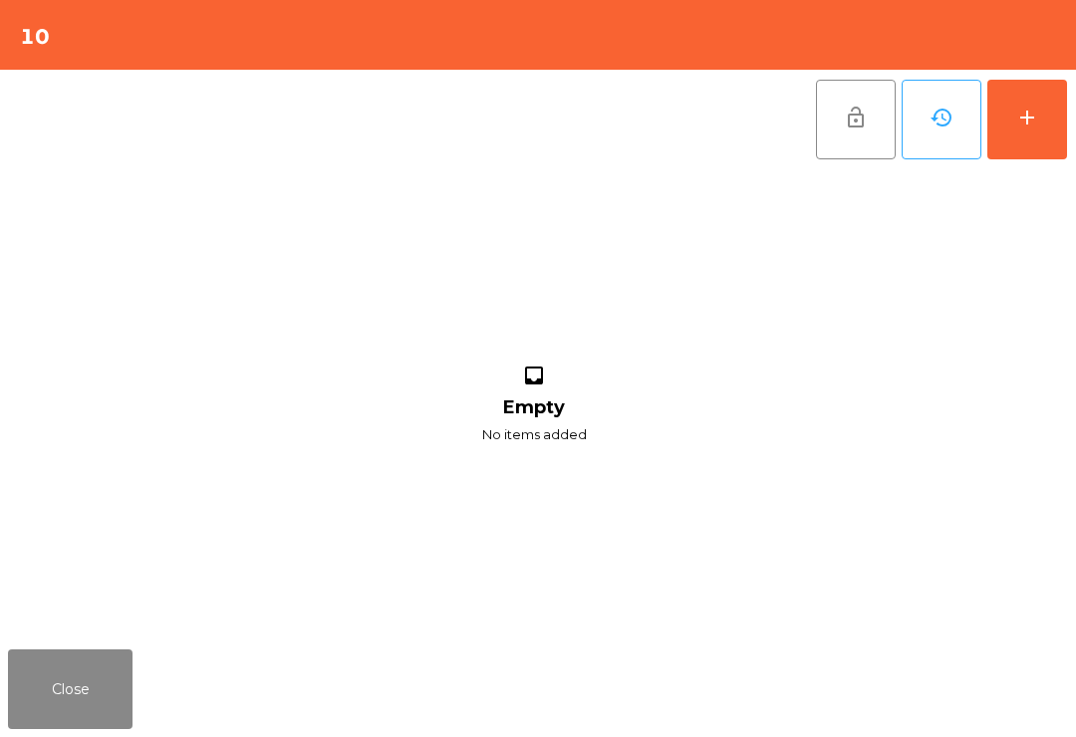
click at [1032, 138] on button "add" at bounding box center [1027, 120] width 80 height 80
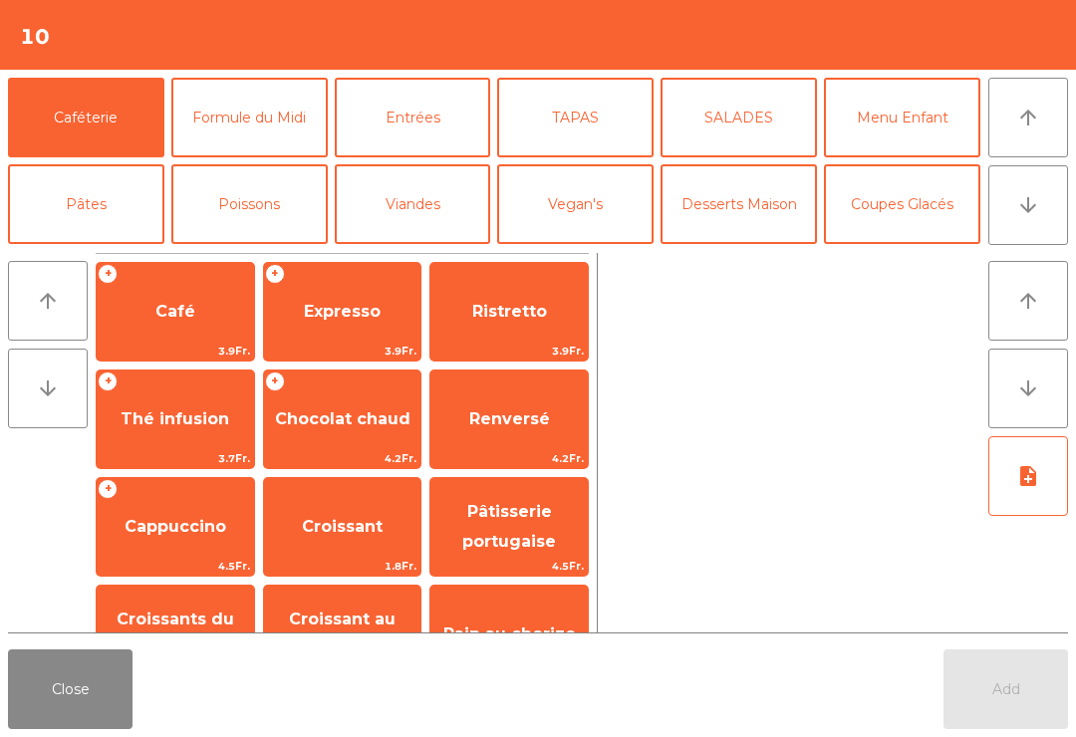
click at [1038, 179] on button "arrow_downward" at bounding box center [1028, 205] width 80 height 80
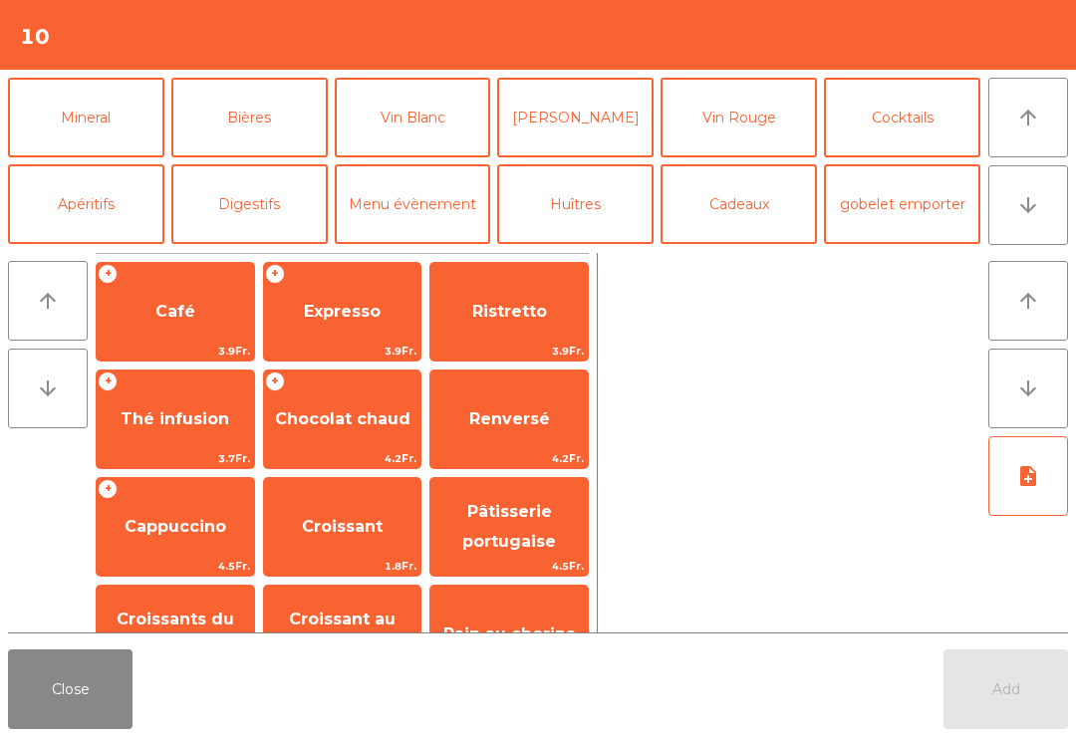
click at [908, 143] on button "Cocktails" at bounding box center [902, 118] width 156 height 80
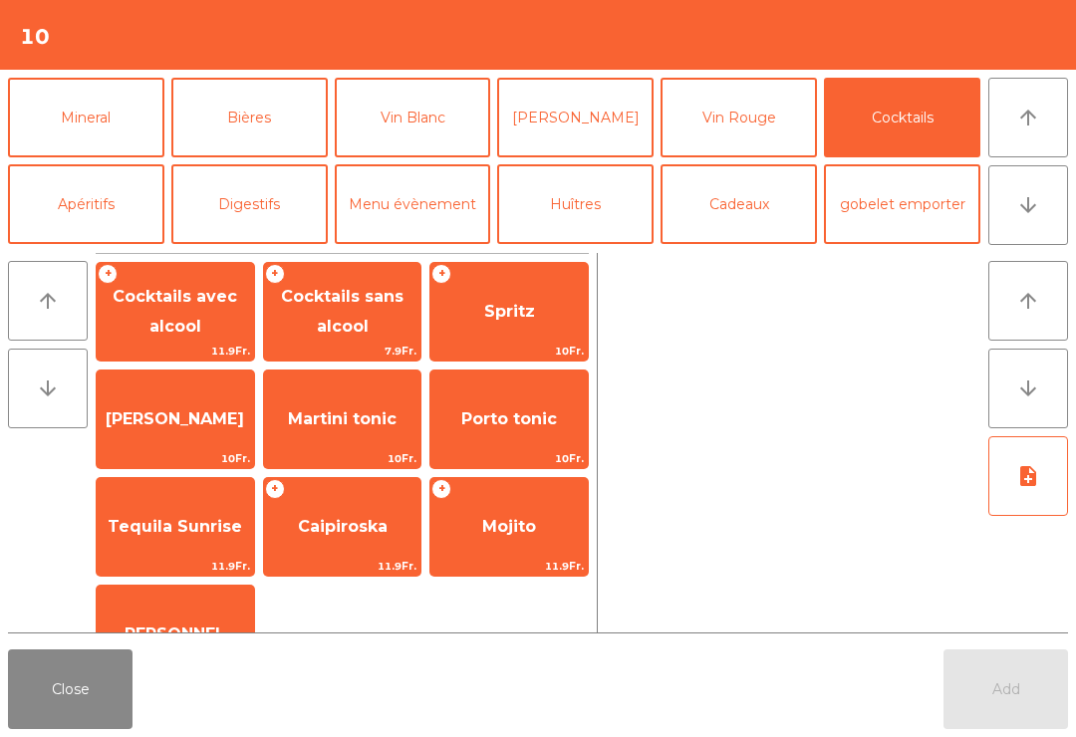
click at [346, 328] on span "Cocktails sans alcool" at bounding box center [342, 311] width 123 height 49
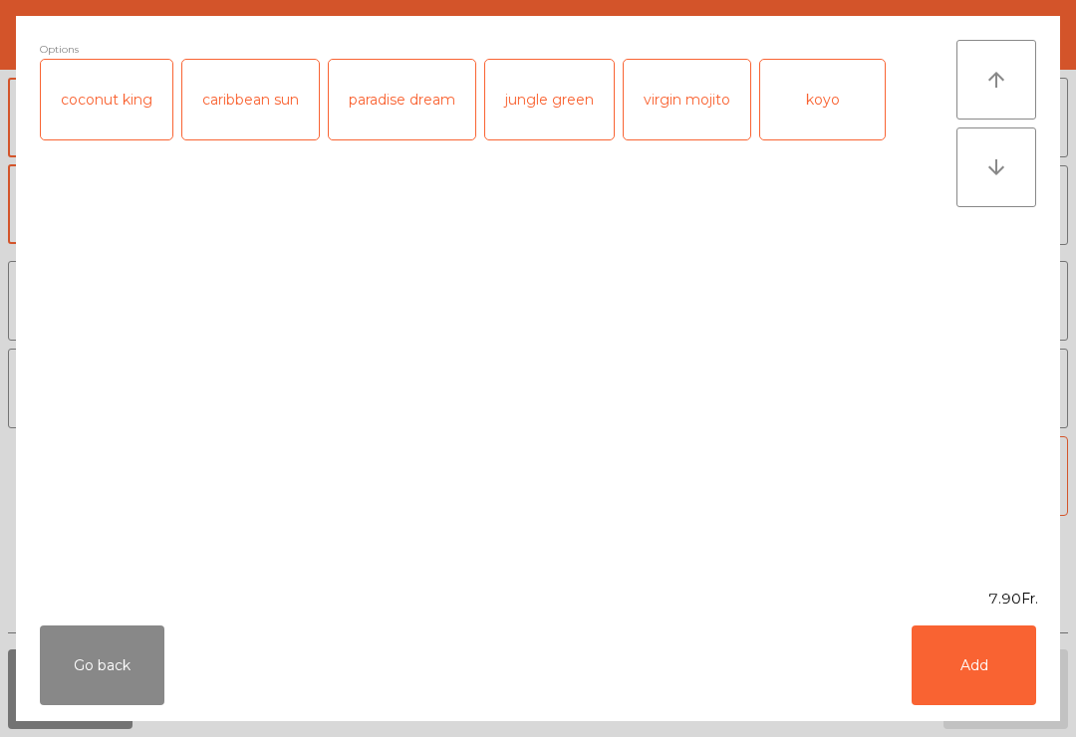
click at [988, 667] on button "Add" at bounding box center [974, 666] width 125 height 80
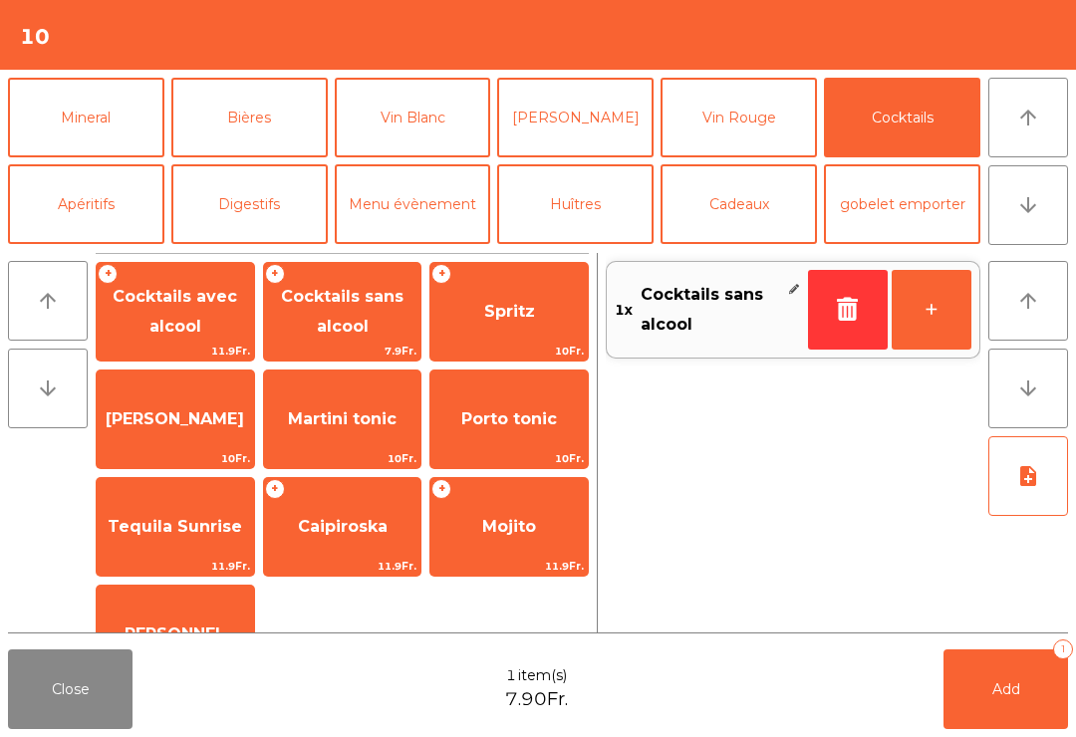
scroll to position [160, 0]
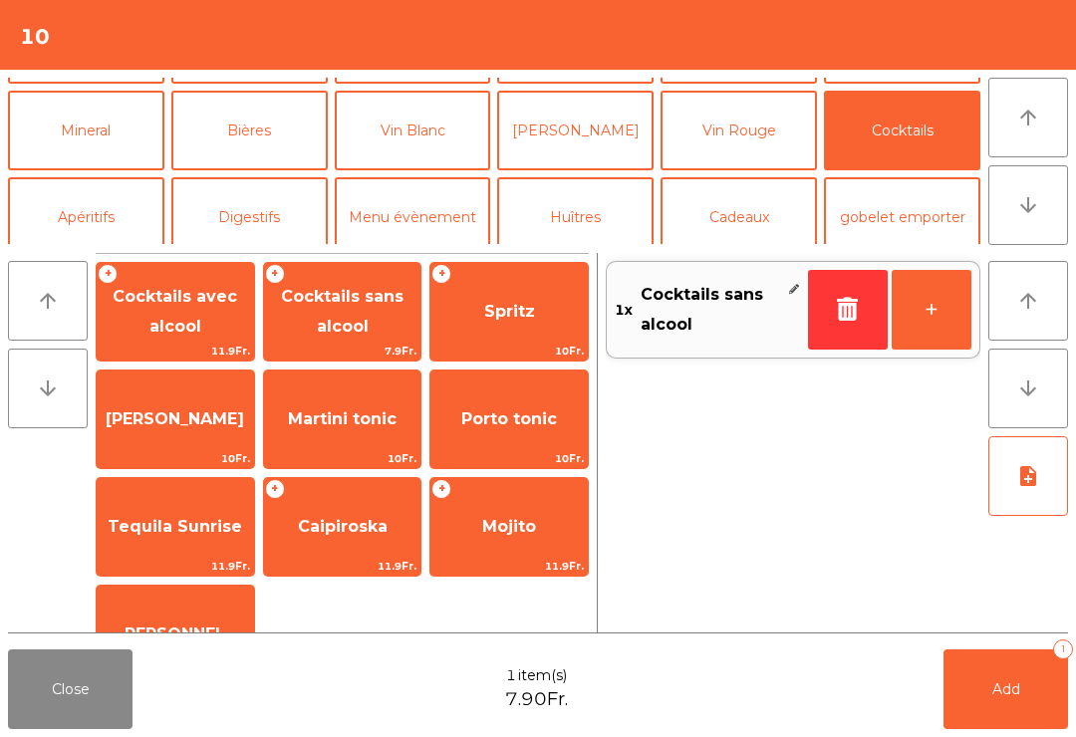
click at [567, 147] on button "[PERSON_NAME]" at bounding box center [575, 131] width 156 height 80
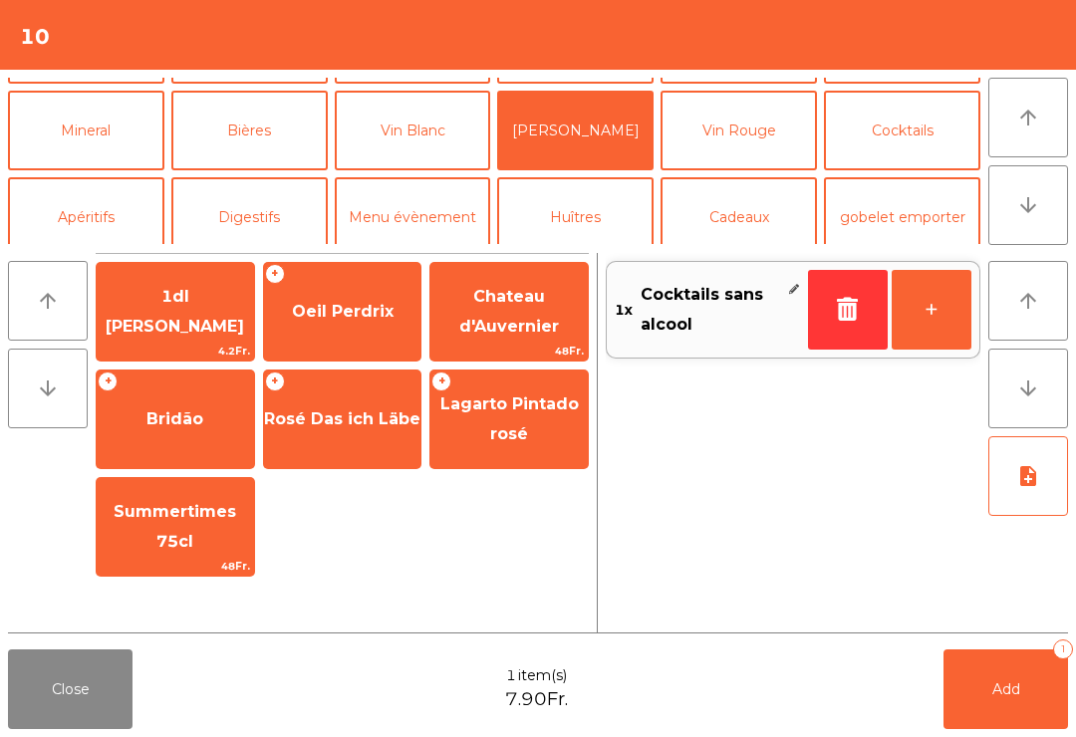
click at [186, 291] on span "1dl [PERSON_NAME]" at bounding box center [175, 312] width 157 height 85
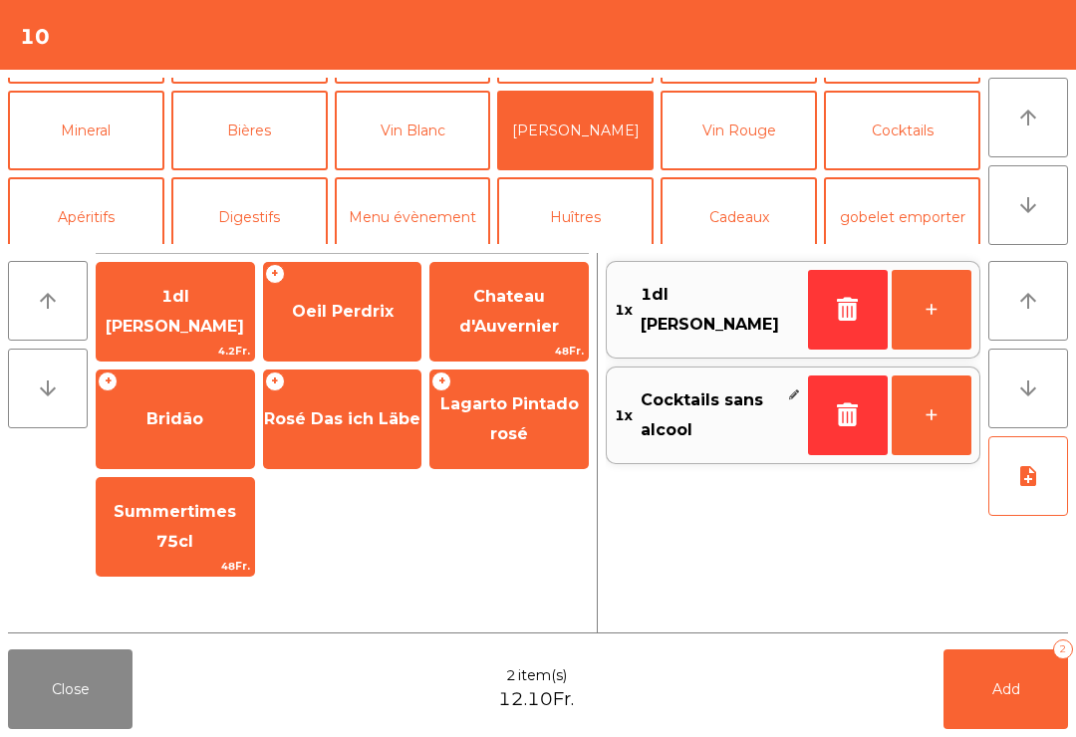
click at [989, 676] on button "Add 2" at bounding box center [1005, 690] width 125 height 80
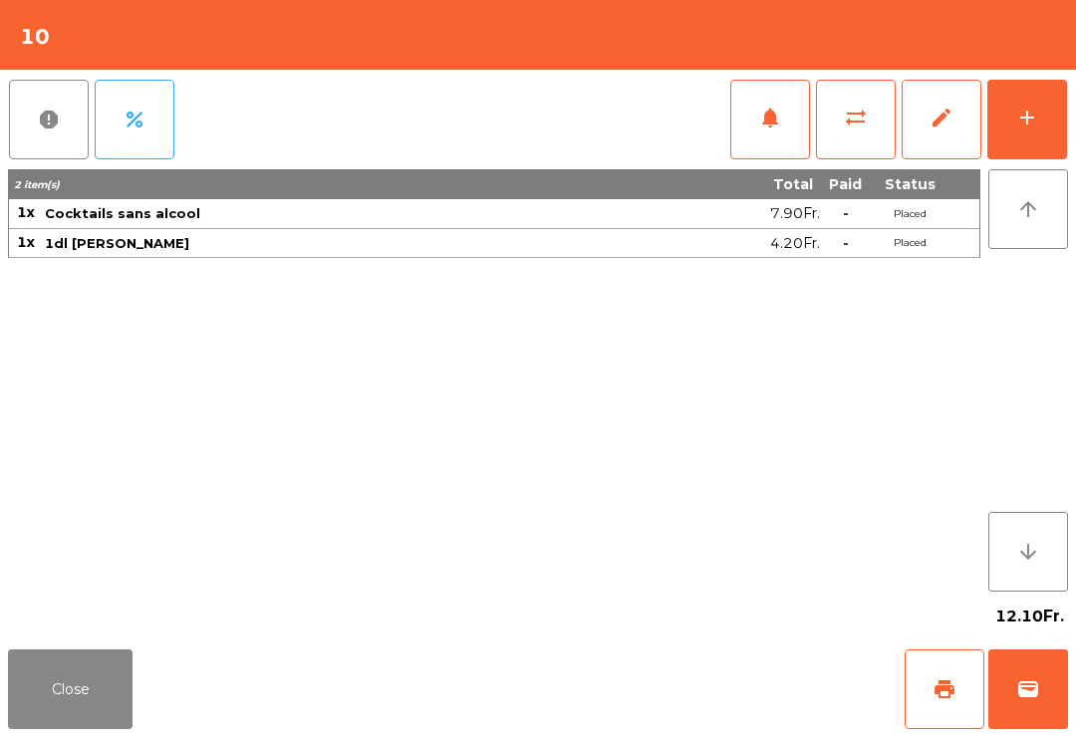
click at [1063, 115] on button "add" at bounding box center [1027, 120] width 80 height 80
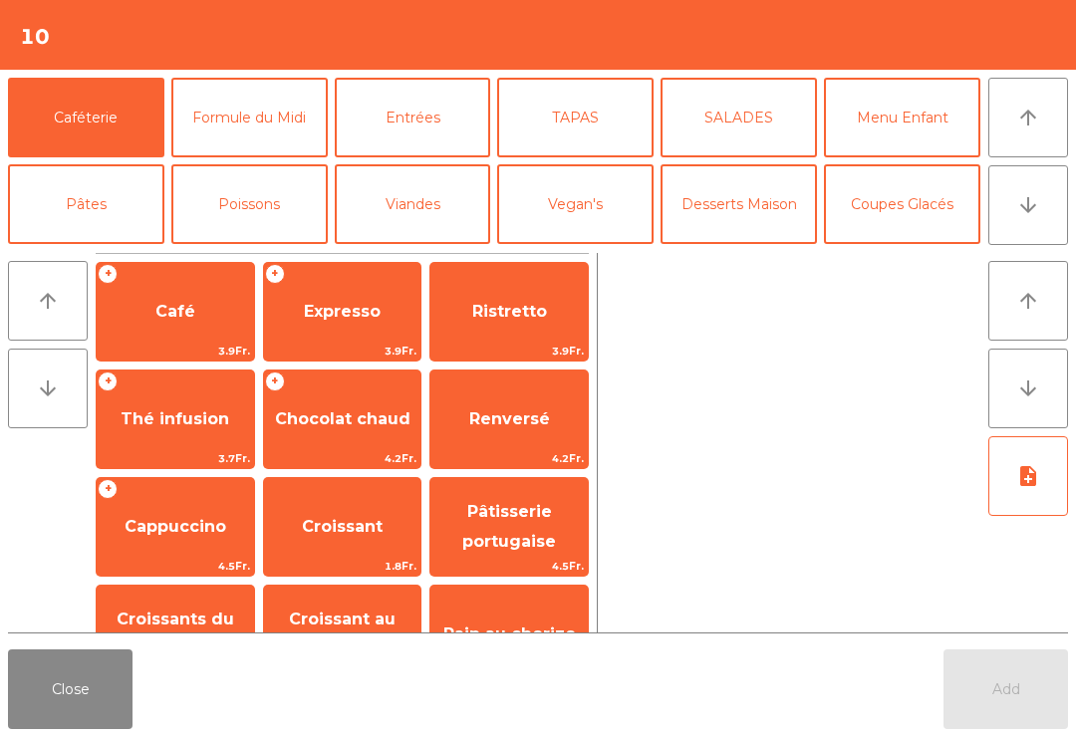
click at [280, 164] on button "Poissons" at bounding box center [249, 204] width 156 height 80
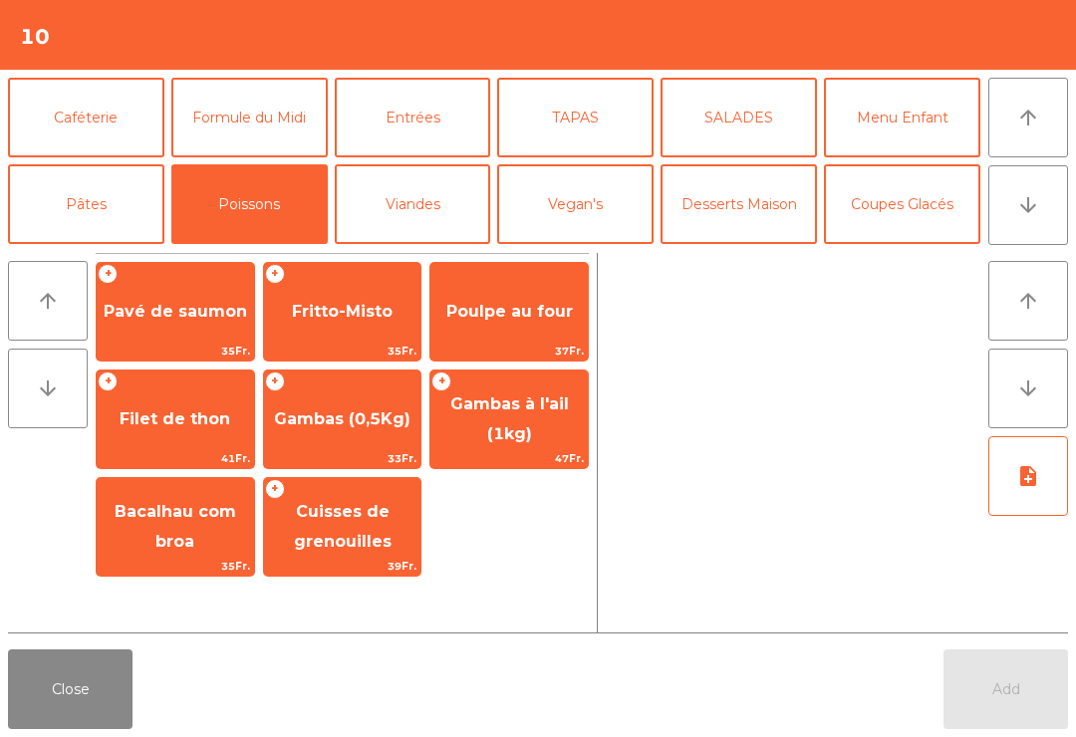
scroll to position [111, 0]
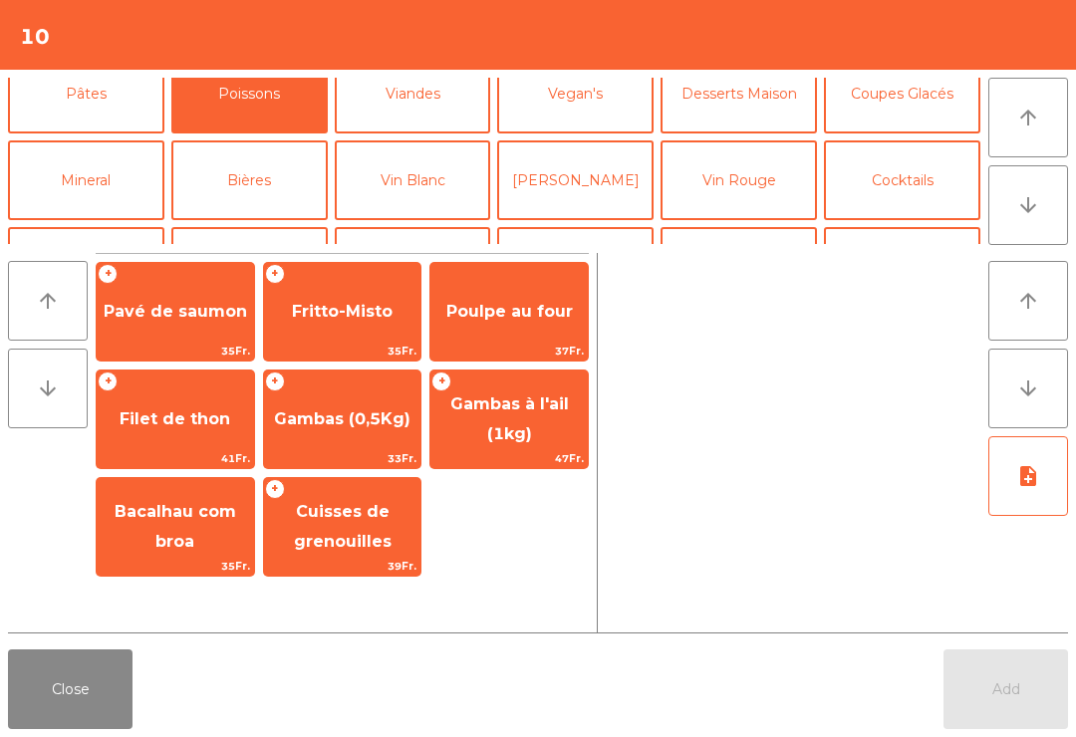
click at [511, 432] on span "Gambas à l'ail (1kg)" at bounding box center [509, 418] width 119 height 49
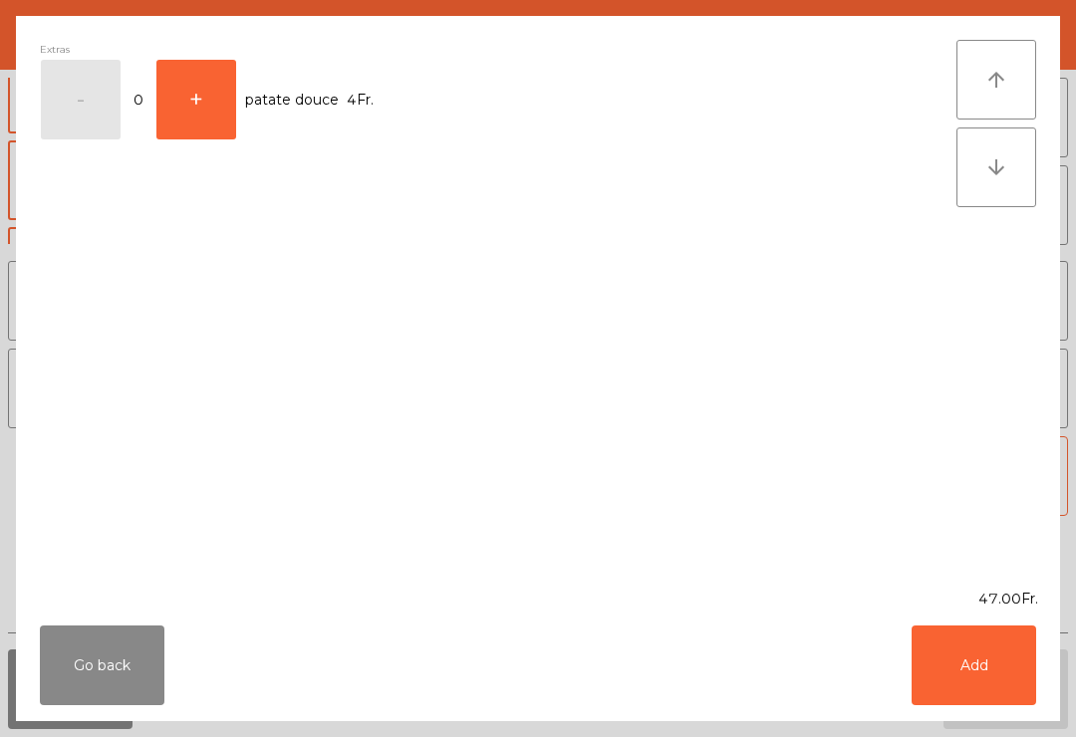
click at [966, 677] on button "Add" at bounding box center [974, 666] width 125 height 80
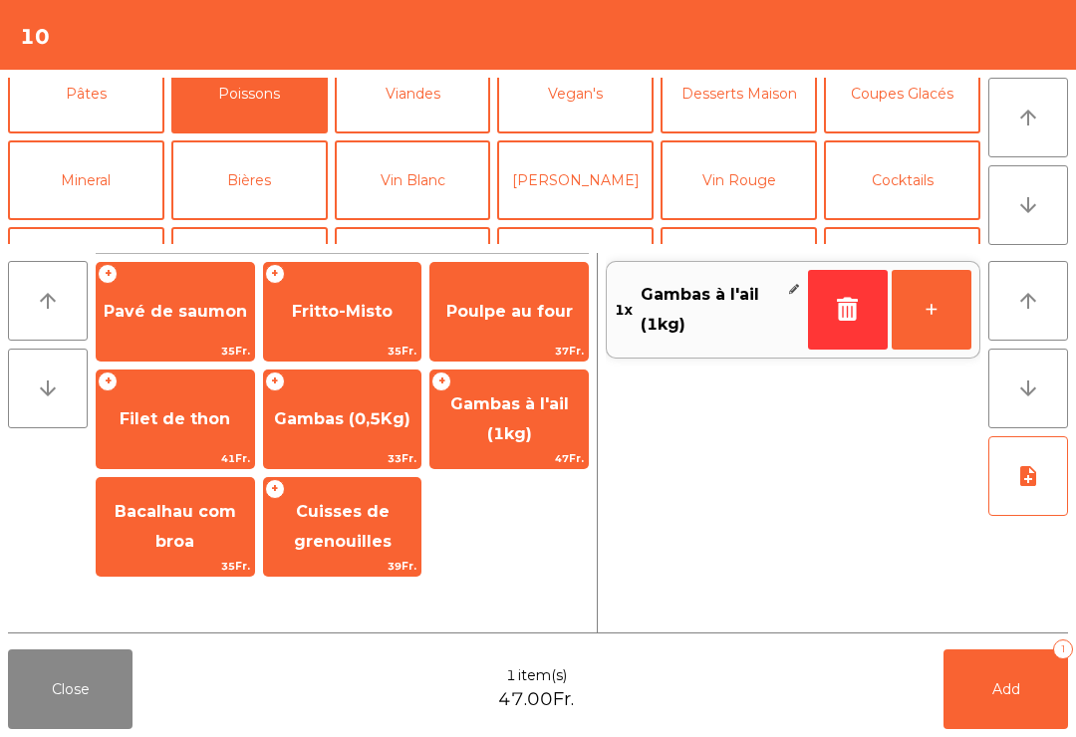
click at [1046, 475] on button "note_add" at bounding box center [1028, 476] width 80 height 80
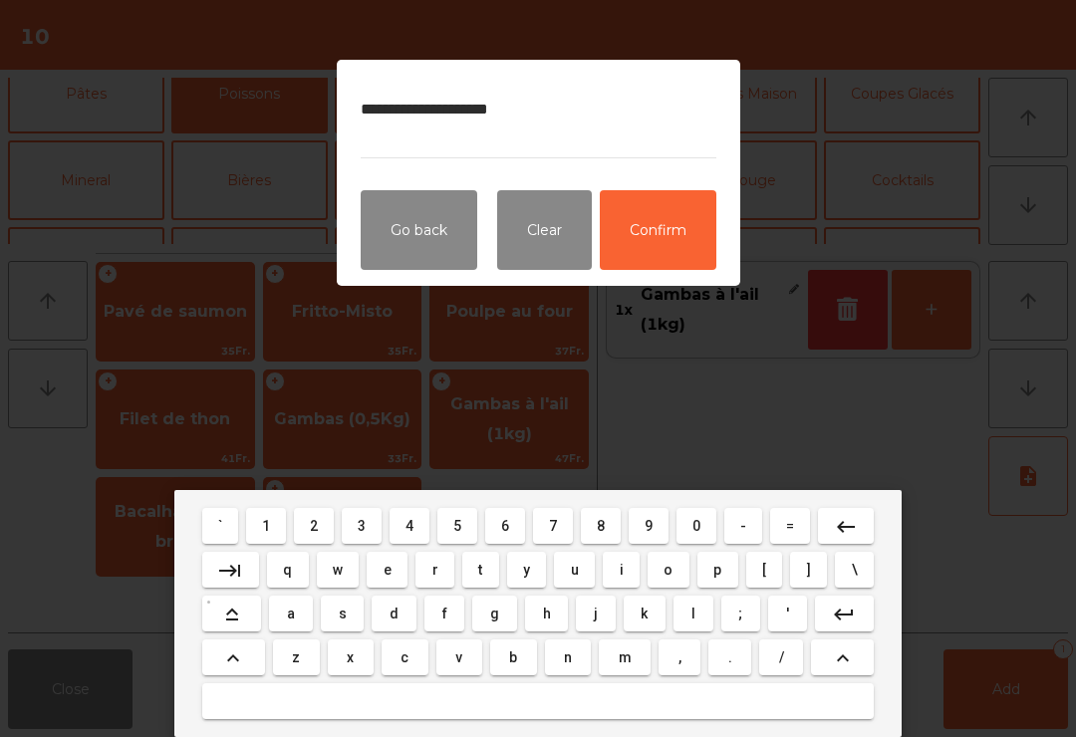
type textarea "**********"
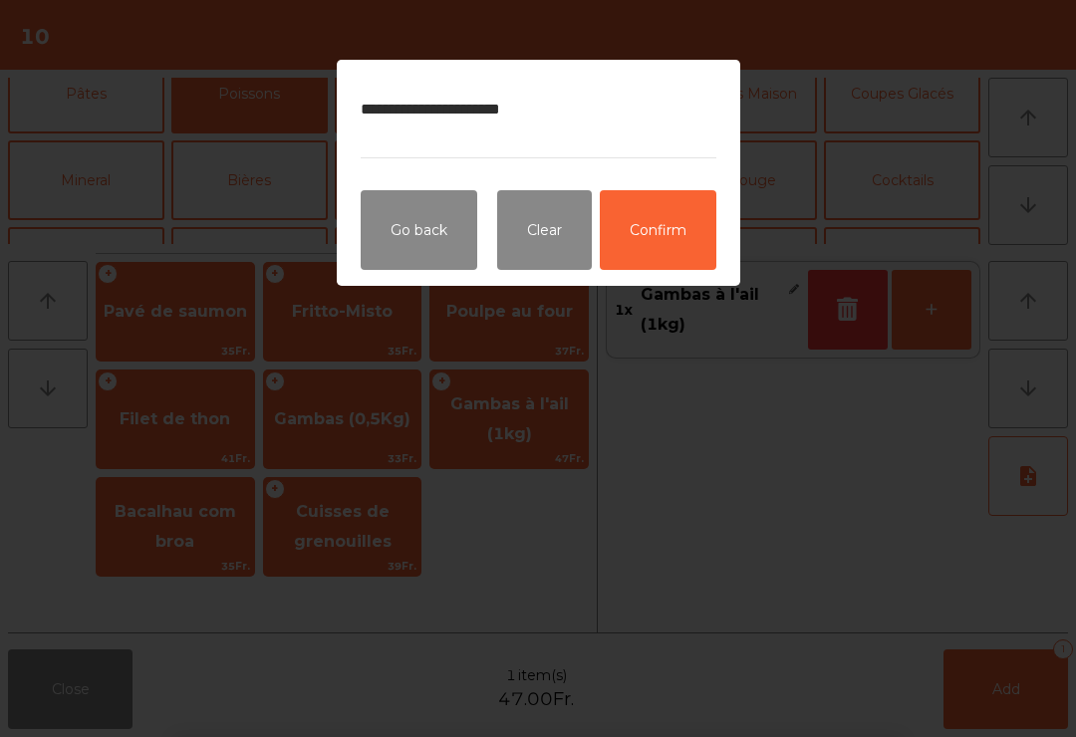
click at [646, 236] on button "Confirm" at bounding box center [658, 230] width 117 height 80
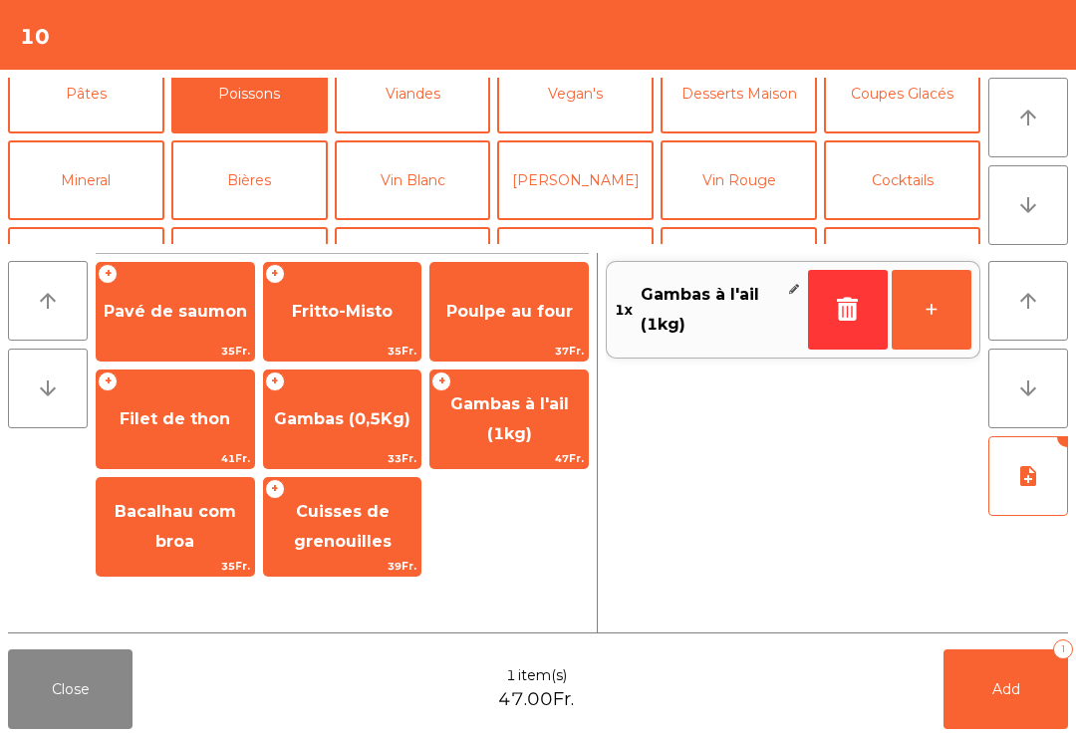
click at [1046, 688] on button "Add 1" at bounding box center [1005, 690] width 125 height 80
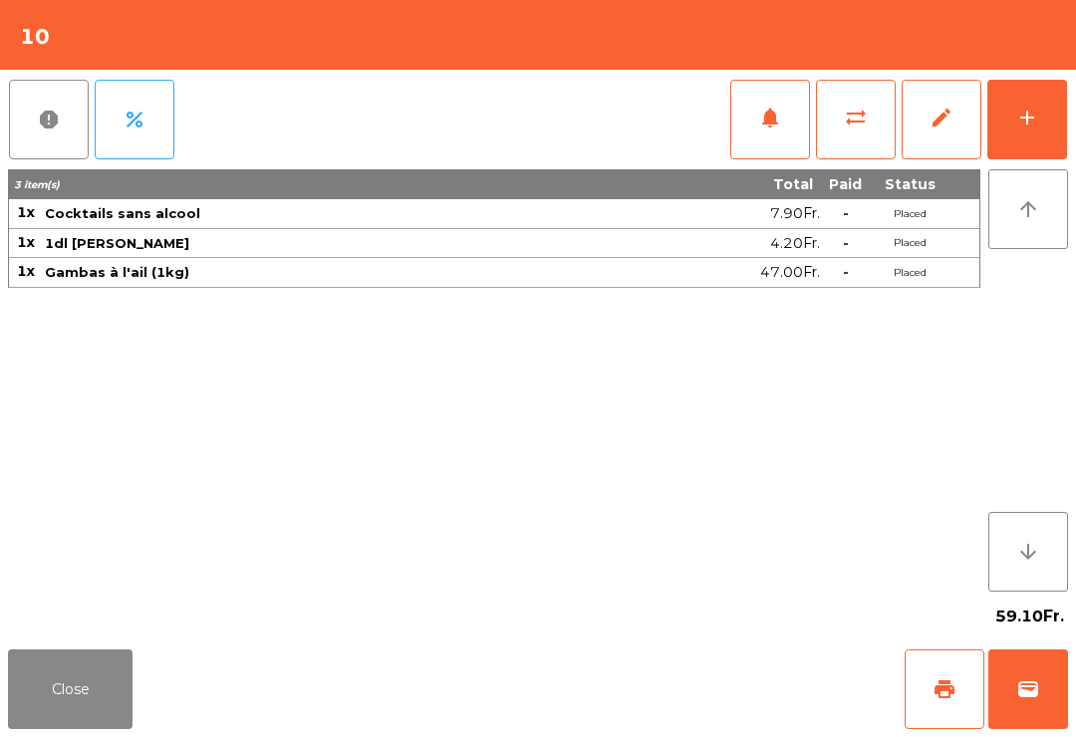
click at [9, 669] on button "Close" at bounding box center [70, 690] width 125 height 80
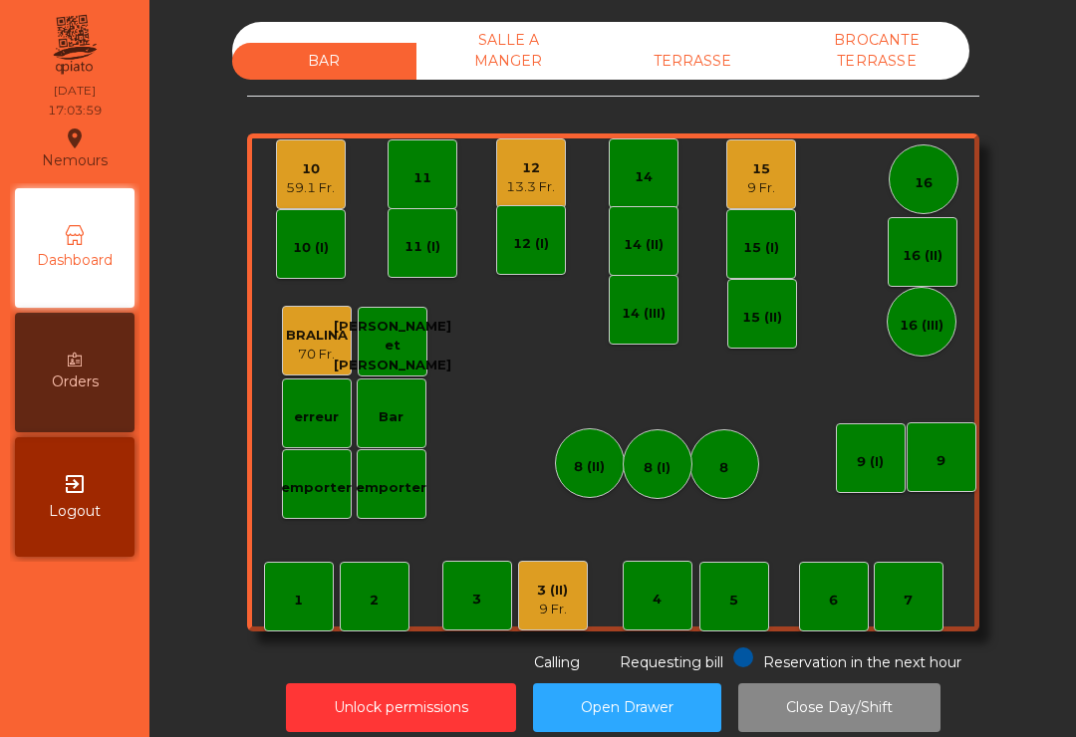
click at [506, 40] on div "SALLE A MANGER" at bounding box center [508, 51] width 184 height 58
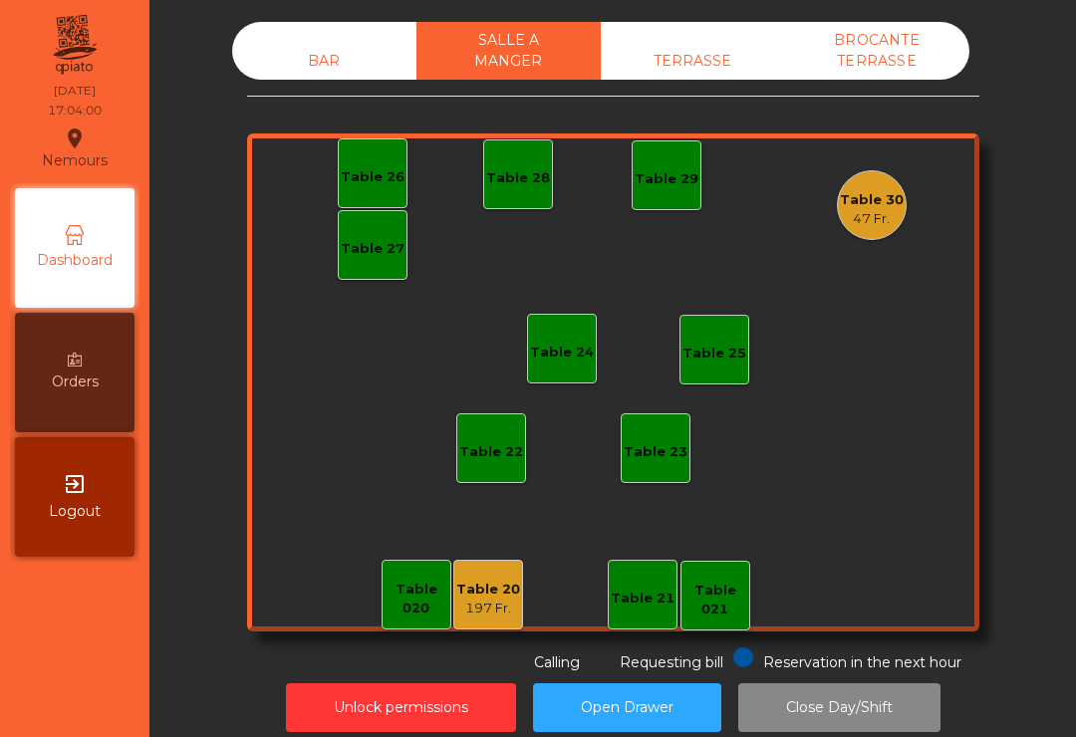
click at [867, 202] on div "Table 30" at bounding box center [872, 200] width 64 height 20
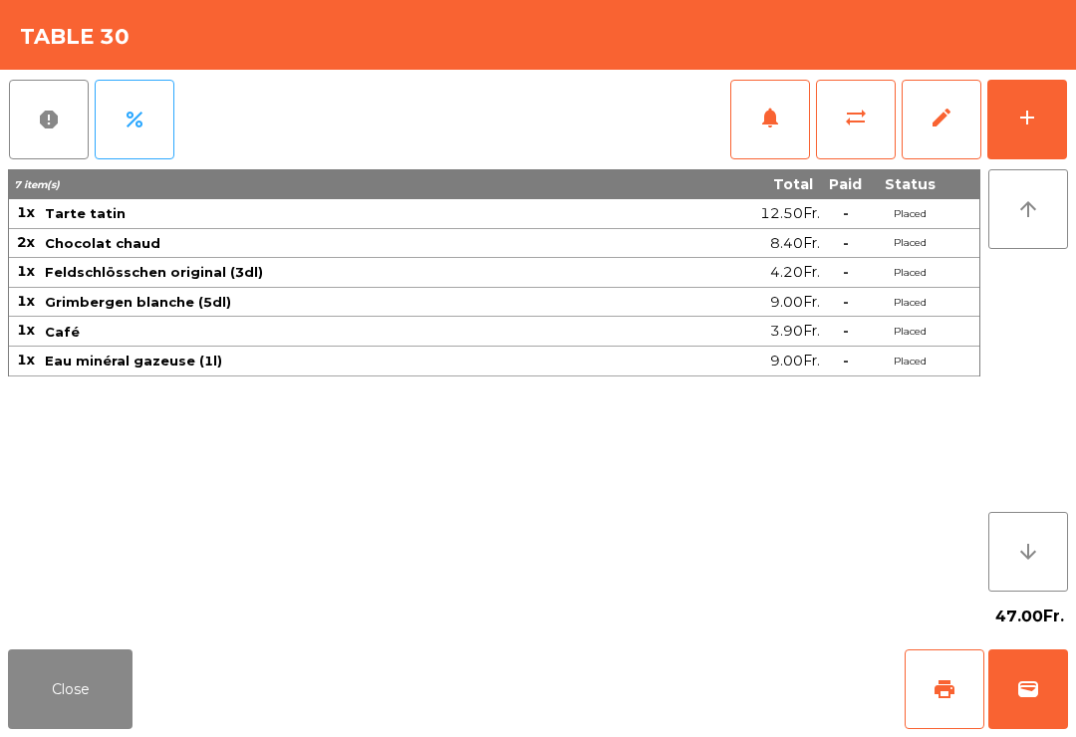
click at [940, 691] on span "print" at bounding box center [944, 689] width 24 height 24
click at [1024, 720] on button "wallet" at bounding box center [1028, 690] width 80 height 80
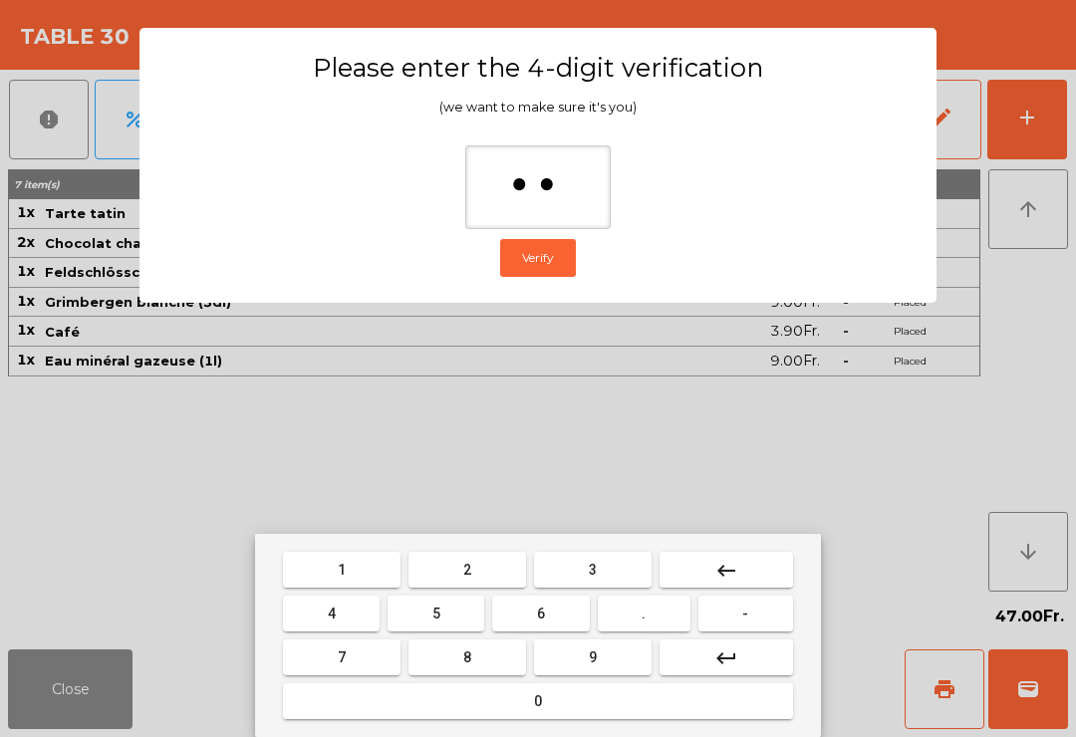
type input "***"
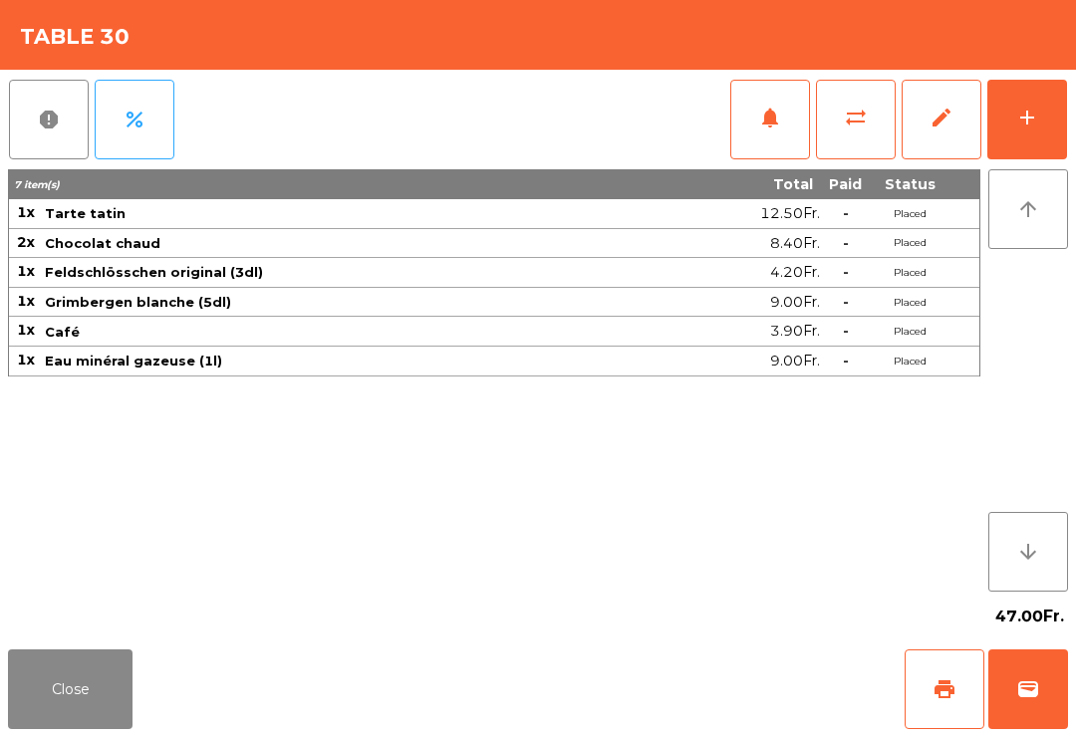
click at [619, 658] on div "Close print wallet" at bounding box center [538, 690] width 1076 height 96
click at [618, 657] on div "Close print wallet" at bounding box center [538, 690] width 1076 height 96
click at [585, 649] on div "Close print wallet" at bounding box center [538, 690] width 1076 height 96
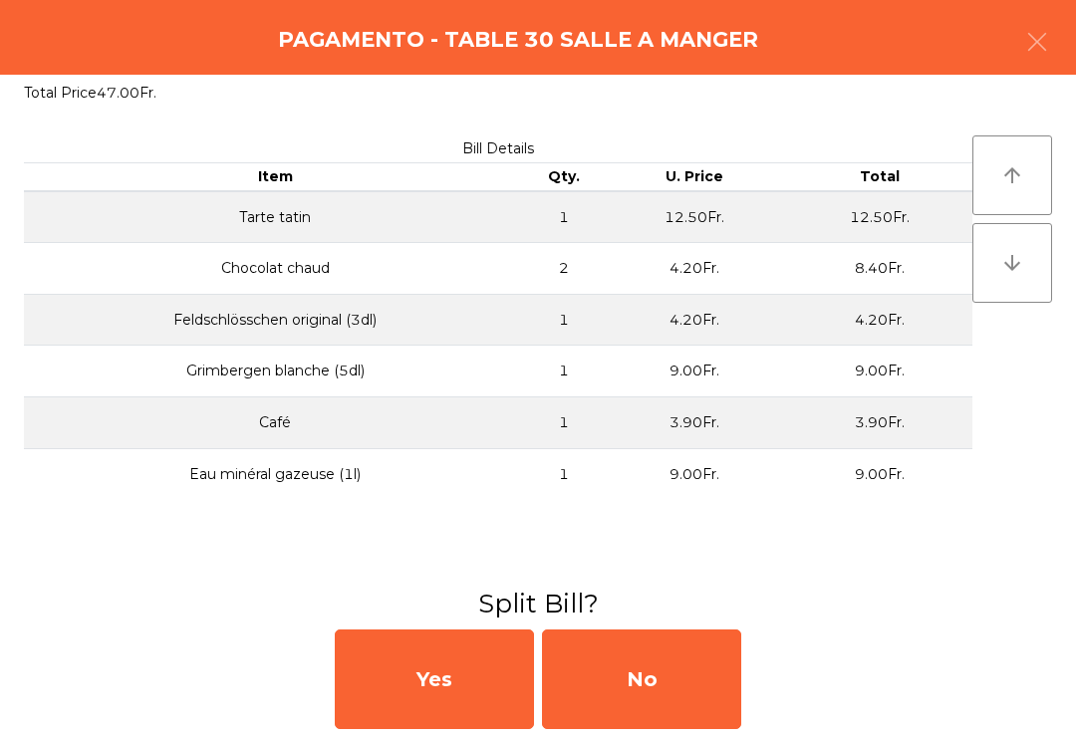
click at [631, 667] on div "No" at bounding box center [641, 680] width 199 height 100
click at [645, 670] on div "No" at bounding box center [641, 680] width 199 height 100
click at [665, 685] on div "No" at bounding box center [641, 680] width 199 height 100
click at [652, 671] on div "No" at bounding box center [641, 680] width 199 height 100
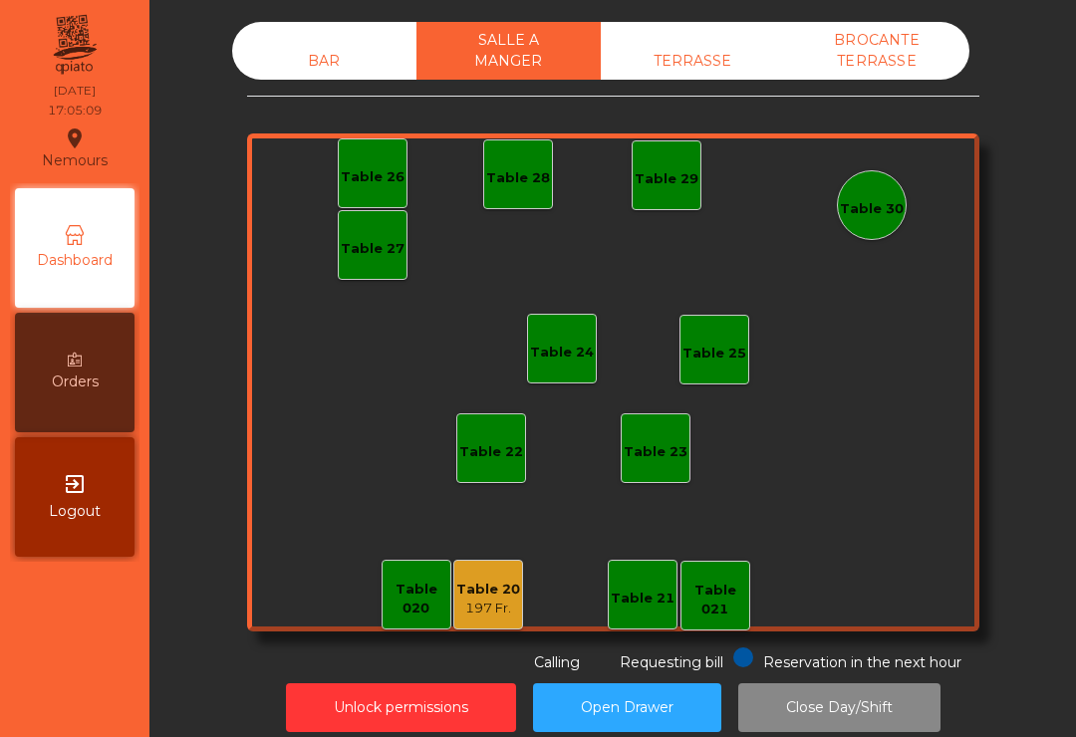
click at [493, 595] on div "Table 20" at bounding box center [488, 590] width 64 height 20
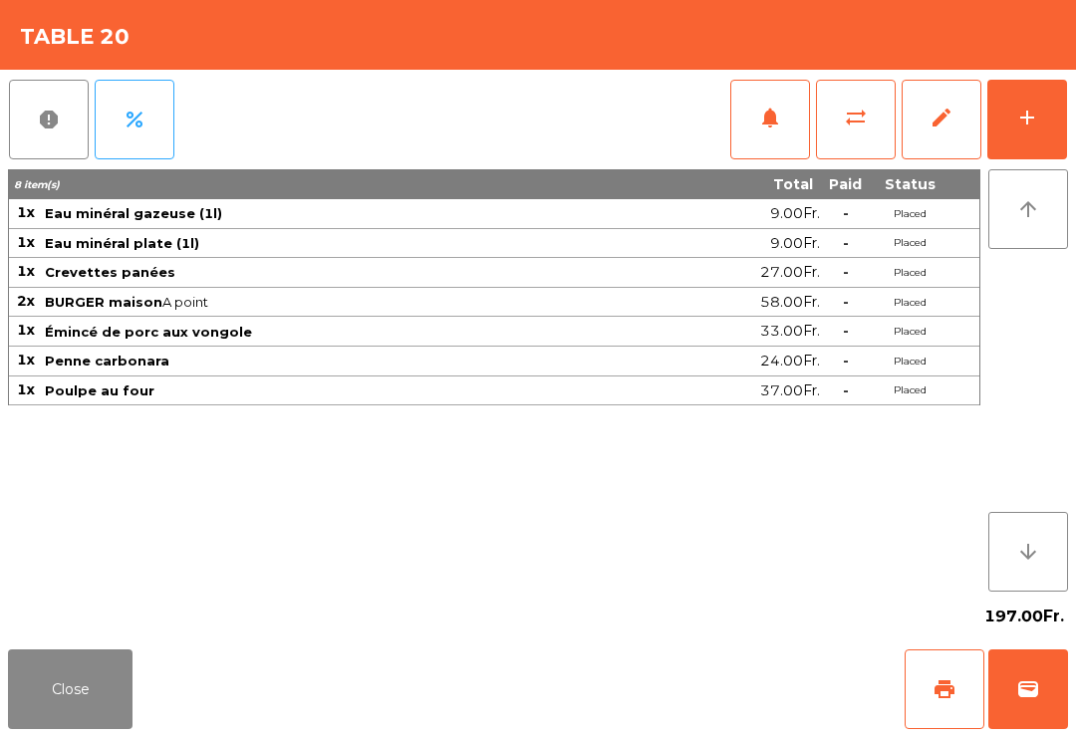
click at [1061, 704] on button "wallet" at bounding box center [1028, 690] width 80 height 80
click at [687, 694] on div "Close print wallet" at bounding box center [538, 690] width 1076 height 96
click at [673, 688] on div "Close print wallet" at bounding box center [538, 690] width 1076 height 96
click at [675, 671] on div "Close print wallet" at bounding box center [538, 690] width 1076 height 96
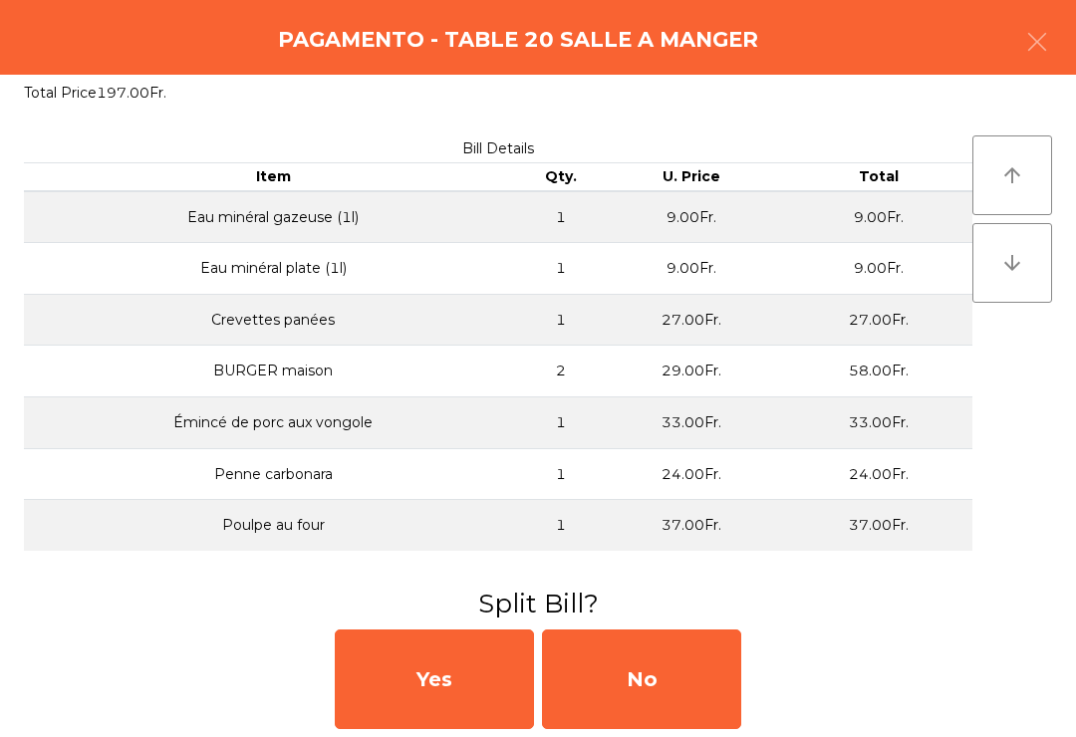
click at [663, 676] on div "No" at bounding box center [641, 680] width 199 height 100
click at [647, 685] on div "MB" at bounding box center [641, 680] width 199 height 100
click at [651, 684] on div "No" at bounding box center [641, 680] width 199 height 100
click at [678, 684] on div "No" at bounding box center [641, 680] width 199 height 100
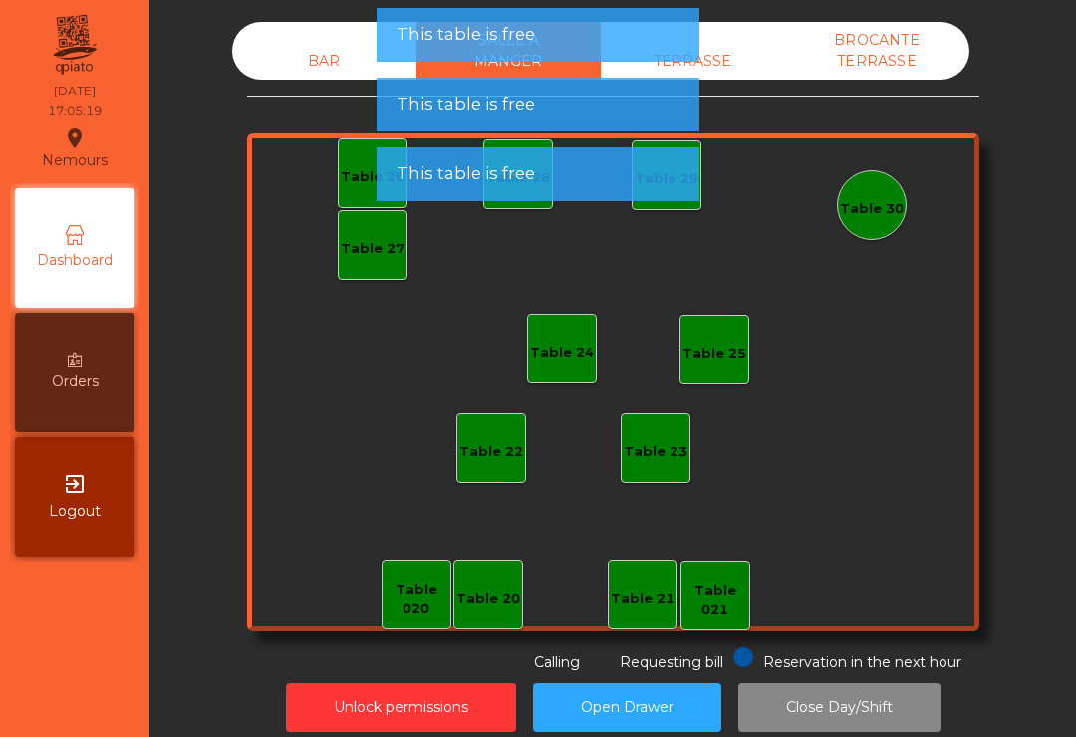
click at [311, 77] on div "BAR" at bounding box center [324, 61] width 184 height 37
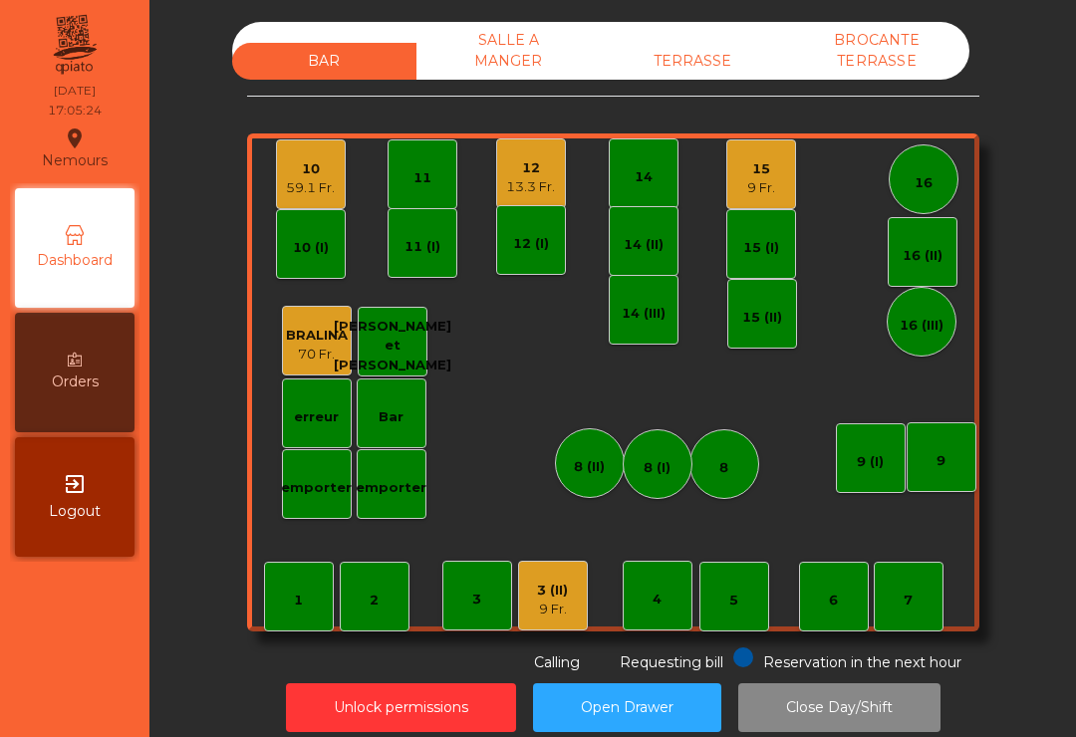
click at [644, 171] on div "14" at bounding box center [644, 177] width 18 height 20
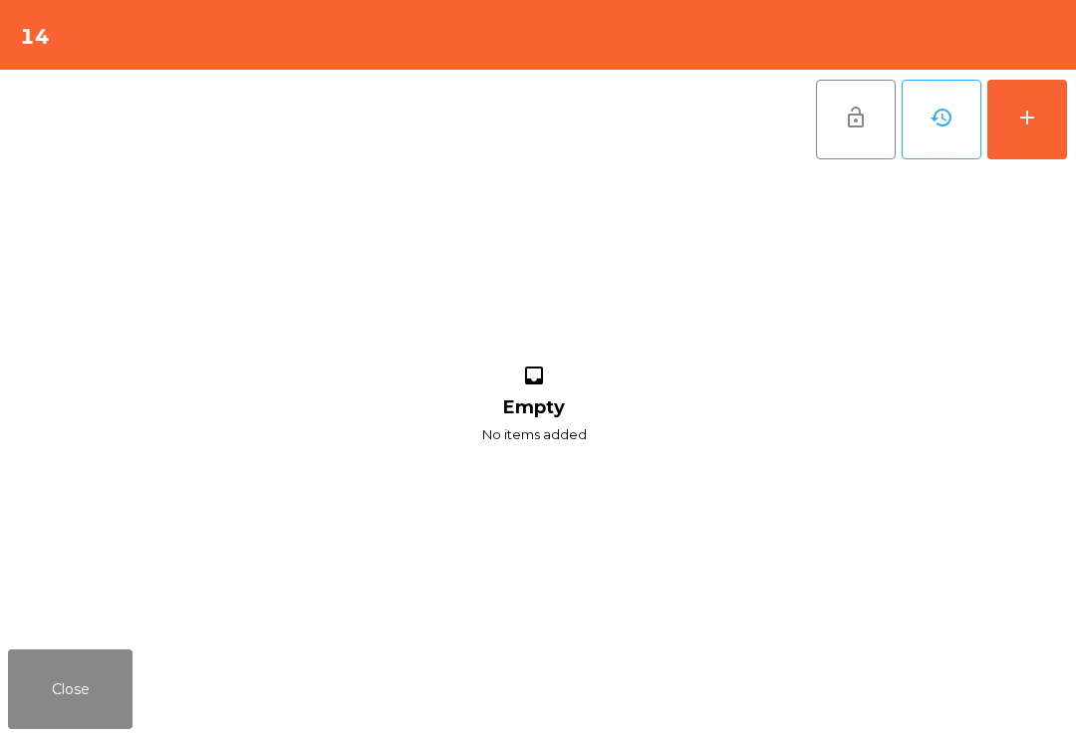
click at [1026, 106] on div "add" at bounding box center [1027, 118] width 24 height 24
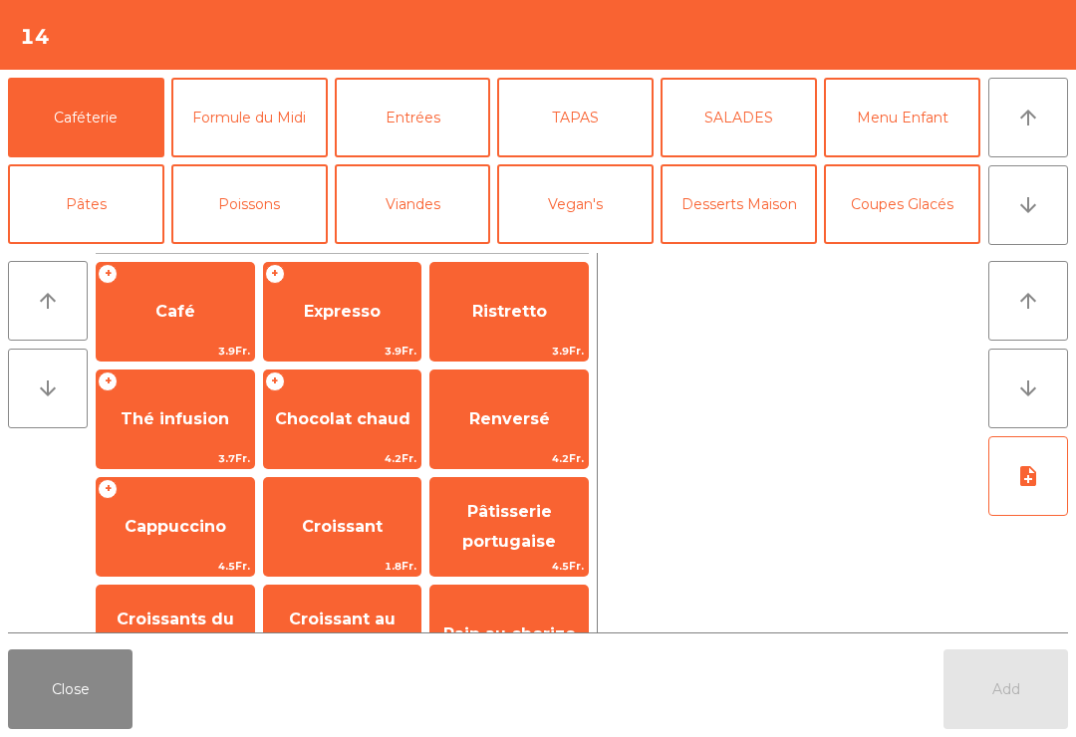
click at [263, 251] on button "Bières" at bounding box center [249, 291] width 156 height 80
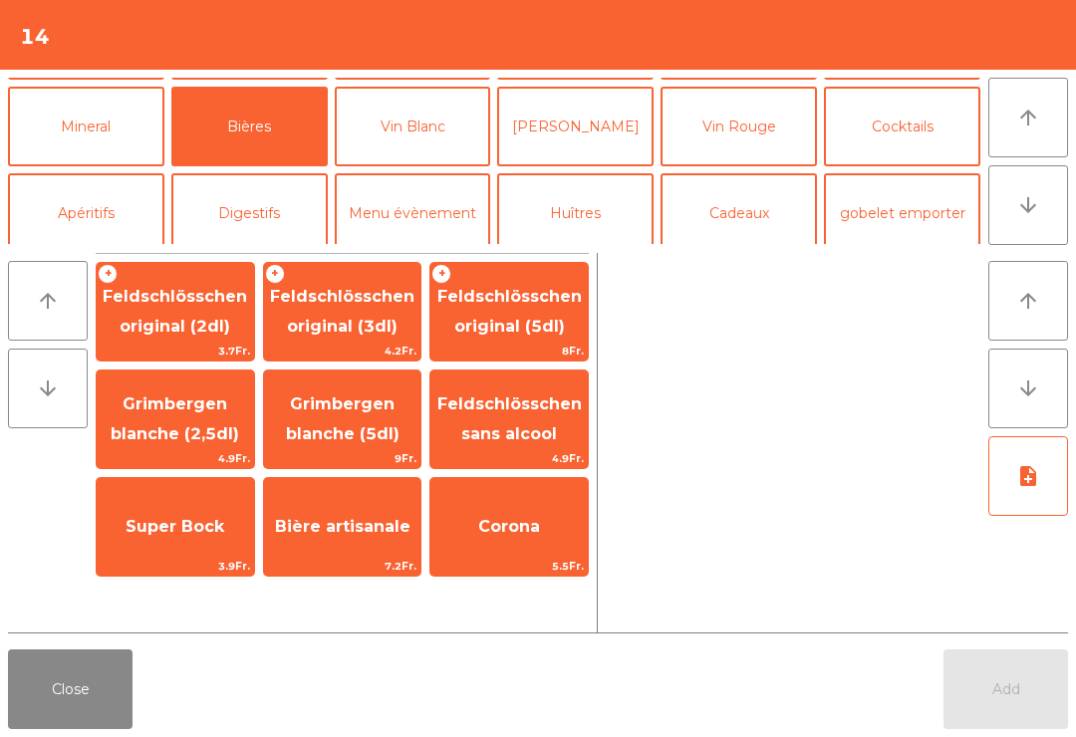
click at [377, 333] on span "Feldschlösschen original (3dl)" at bounding box center [342, 311] width 144 height 49
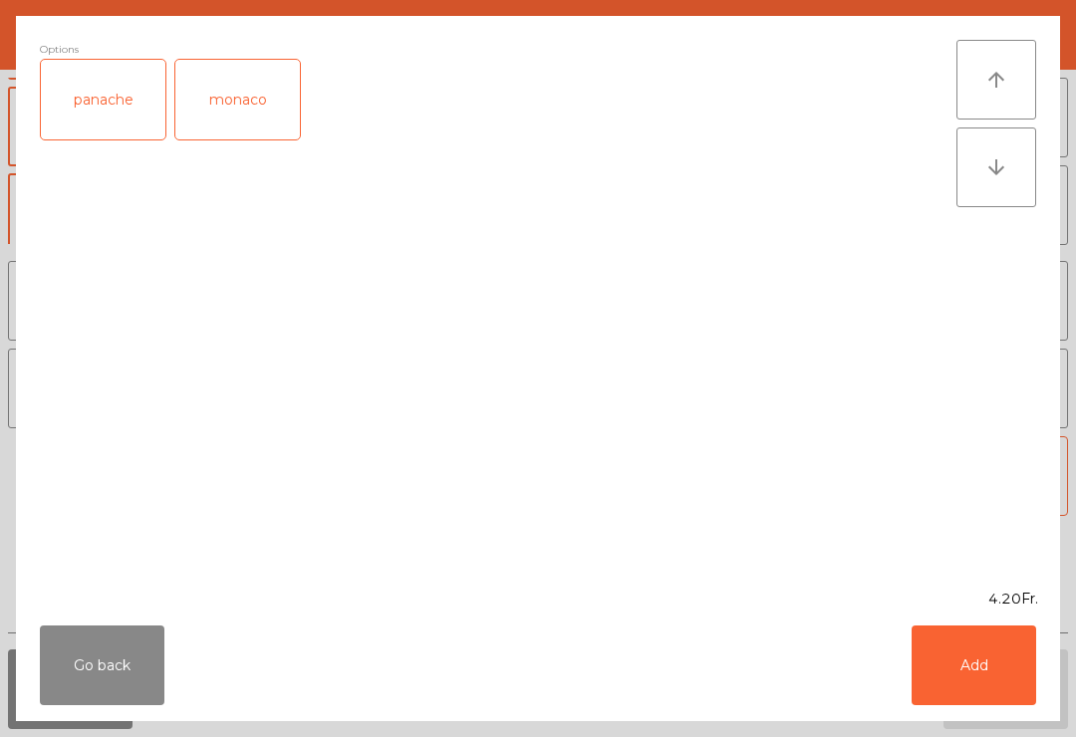
click at [967, 669] on button "Add" at bounding box center [974, 666] width 125 height 80
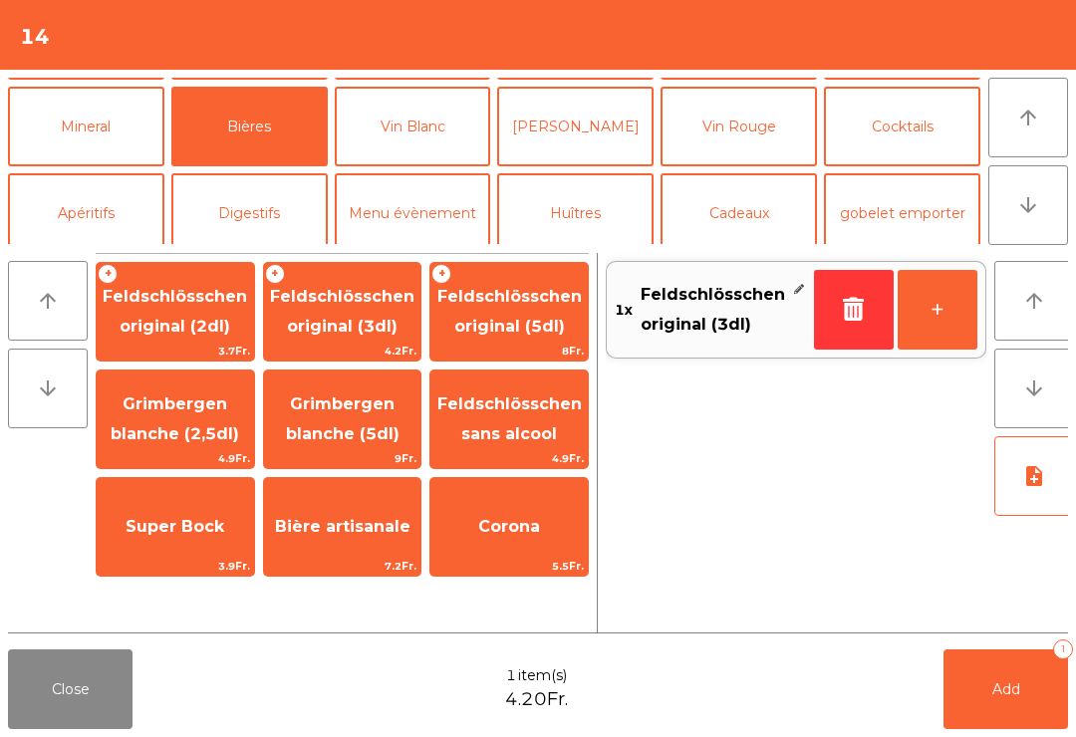
click at [127, 95] on button "Mineral" at bounding box center [86, 127] width 156 height 80
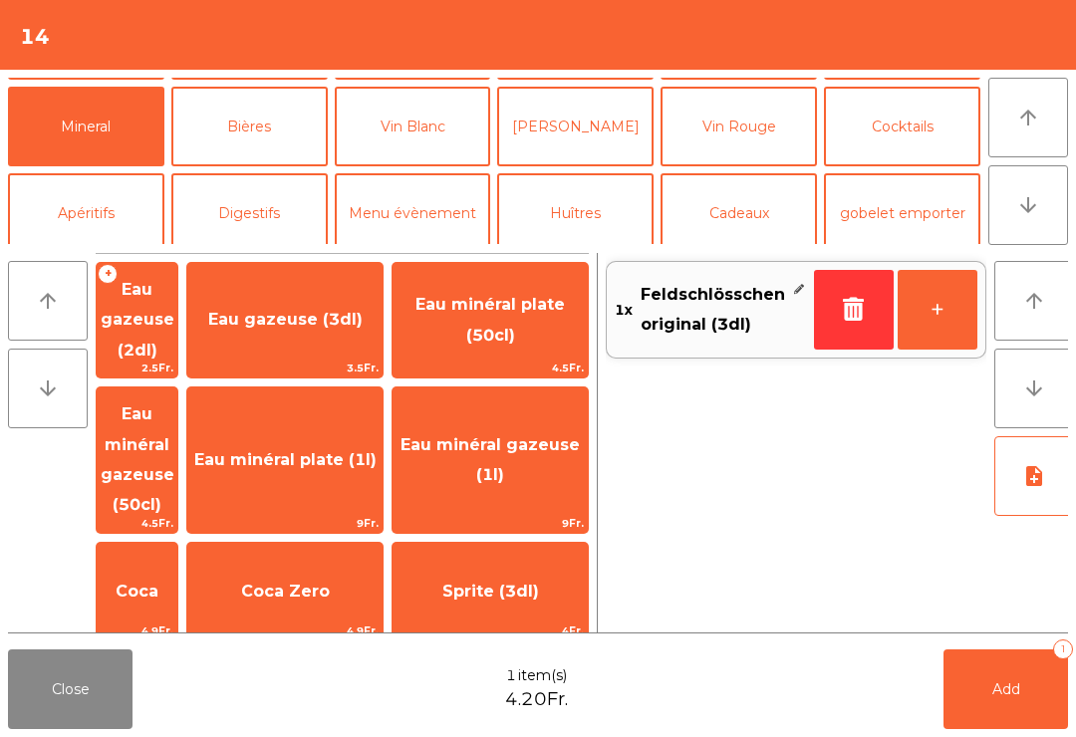
click at [177, 651] on span "Henniez gommée (3dl)" at bounding box center [137, 708] width 81 height 115
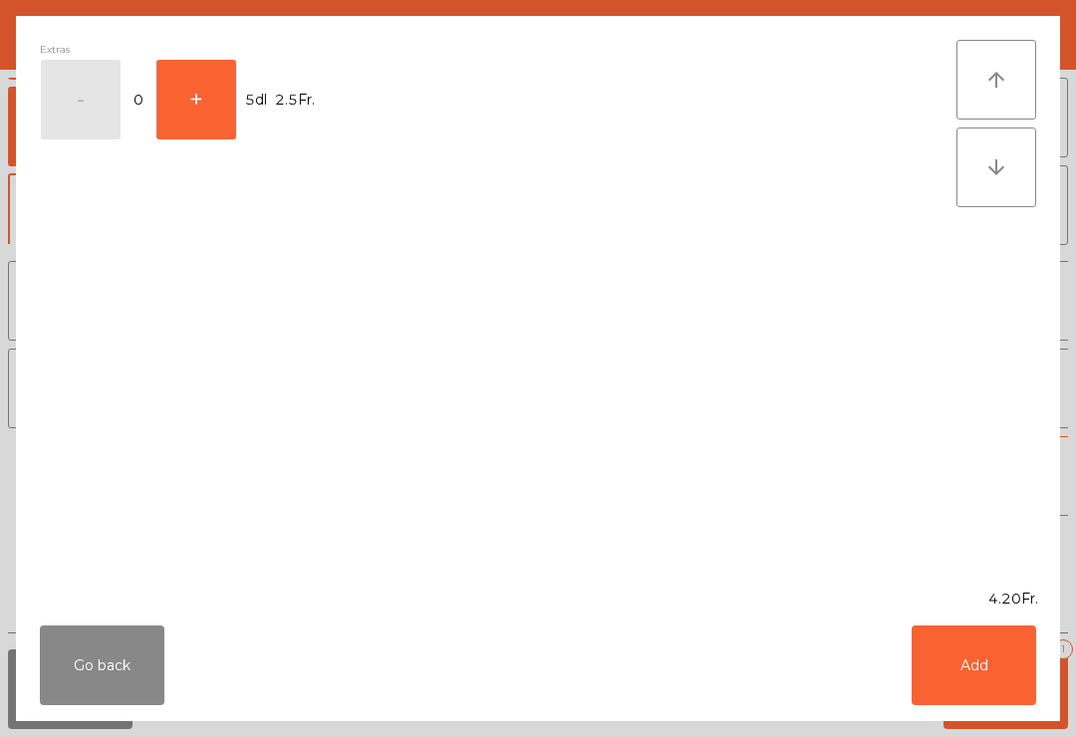
click at [983, 699] on button "Add" at bounding box center [974, 666] width 125 height 80
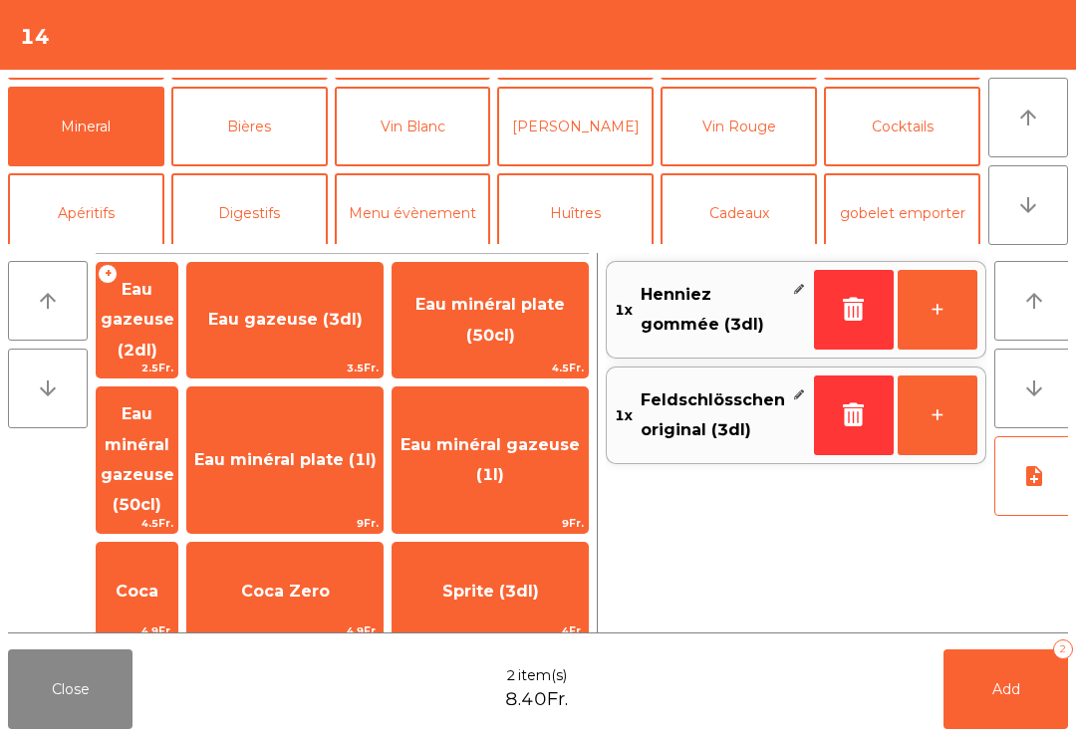
click at [983, 699] on button "Add 2" at bounding box center [1005, 690] width 125 height 80
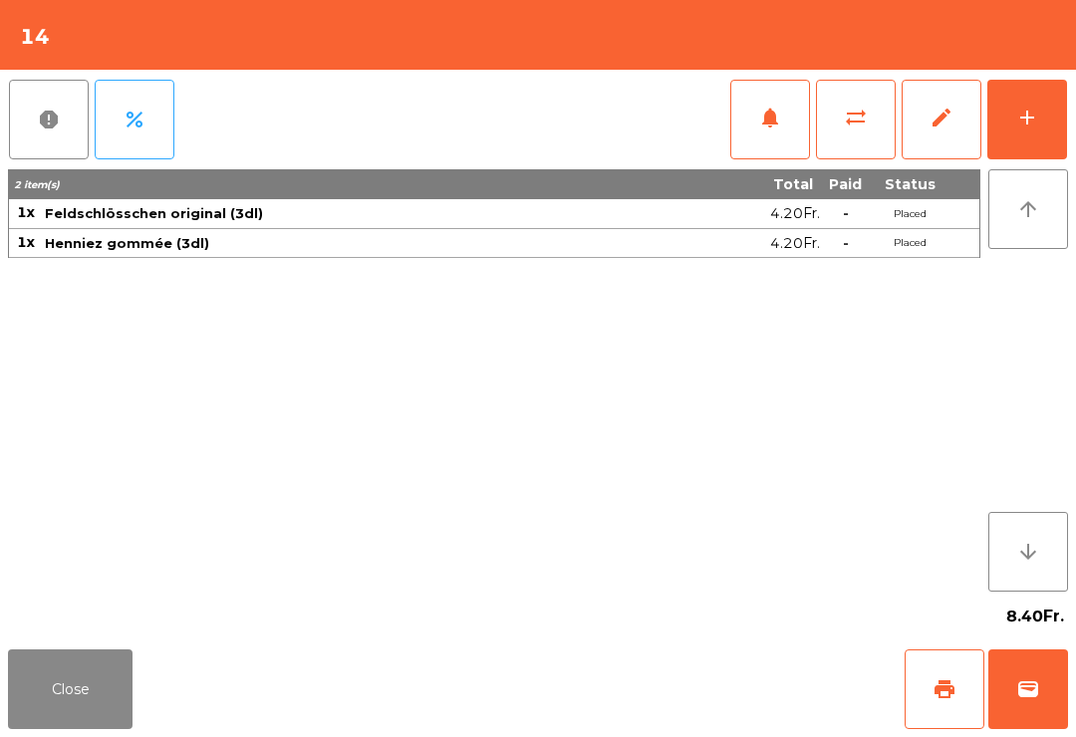
click at [15, 654] on button "Close" at bounding box center [70, 690] width 125 height 80
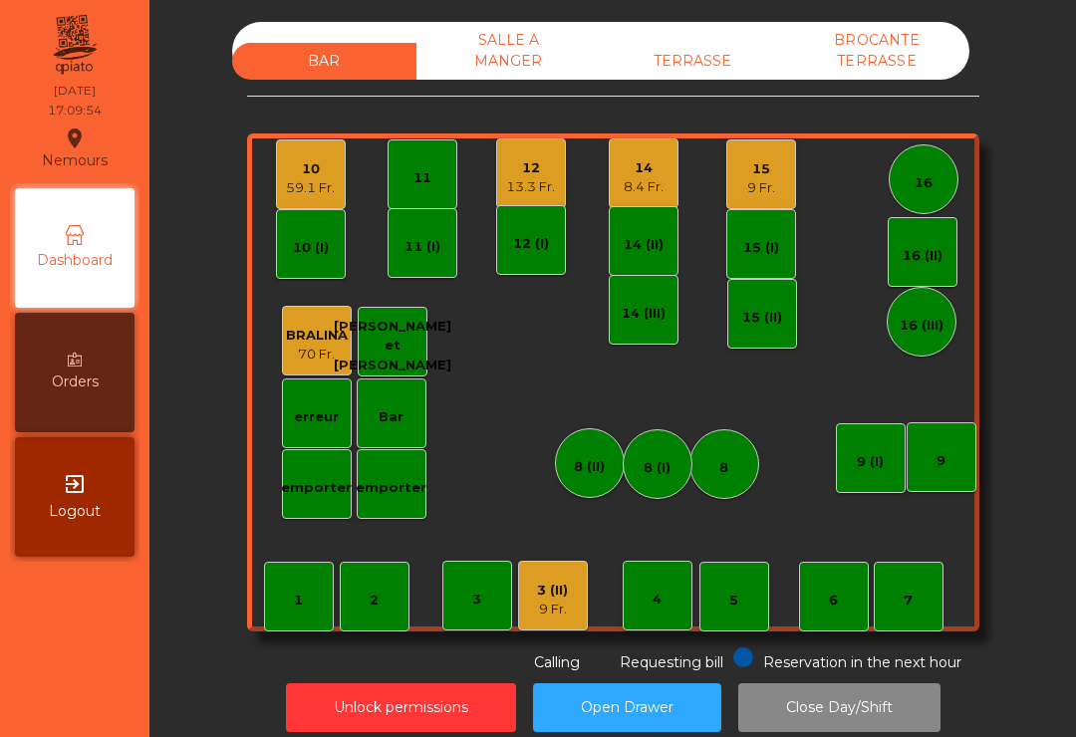
click at [753, 180] on div "9 Fr." at bounding box center [761, 188] width 28 height 20
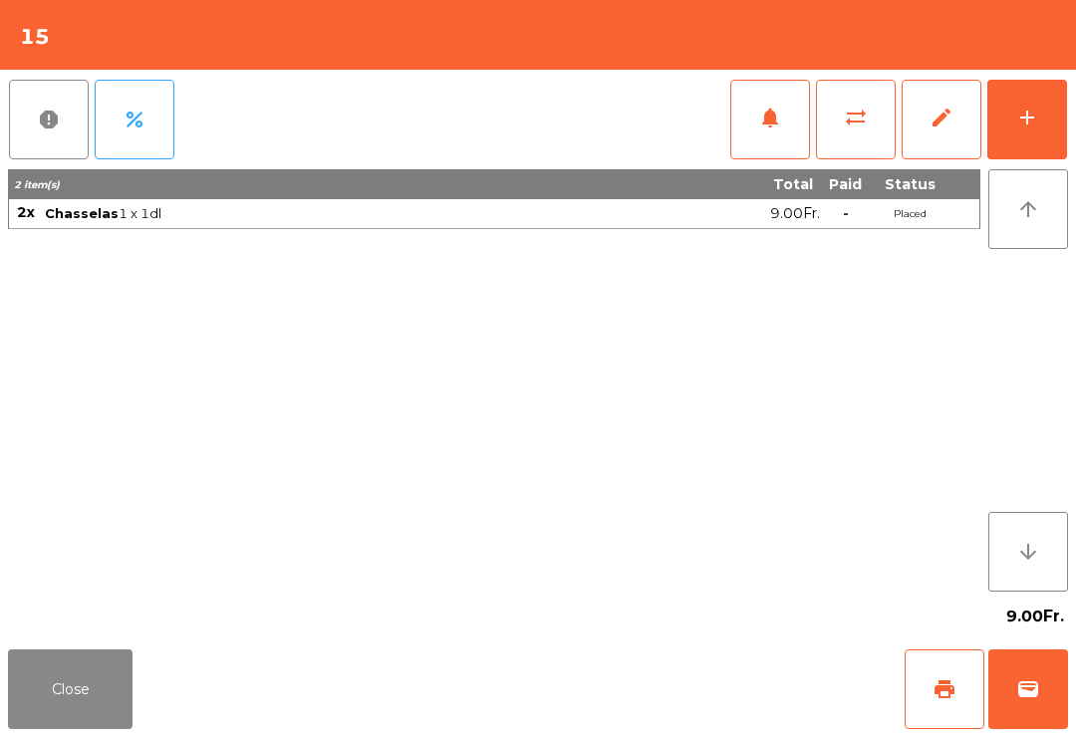
click at [943, 706] on button "print" at bounding box center [945, 690] width 80 height 80
click at [100, 679] on button "Close" at bounding box center [70, 690] width 125 height 80
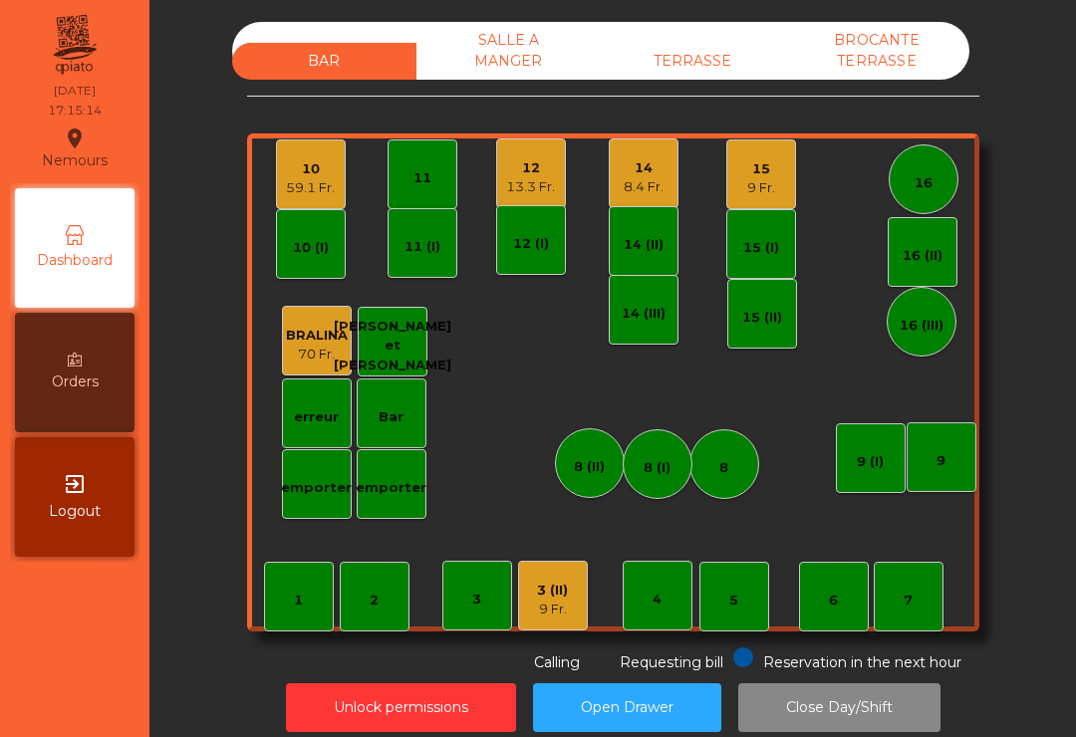
click at [526, 175] on div "12" at bounding box center [530, 168] width 49 height 20
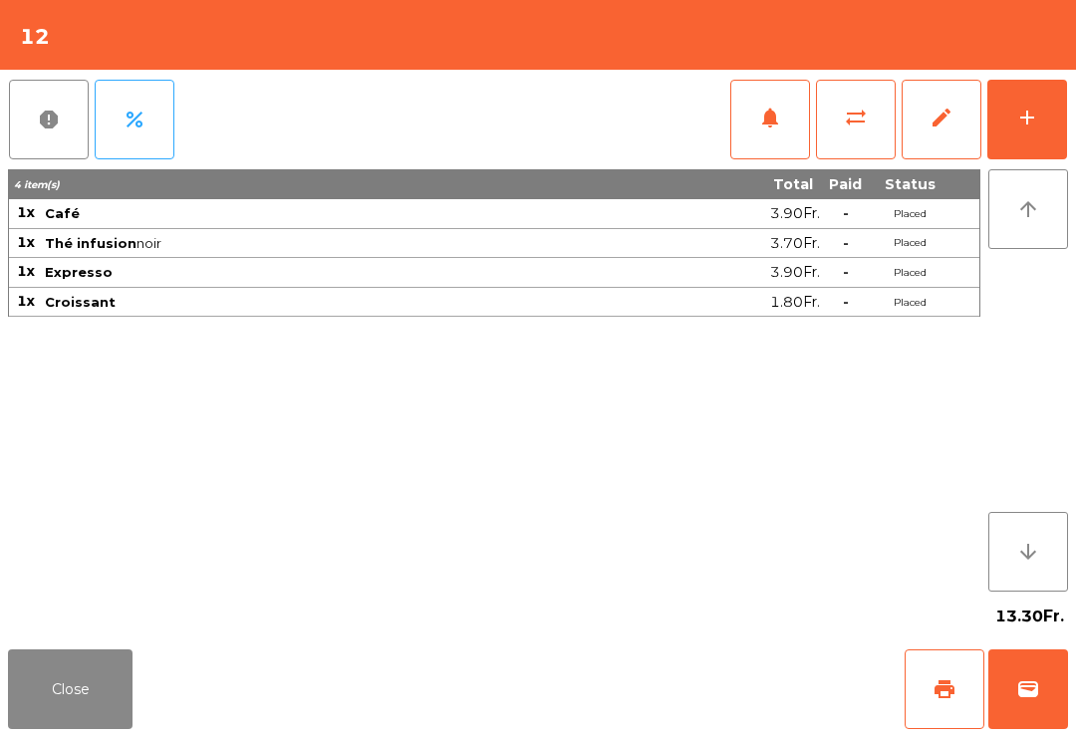
click at [926, 703] on button "print" at bounding box center [945, 690] width 80 height 80
click at [71, 703] on button "Close" at bounding box center [70, 690] width 125 height 80
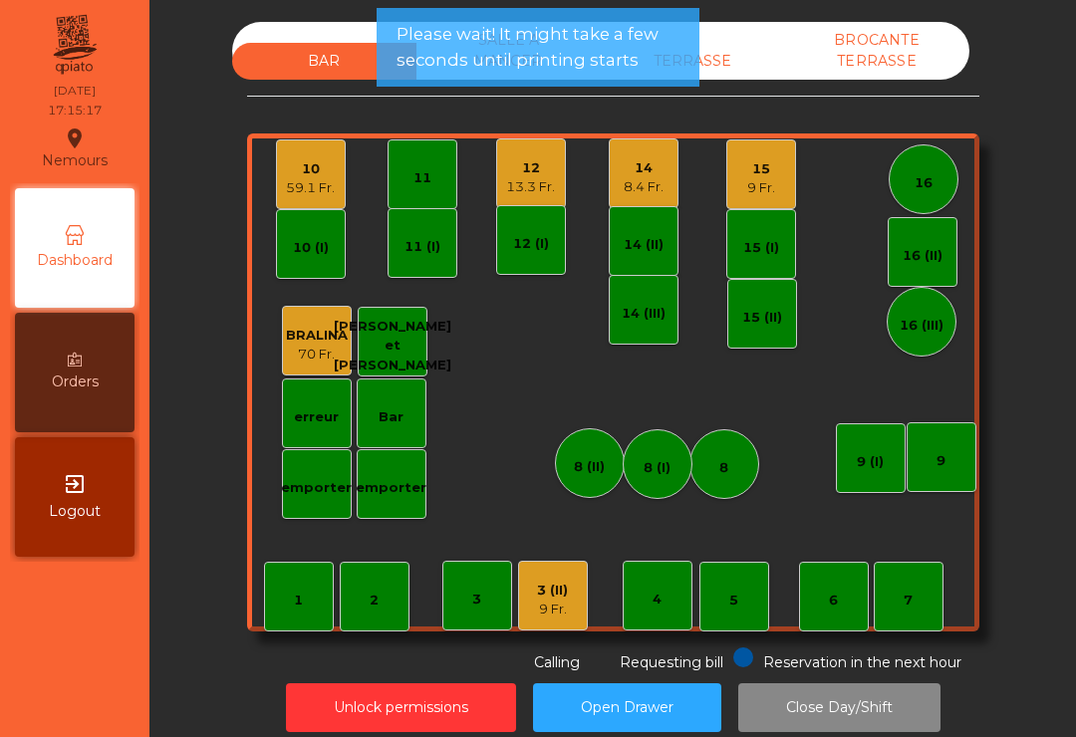
click at [776, 190] on div "15 9 Fr." at bounding box center [761, 174] width 70 height 70
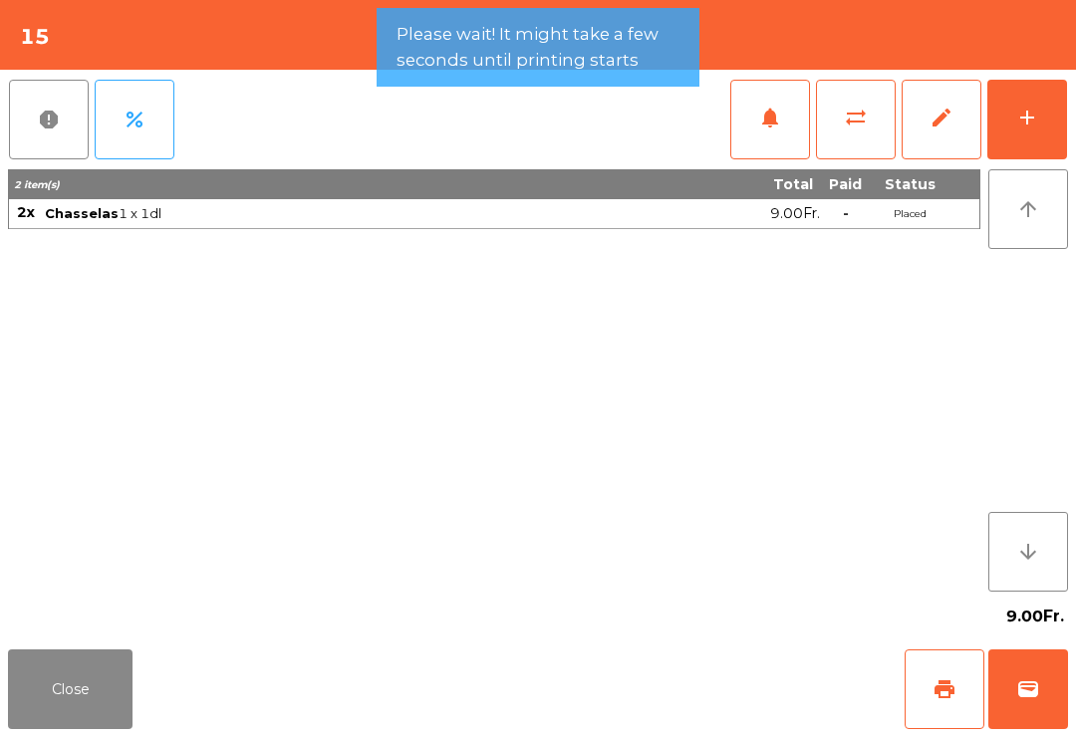
click at [990, 680] on button "wallet" at bounding box center [1028, 690] width 80 height 80
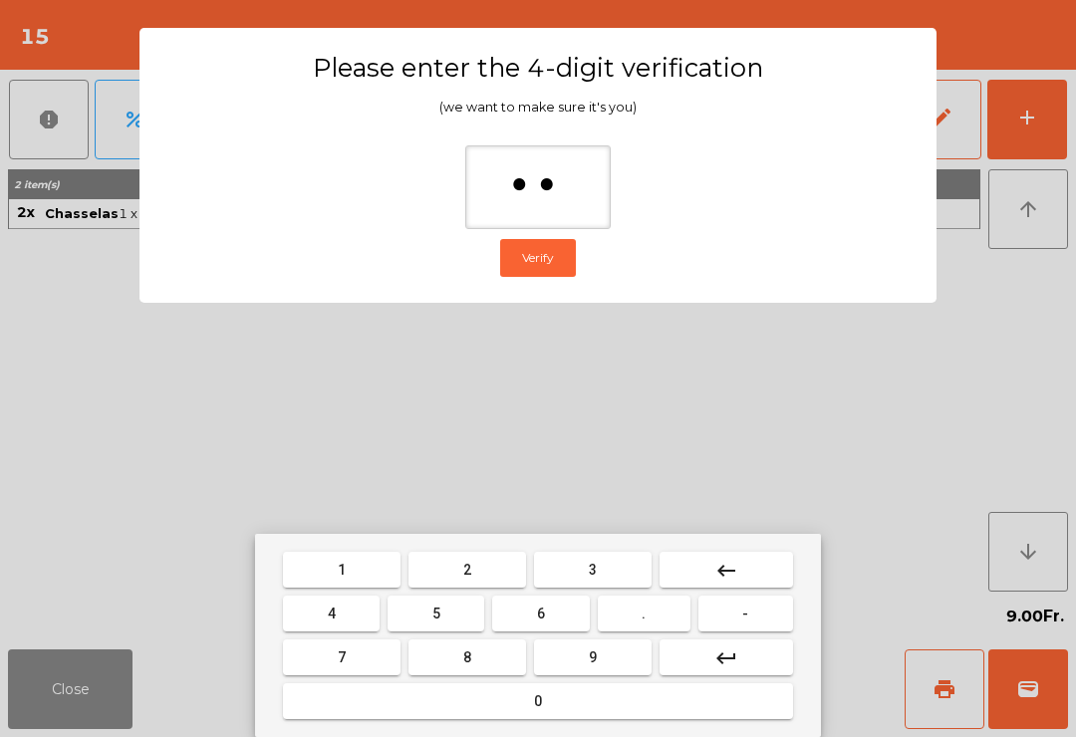
type input "***"
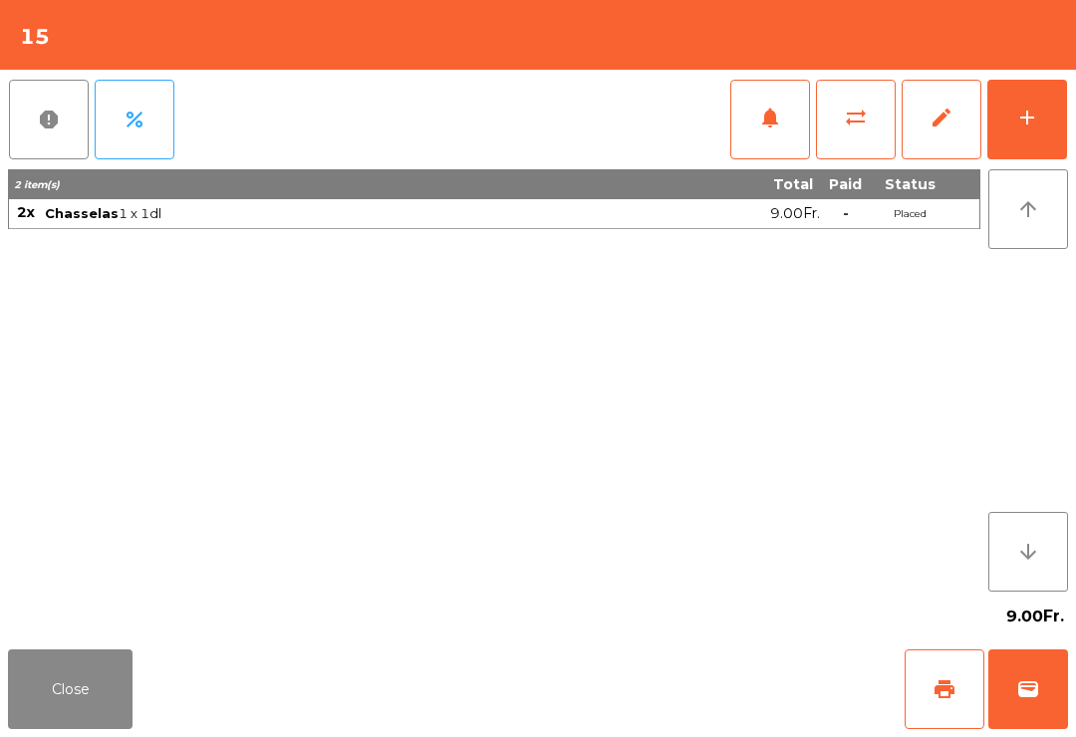
click at [732, 664] on div "Close print wallet" at bounding box center [538, 690] width 1076 height 96
click at [754, 696] on div "Close print wallet" at bounding box center [538, 690] width 1076 height 96
click at [753, 696] on div "Close print wallet" at bounding box center [538, 690] width 1076 height 96
click at [708, 723] on div "Close print wallet" at bounding box center [538, 690] width 1076 height 96
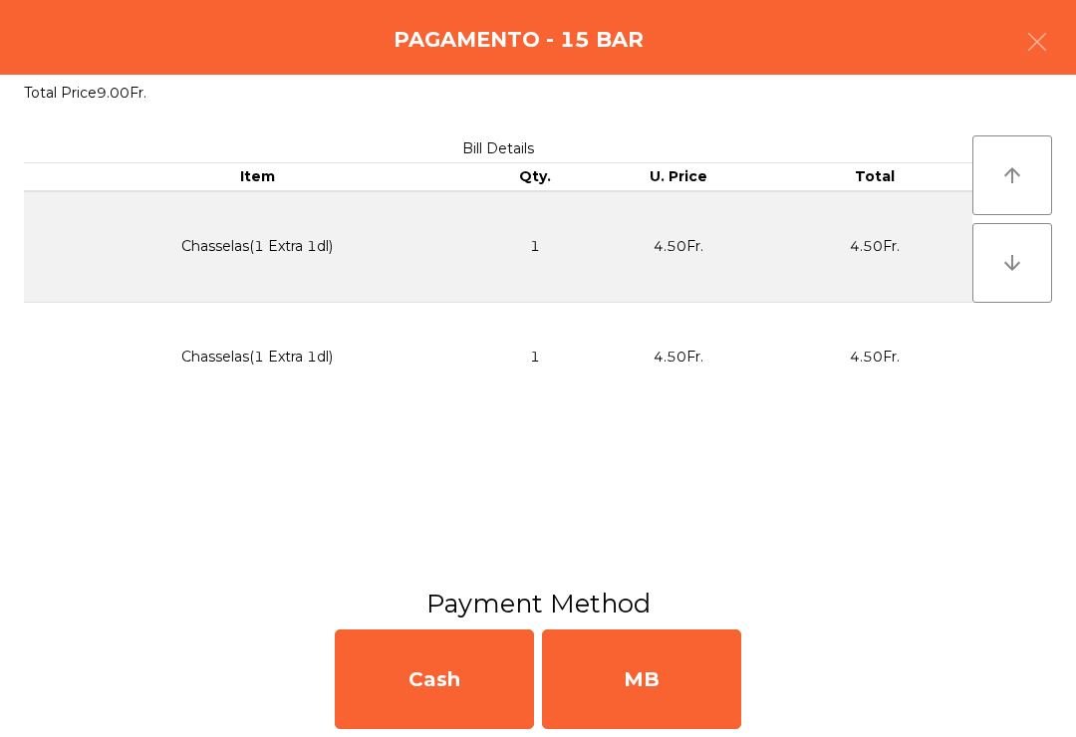
click at [678, 684] on div "MB" at bounding box center [641, 680] width 199 height 100
click at [695, 689] on div "No" at bounding box center [641, 680] width 199 height 100
click at [676, 696] on div "No" at bounding box center [641, 680] width 199 height 100
click at [675, 696] on div "No" at bounding box center [641, 680] width 199 height 100
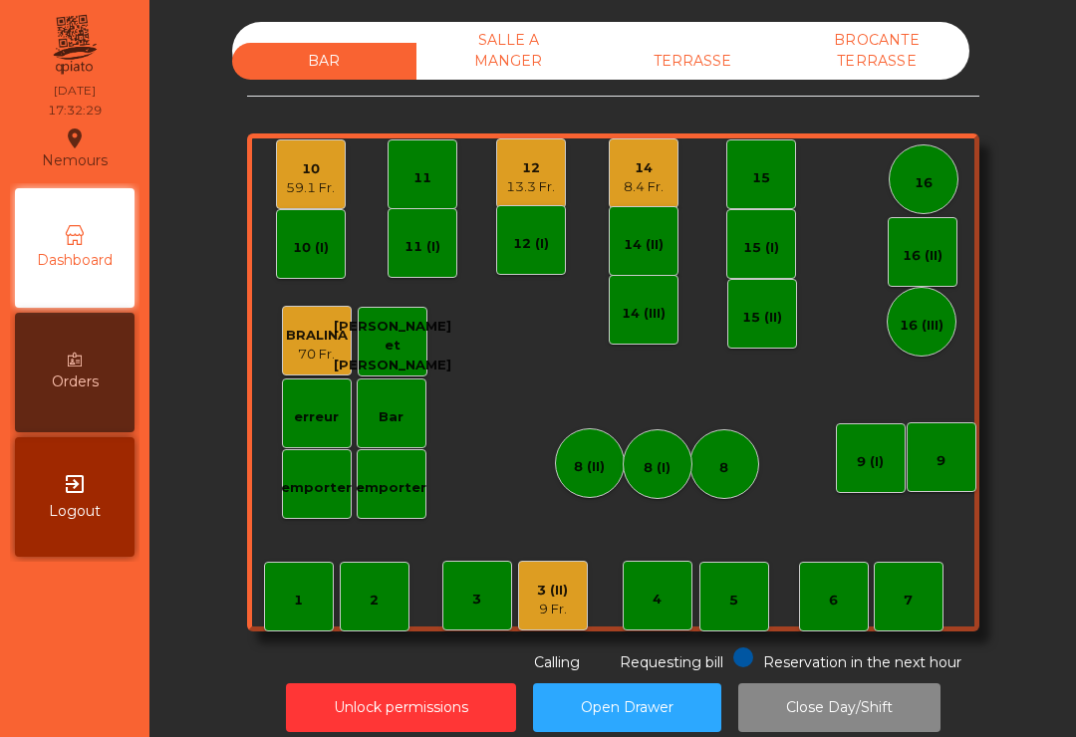
click at [534, 608] on div "3 (II) 9 Fr." at bounding box center [553, 596] width 70 height 70
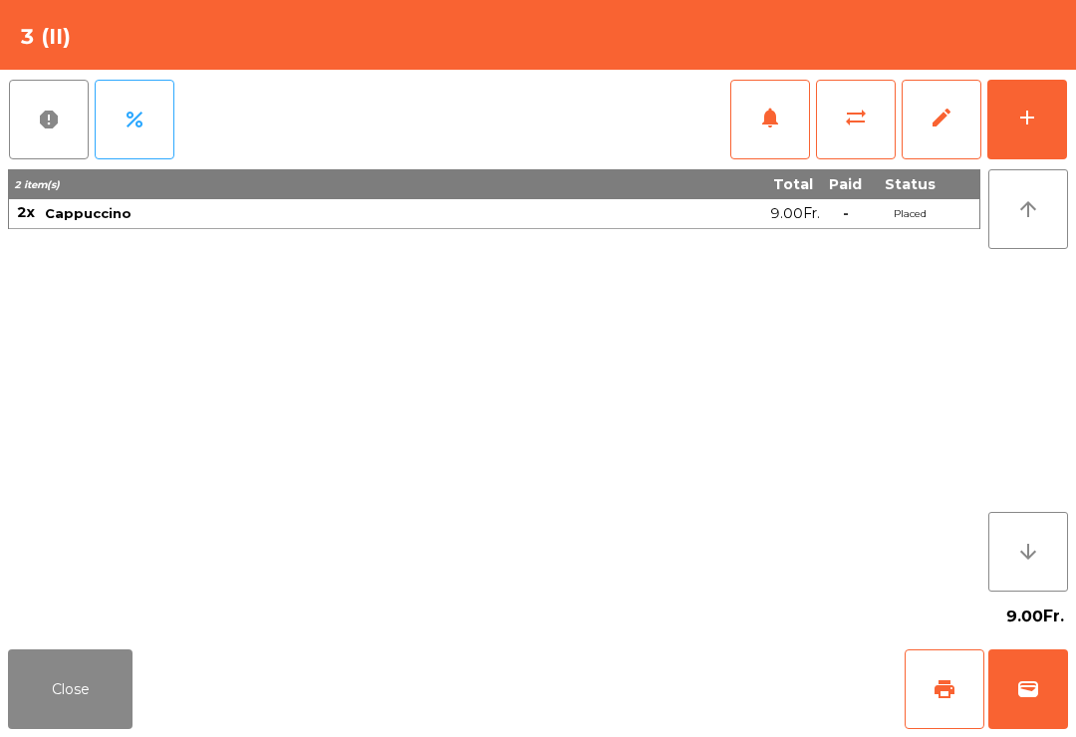
click at [945, 694] on span "print" at bounding box center [944, 689] width 24 height 24
click at [1048, 691] on button "wallet" at bounding box center [1028, 690] width 80 height 80
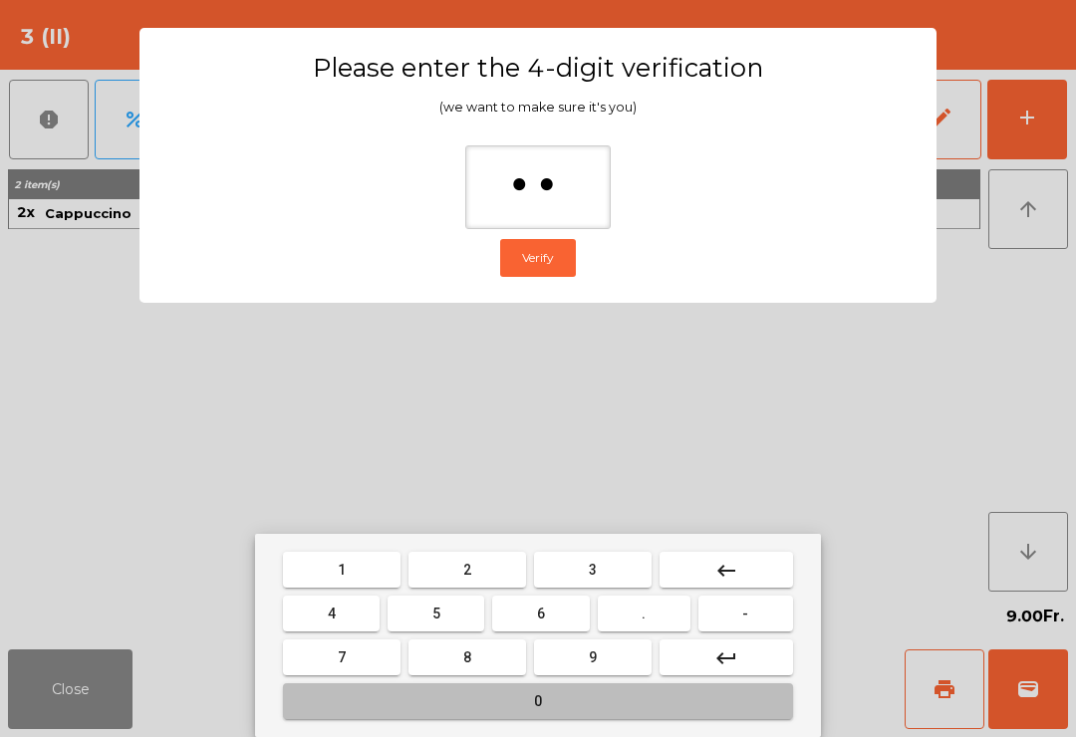
type input "***"
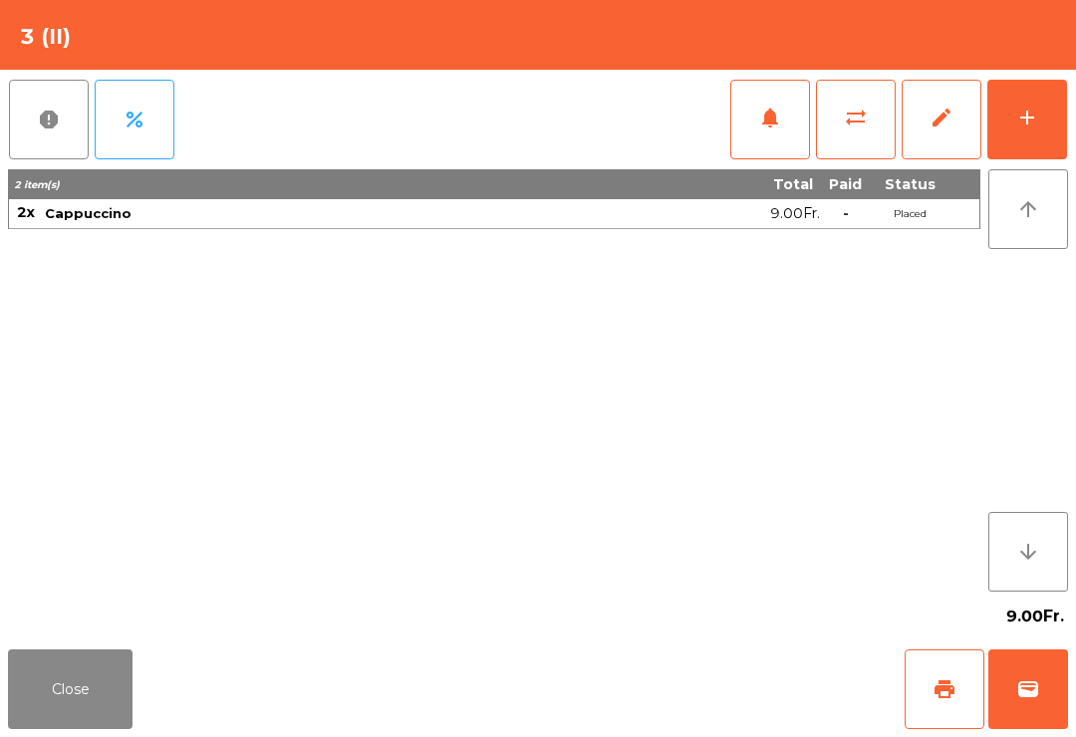
click at [1034, 697] on span "wallet" at bounding box center [1028, 689] width 24 height 24
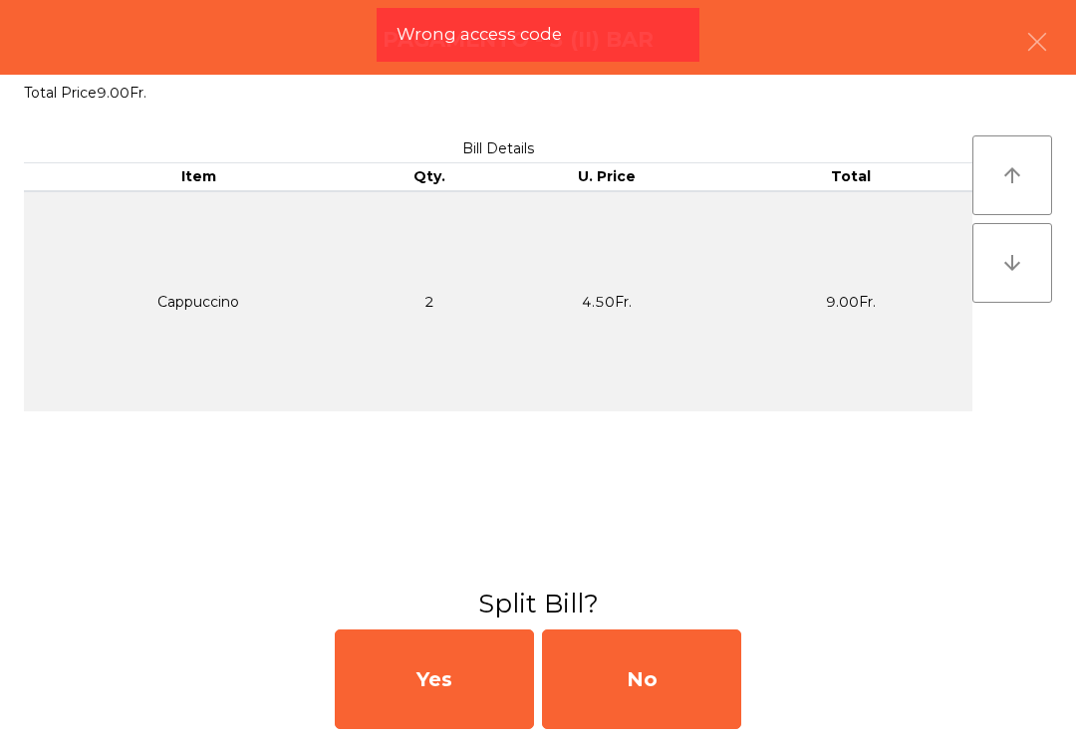
click at [647, 675] on div "No" at bounding box center [641, 680] width 199 height 100
click at [686, 696] on div "No" at bounding box center [641, 680] width 199 height 100
click at [685, 695] on div "No" at bounding box center [641, 680] width 199 height 100
click at [661, 700] on div "No" at bounding box center [641, 680] width 199 height 100
click at [651, 685] on div "No" at bounding box center [641, 680] width 199 height 100
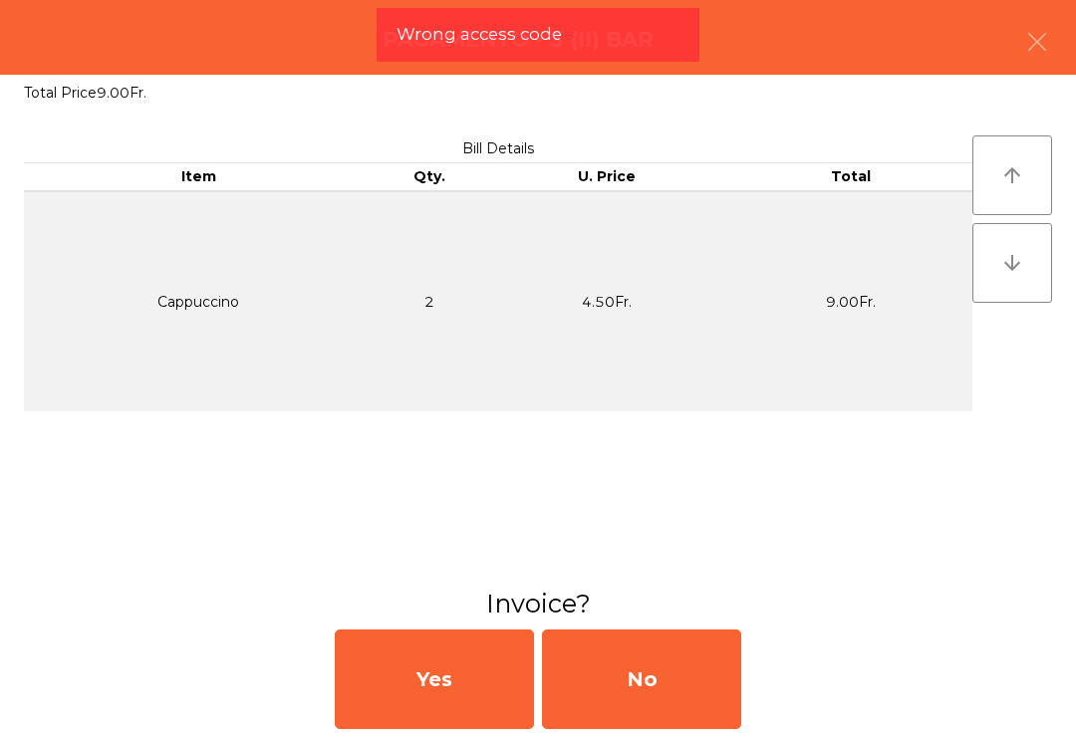
click at [616, 691] on div "No" at bounding box center [641, 680] width 199 height 100
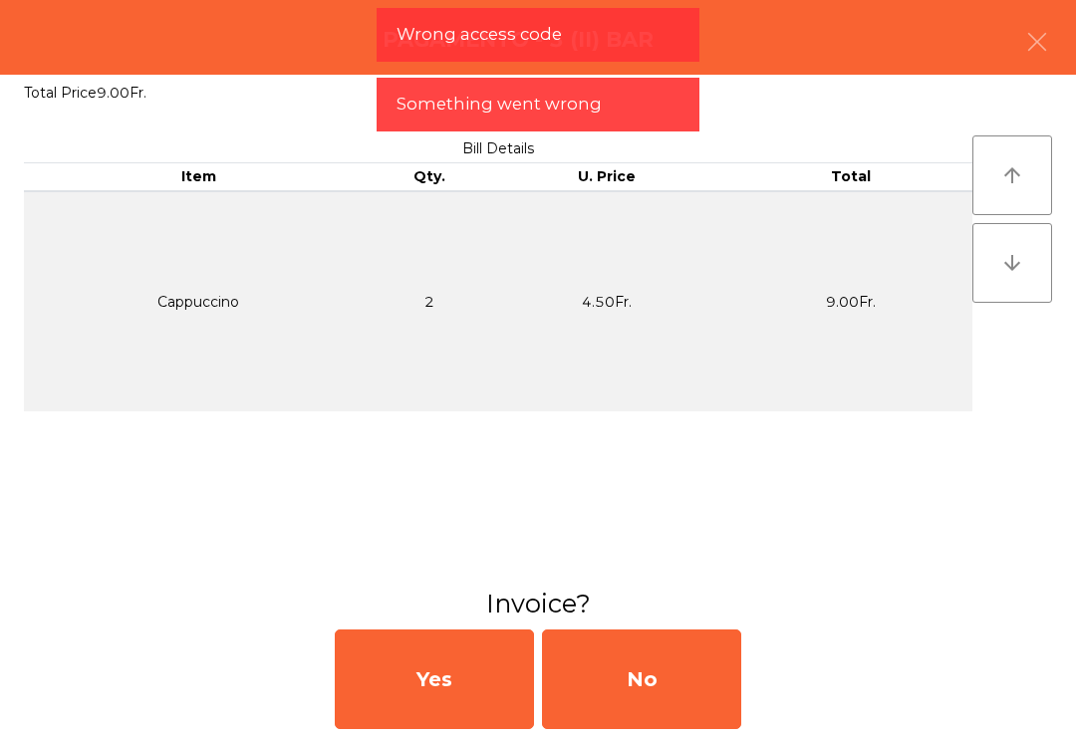
click at [624, 702] on button "Open Drawer" at bounding box center [627, 707] width 188 height 49
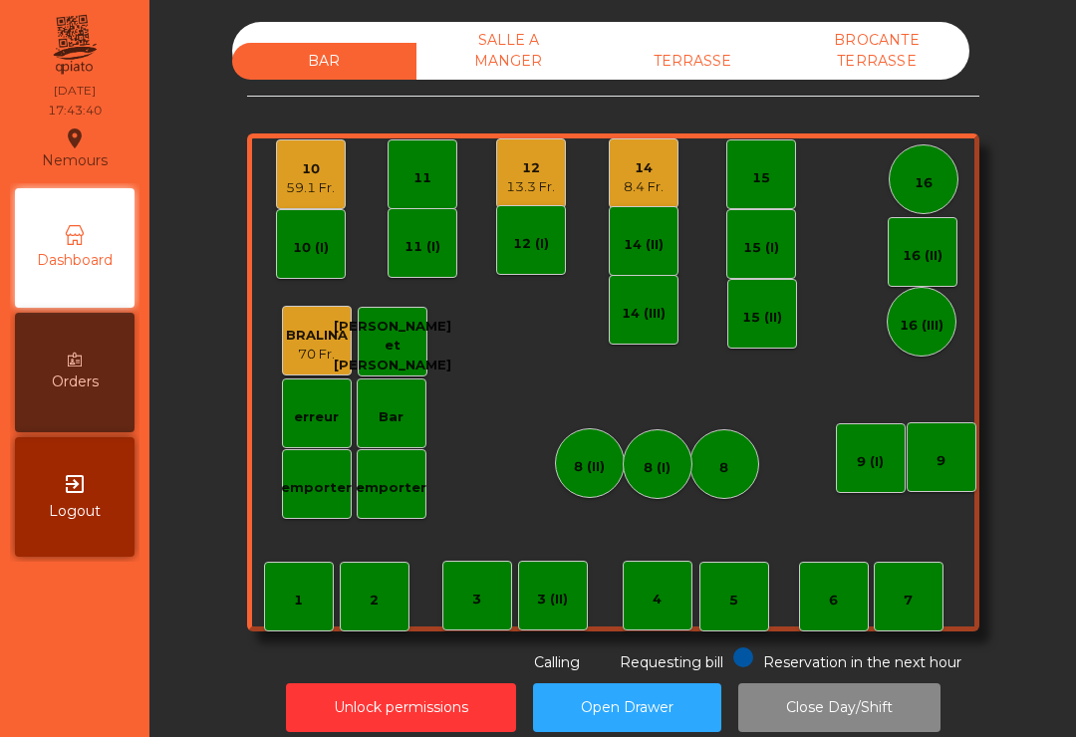
click at [646, 175] on div "14" at bounding box center [644, 168] width 40 height 20
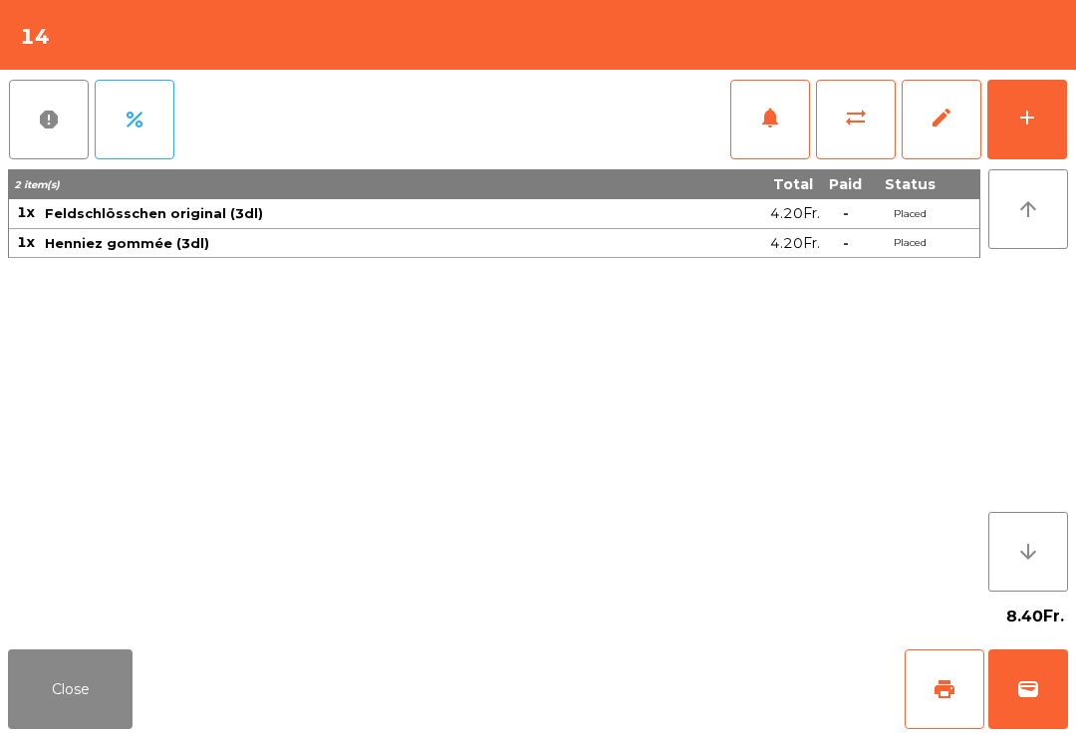
click at [945, 677] on span "print" at bounding box center [944, 689] width 24 height 24
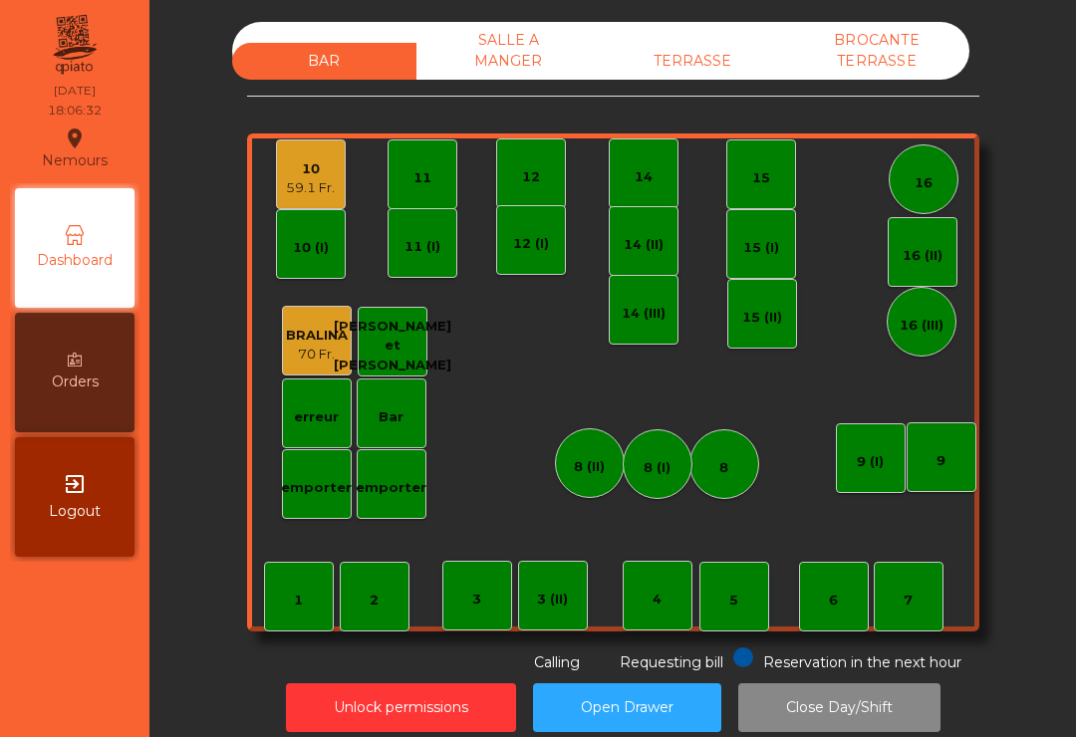
click at [643, 613] on div "4" at bounding box center [658, 596] width 70 height 70
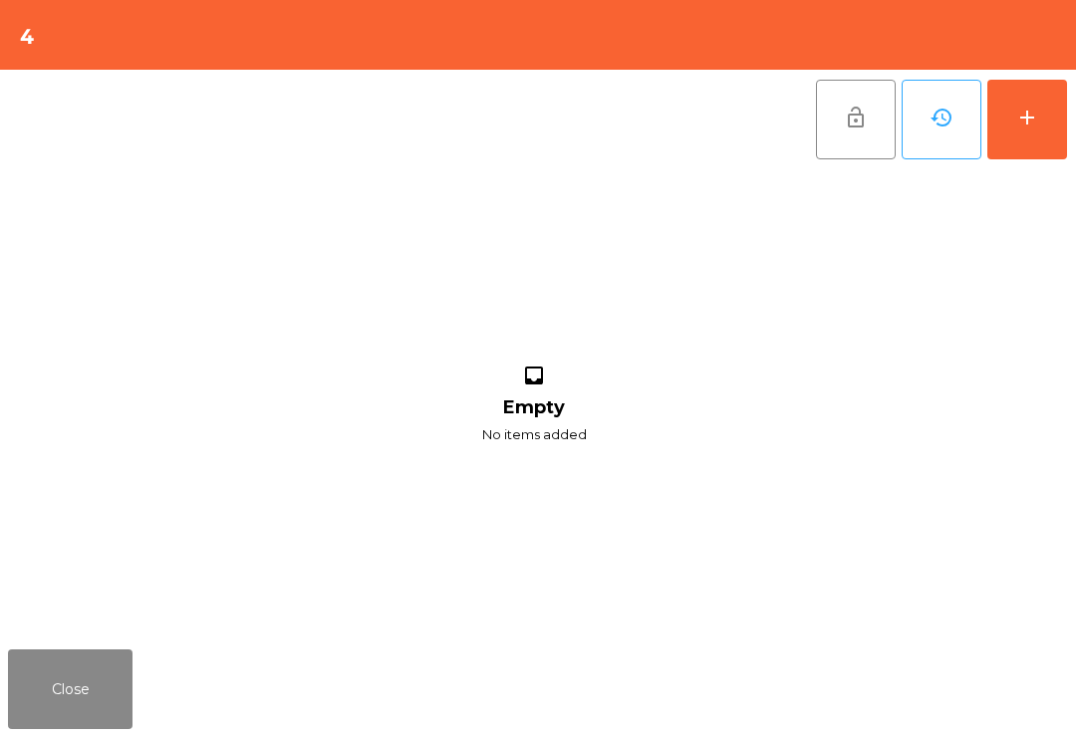
click at [1035, 123] on div "add" at bounding box center [1027, 118] width 24 height 24
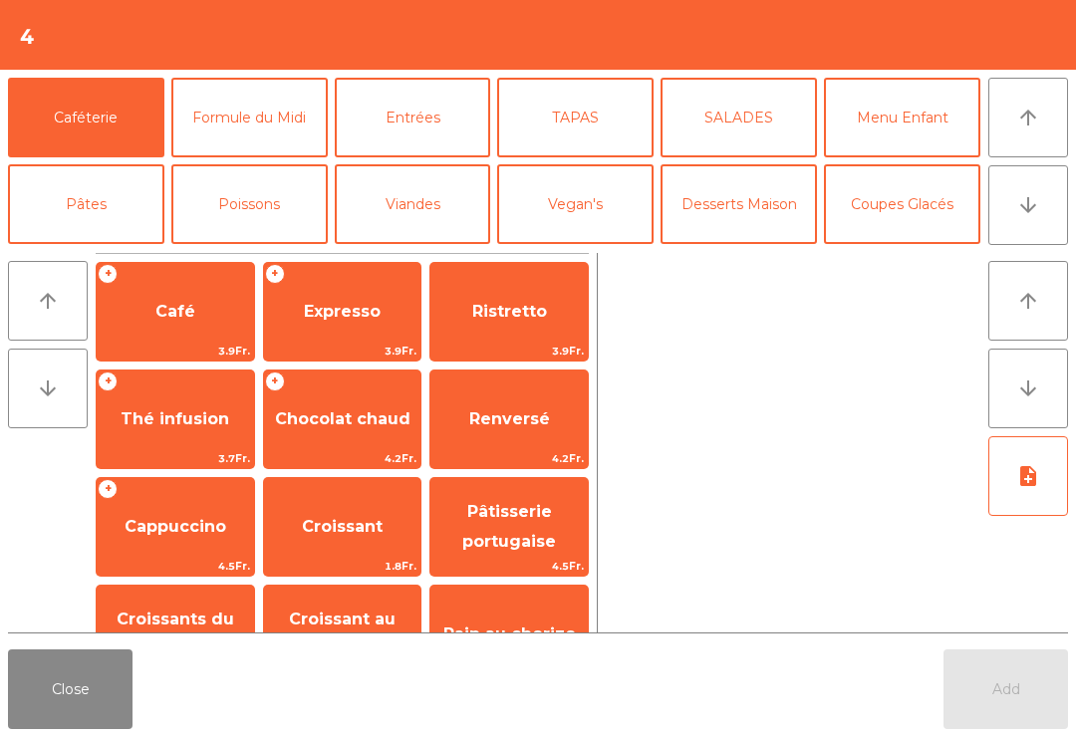
click at [222, 415] on span "Thé infusion" at bounding box center [175, 418] width 109 height 19
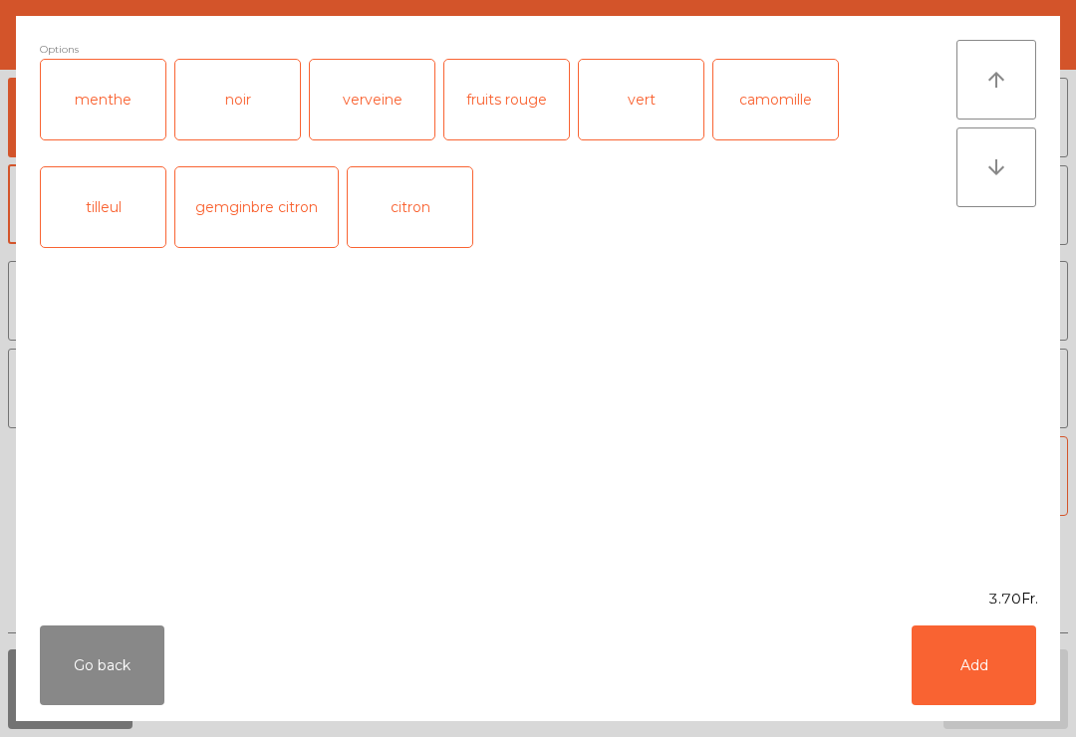
click at [644, 100] on div "vert" at bounding box center [641, 100] width 125 height 80
click at [956, 683] on button "Add" at bounding box center [974, 666] width 125 height 80
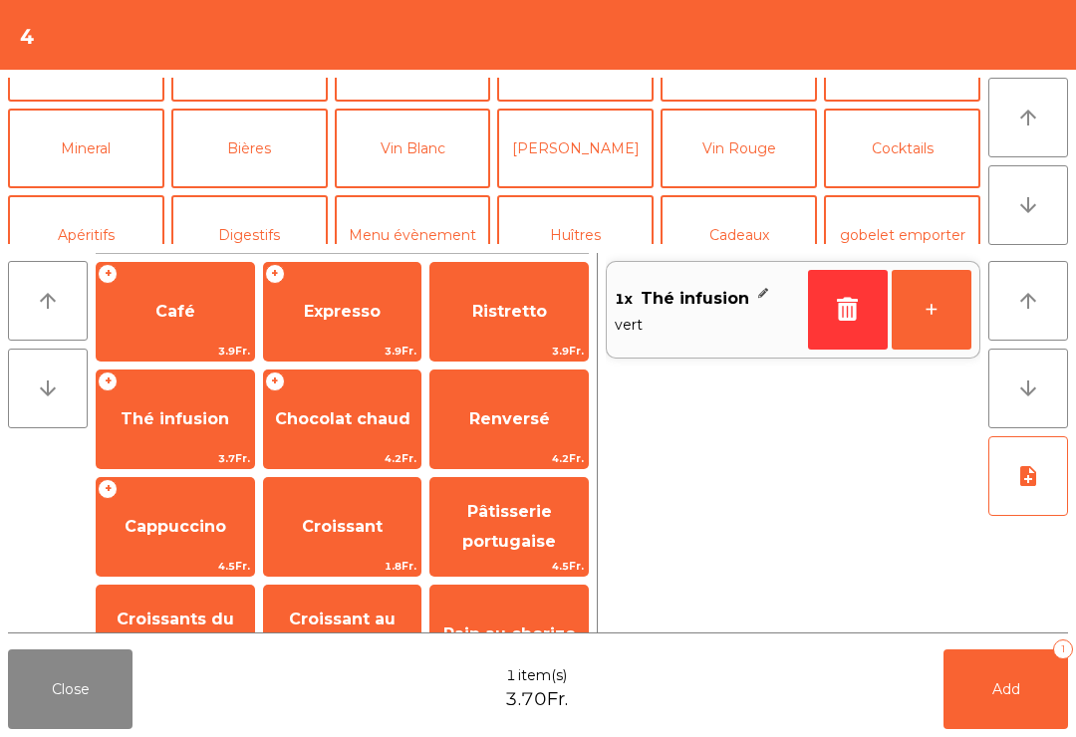
scroll to position [149, 0]
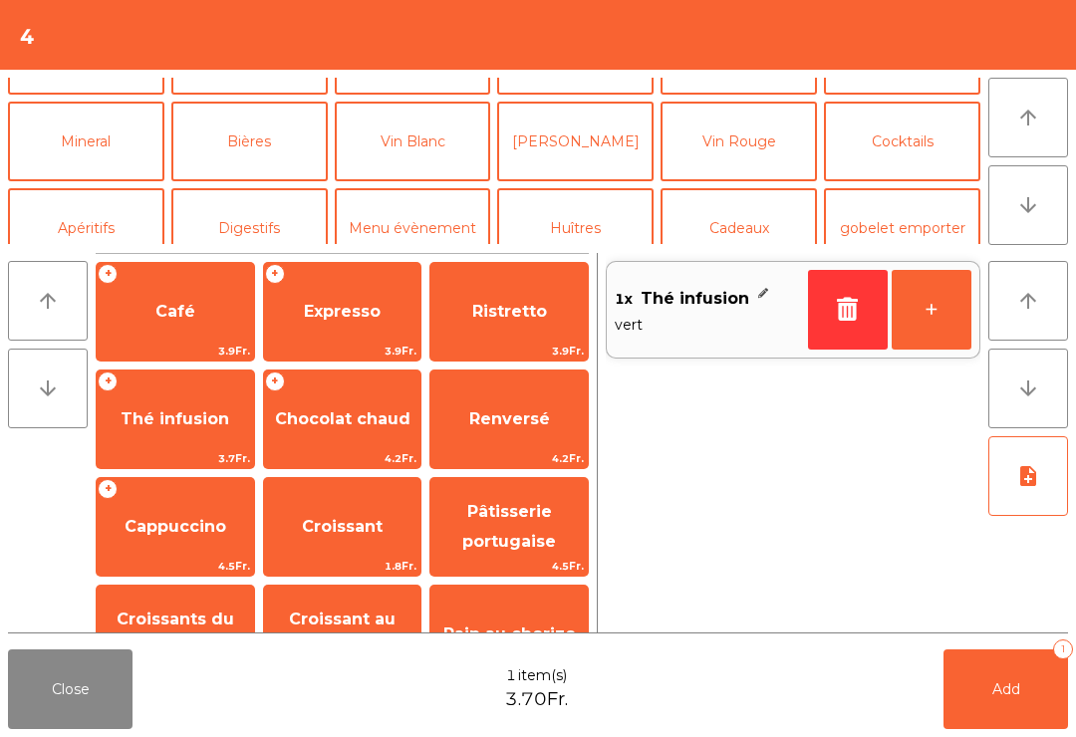
click at [102, 141] on button "Mineral" at bounding box center [86, 142] width 156 height 80
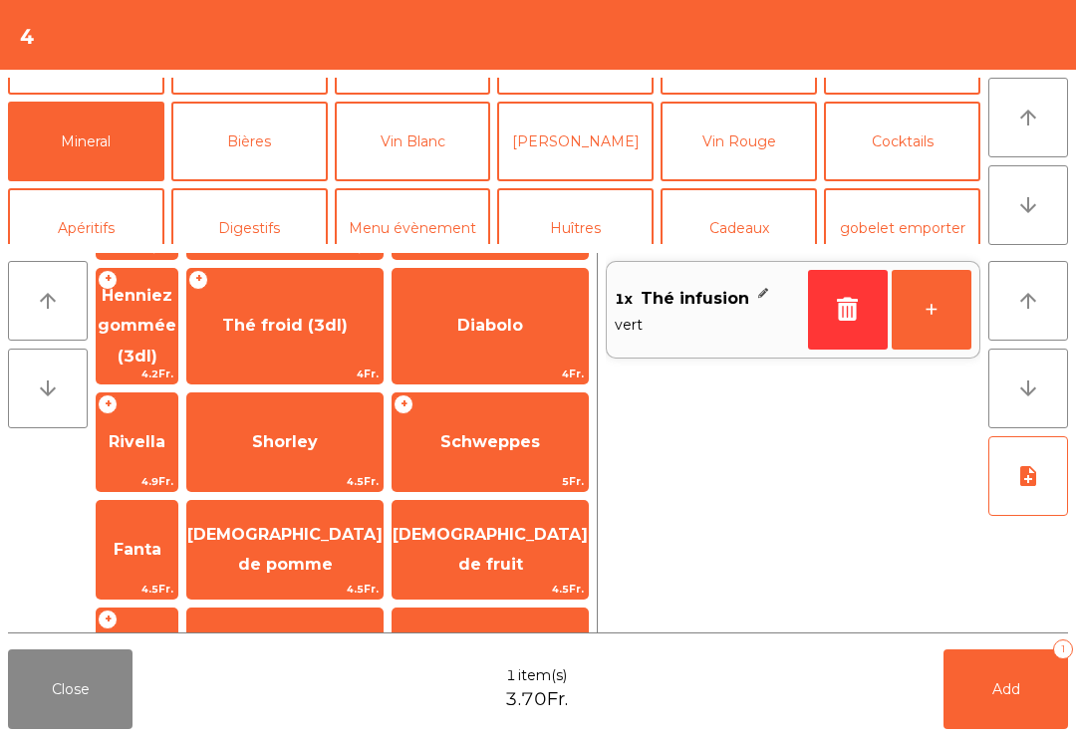
scroll to position [372, 0]
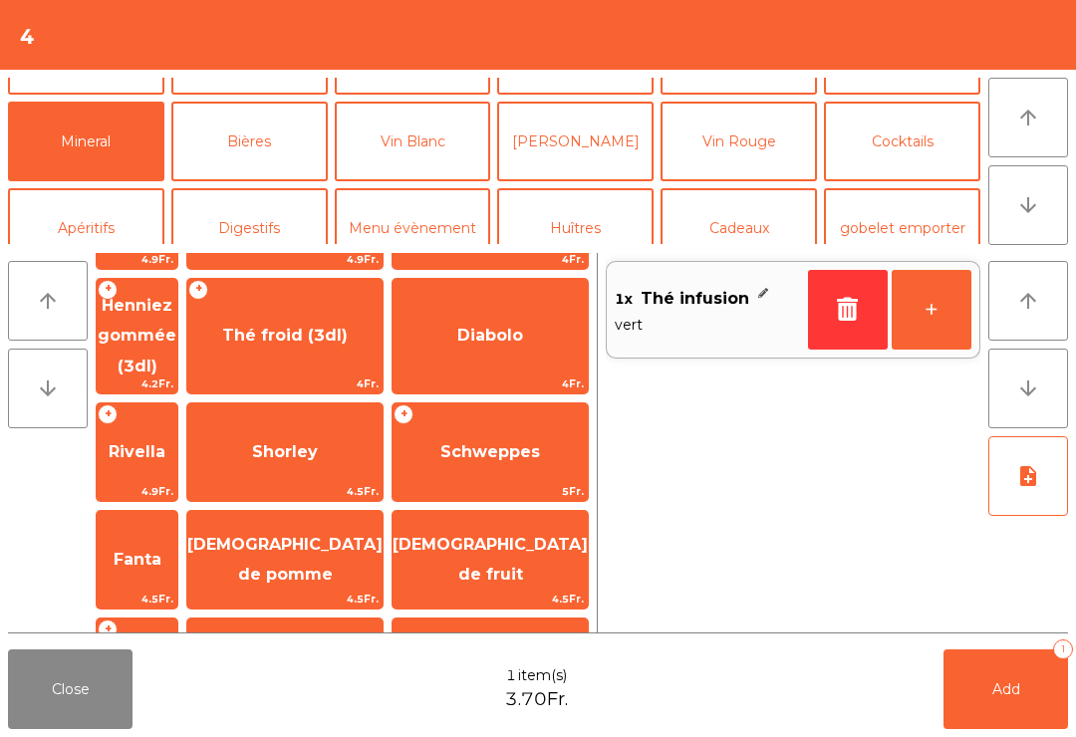
click at [520, 518] on span "[DEMOGRAPHIC_DATA] de fruit" at bounding box center [489, 560] width 195 height 85
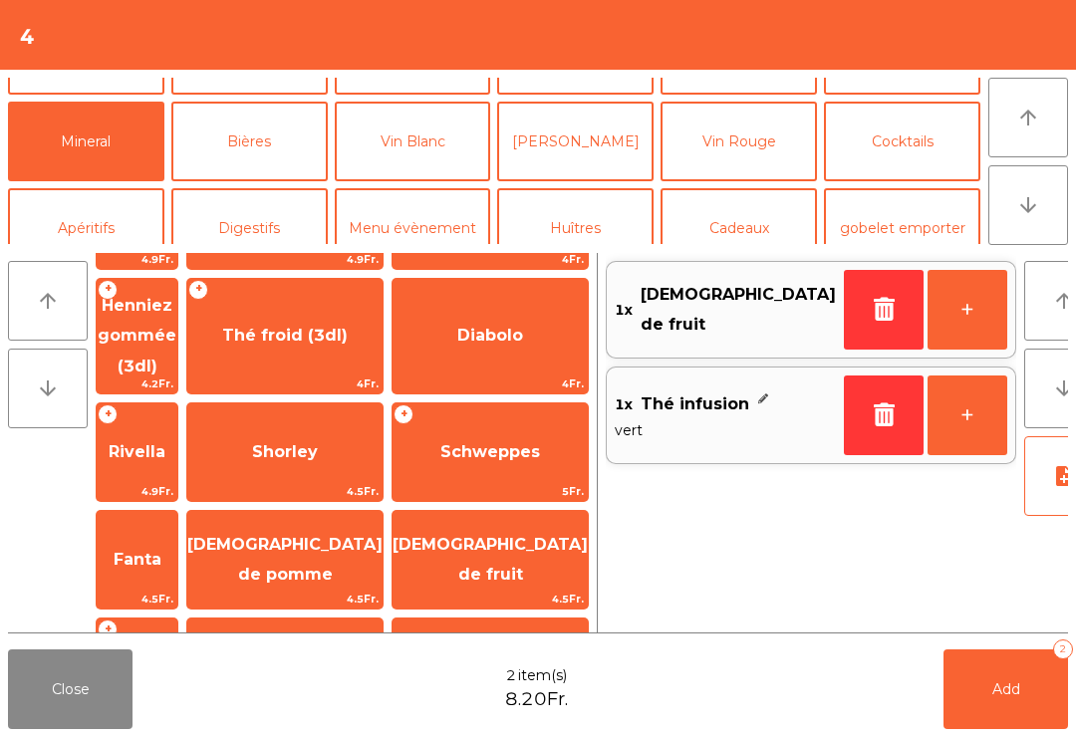
click at [1006, 682] on span "Add" at bounding box center [1006, 689] width 28 height 18
